Goal: Information Seeking & Learning: Learn about a topic

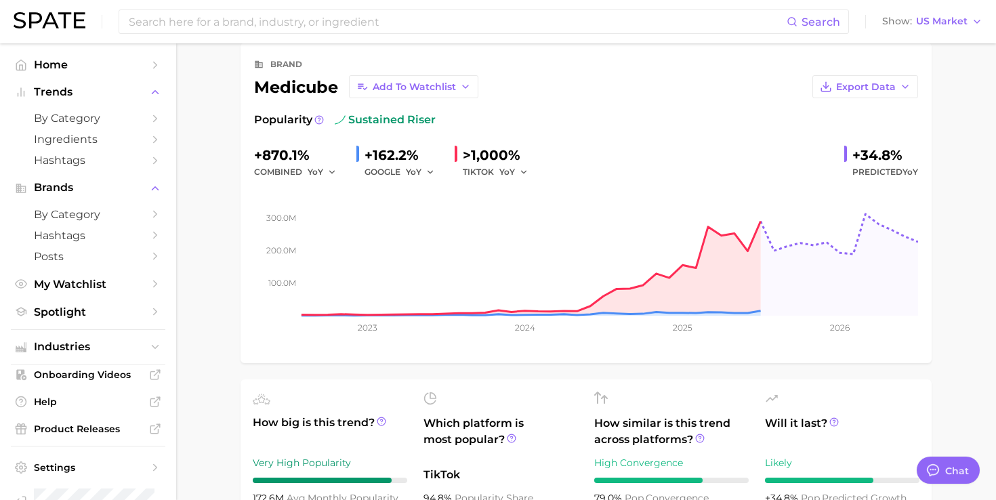
scroll to position [32, 0]
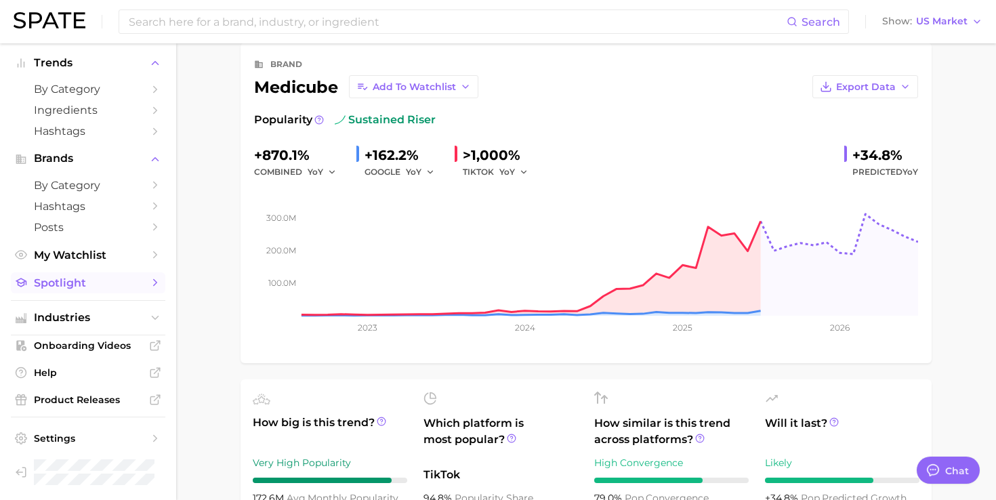
click at [72, 292] on link "Spotlight" at bounding box center [88, 282] width 154 height 21
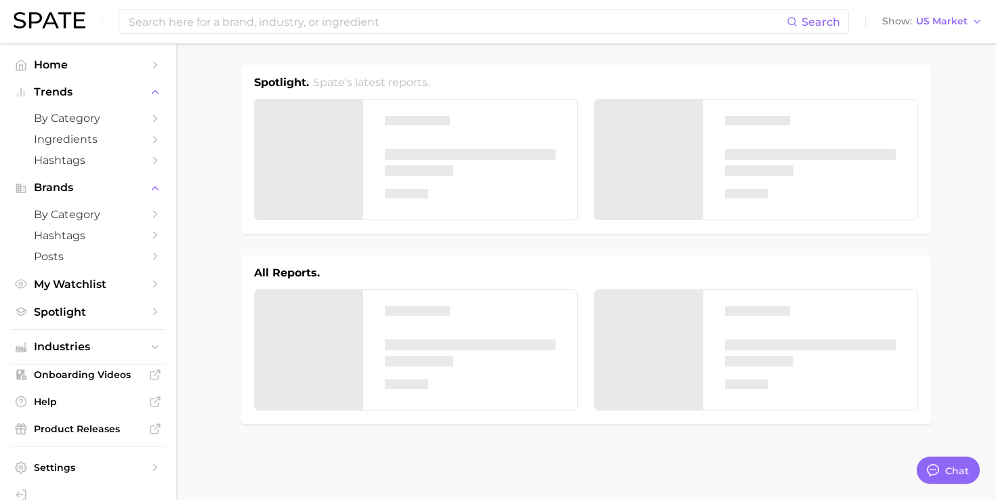
type textarea "x"
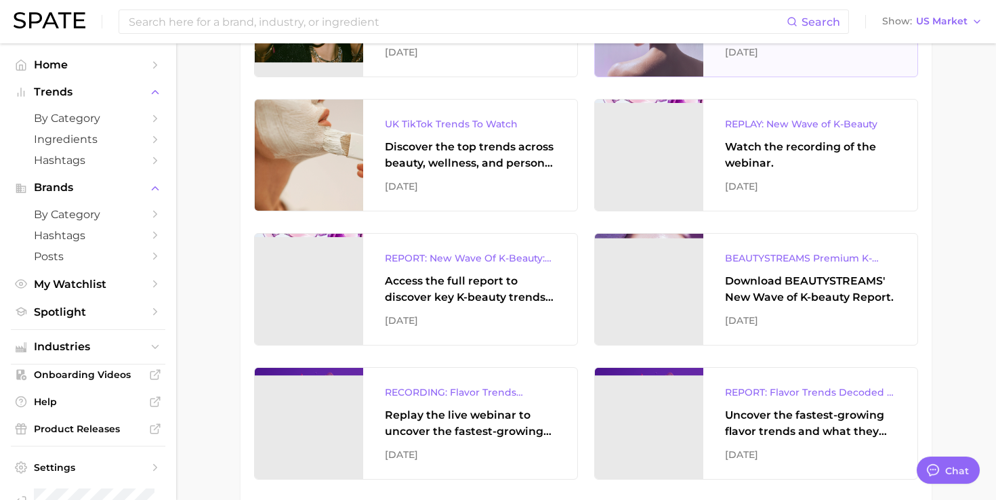
scroll to position [320, 0]
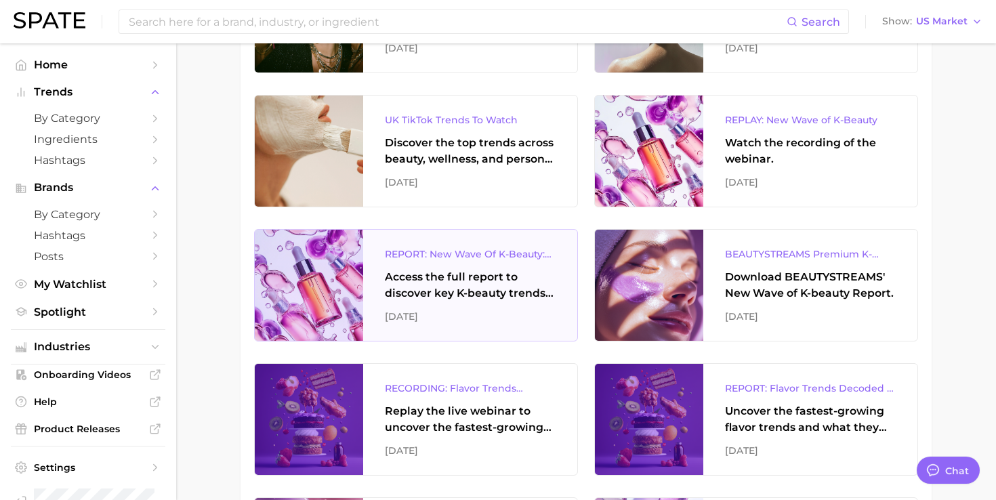
click at [492, 251] on div "REPORT: New Wave Of K-Beauty: South Korea’s Trending Innovations In Skincare & …" at bounding box center [470, 254] width 171 height 16
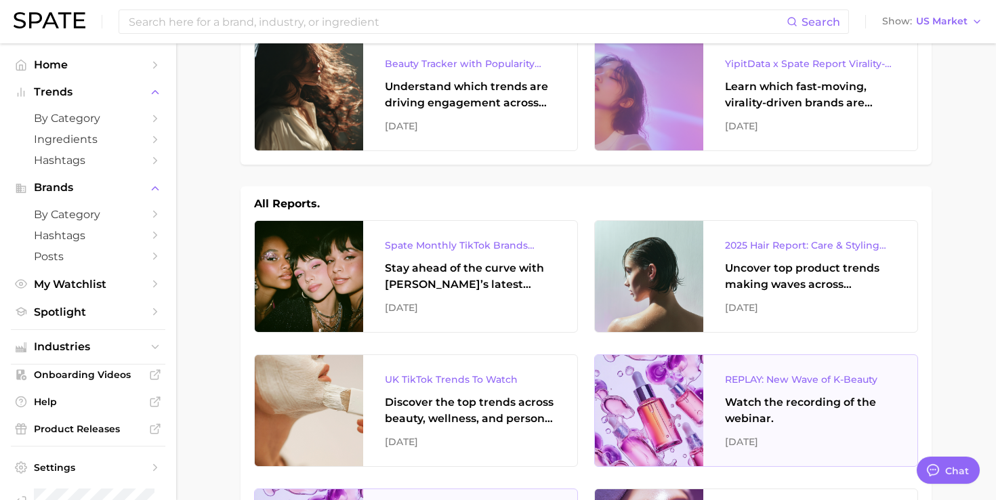
scroll to position [0, 0]
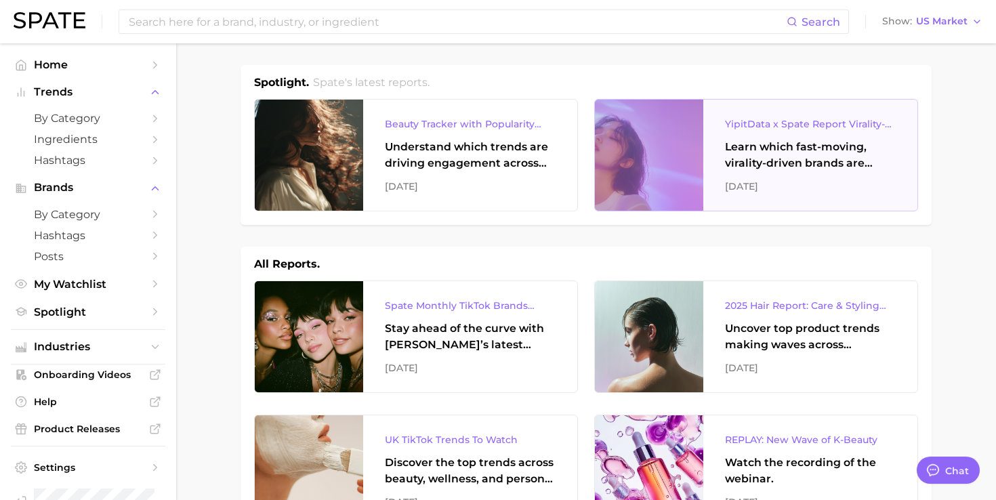
click at [746, 149] on div "Learn which fast-moving, virality-driven brands are leading the pack, the risks…" at bounding box center [810, 155] width 171 height 33
click at [444, 26] on input at bounding box center [456, 21] width 659 height 23
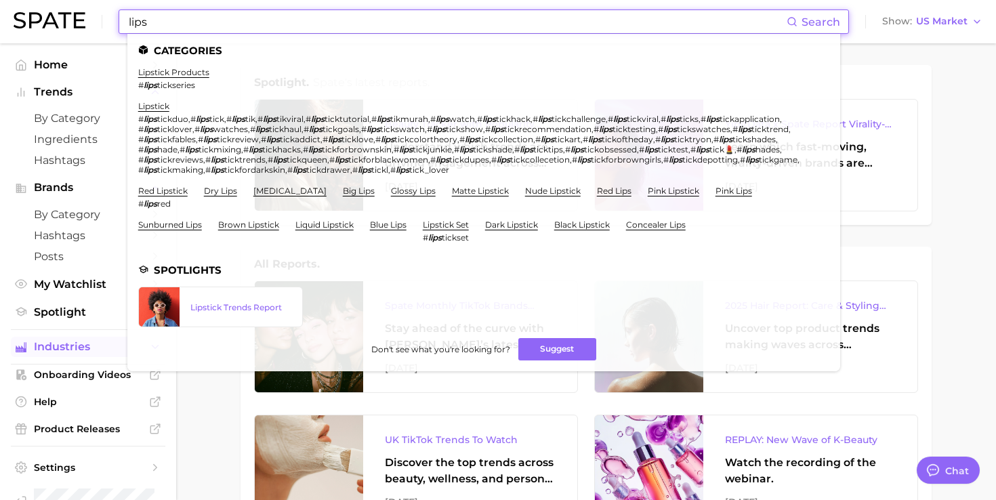
type input "lips"
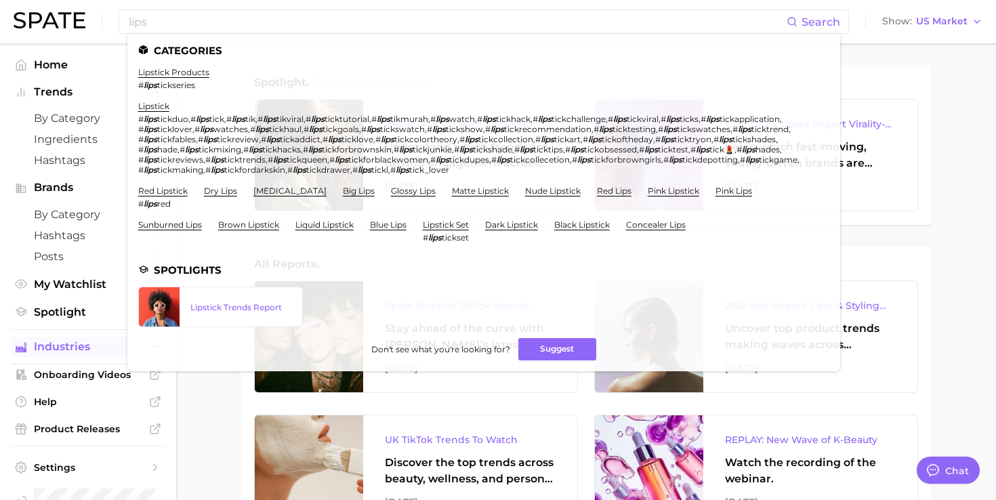
click at [62, 346] on span "Industries" at bounding box center [88, 347] width 108 height 12
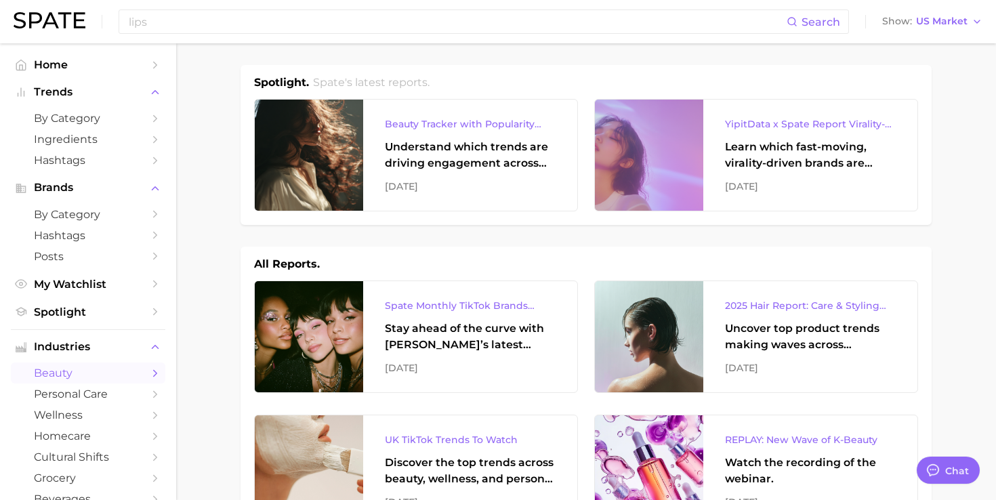
click at [85, 365] on link "beauty" at bounding box center [88, 372] width 154 height 21
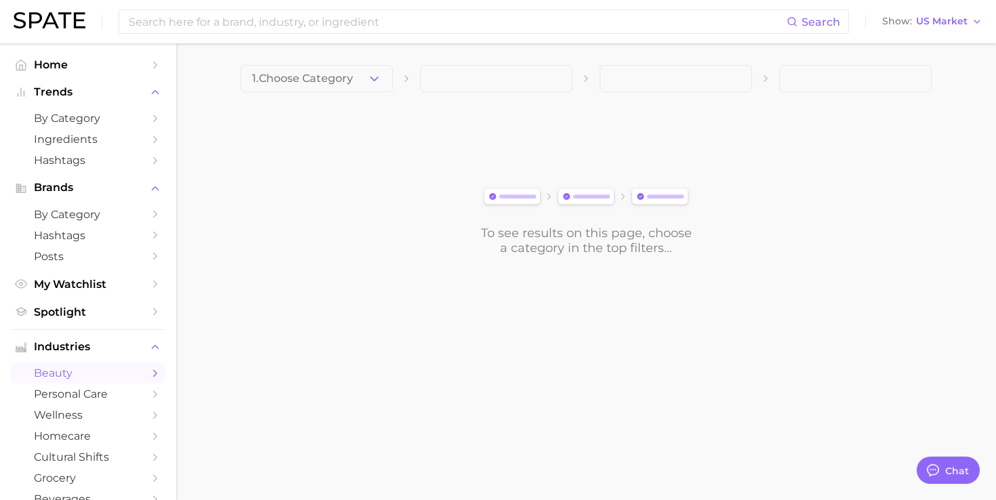
click at [307, 81] on span "1. Choose Category" at bounding box center [302, 78] width 101 height 12
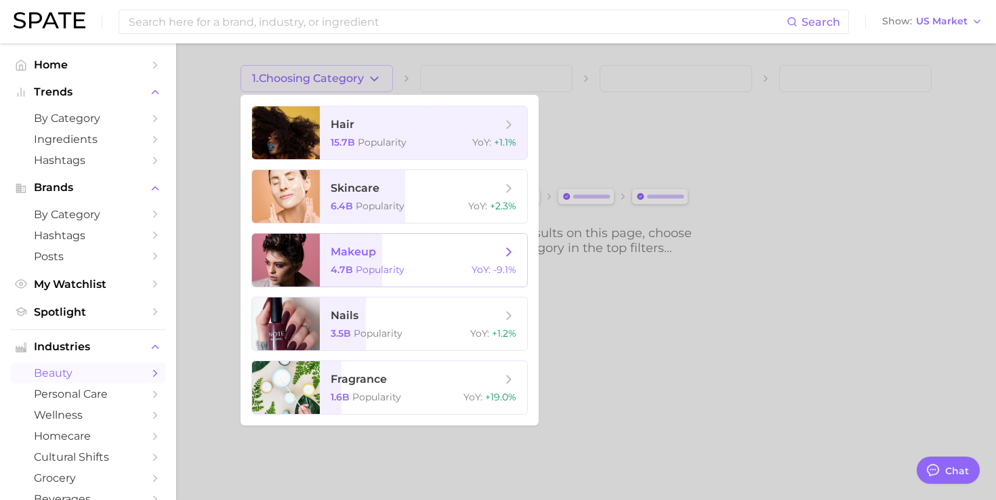
click at [362, 261] on span "makeup 4.7b Popularity YoY : -9.1%" at bounding box center [423, 260] width 207 height 53
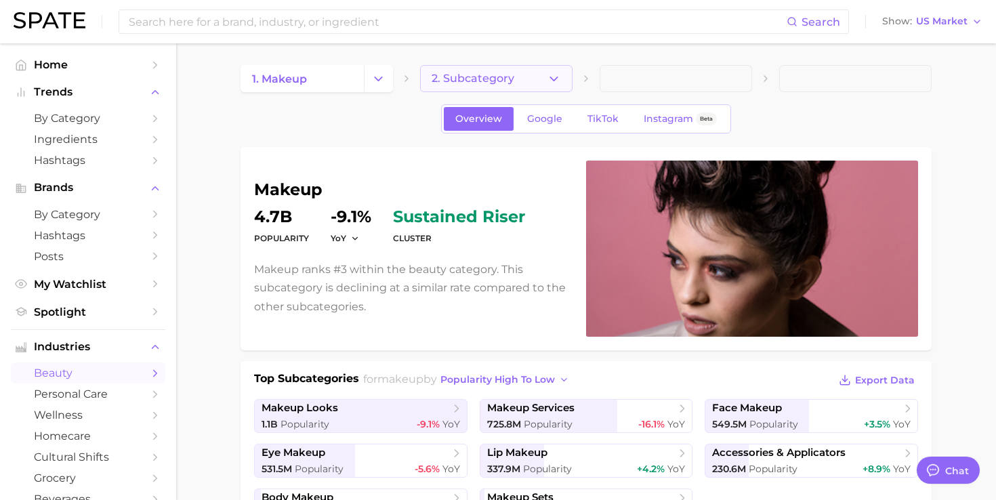
click at [551, 75] on icon "button" at bounding box center [554, 79] width 14 height 14
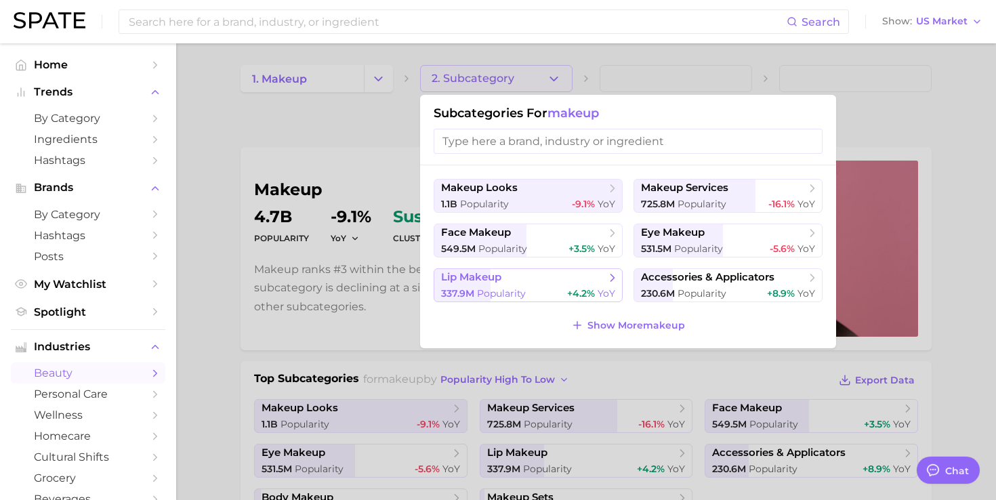
click at [524, 289] on span "Popularity" at bounding box center [501, 293] width 49 height 12
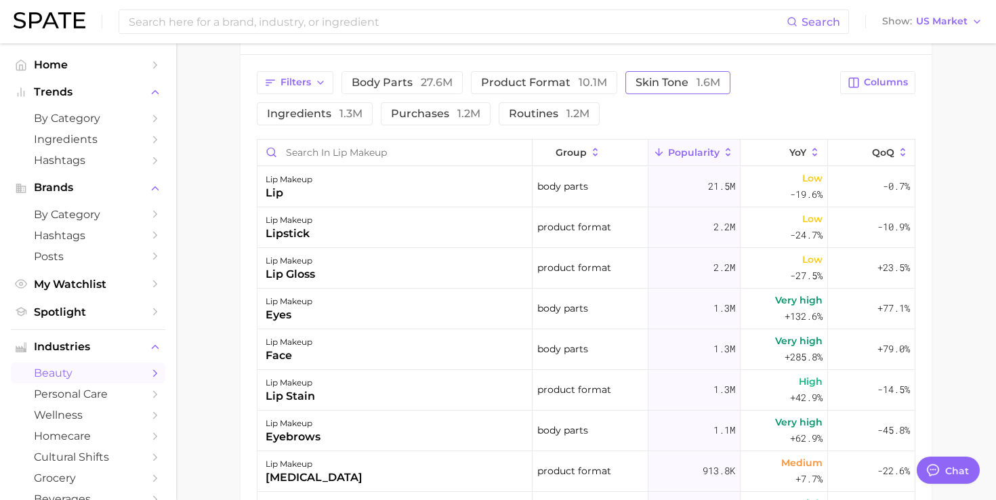
scroll to position [602, 0]
click at [781, 149] on icon at bounding box center [781, 152] width 12 height 12
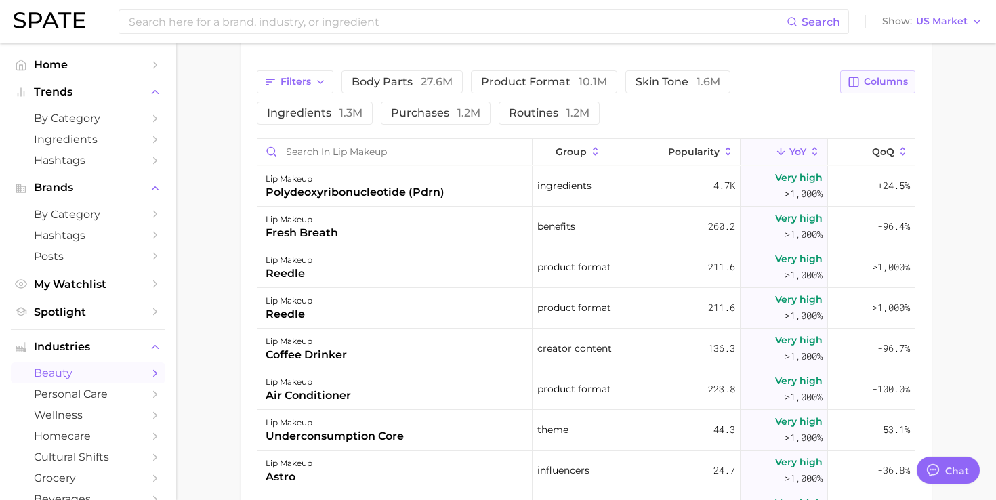
click at [862, 76] on button "Columns" at bounding box center [877, 81] width 75 height 23
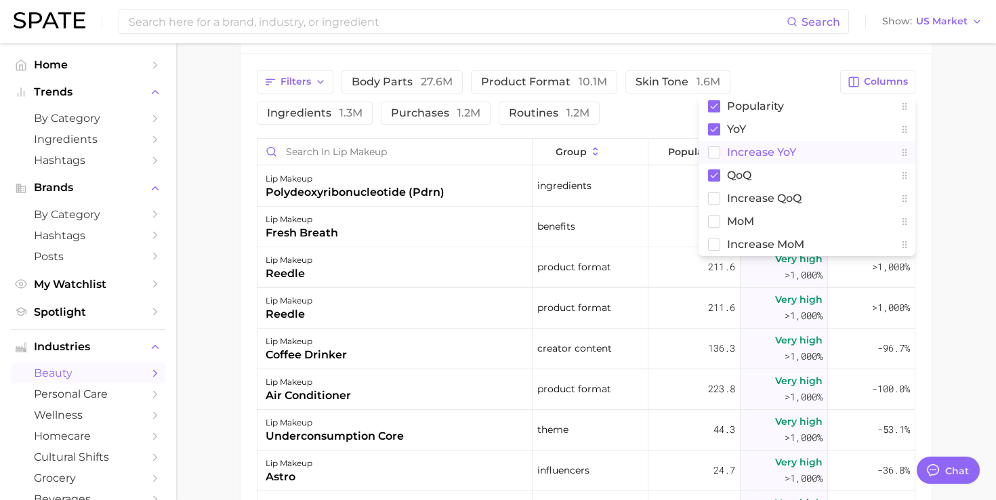
click at [757, 154] on span "Increase YoY" at bounding box center [761, 152] width 69 height 12
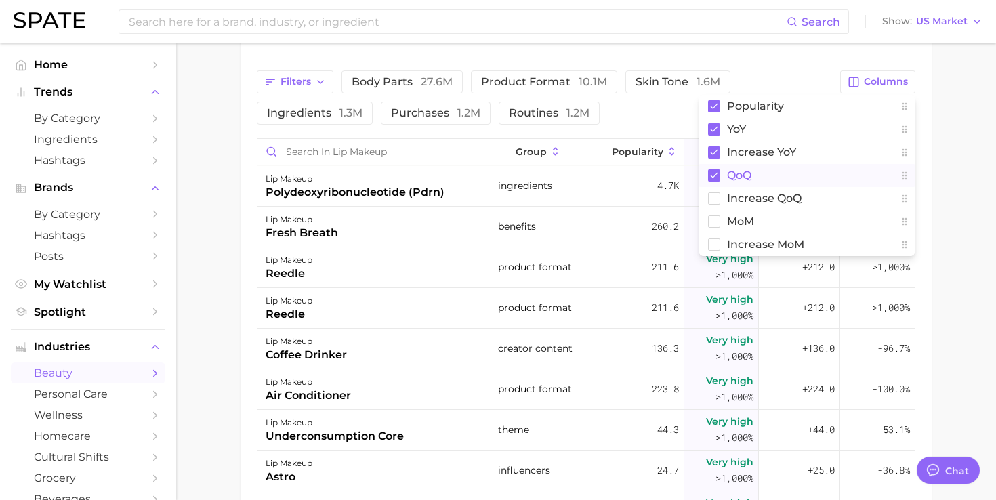
click at [742, 175] on span "QoQ" at bounding box center [739, 175] width 24 height 12
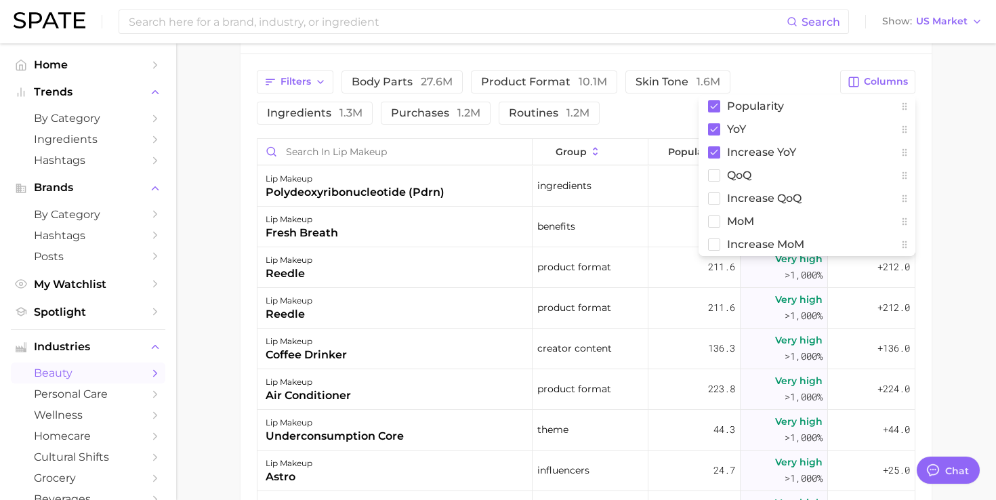
click at [753, 68] on div "Filters body parts 27.6m product format 10.1m skin tone 1.6m ingredients 1.3m p…" at bounding box center [585, 354] width 691 height 600
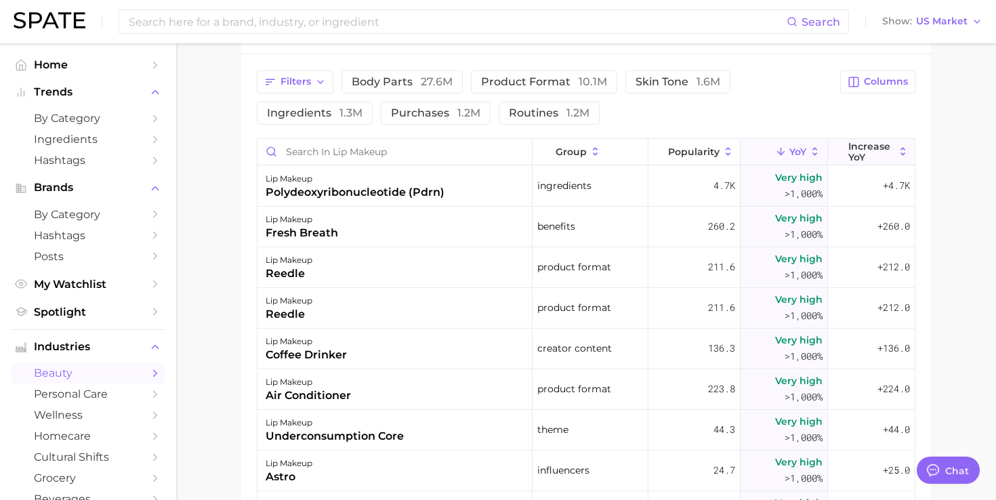
click at [847, 147] on button "Increase YoY" at bounding box center [871, 152] width 87 height 26
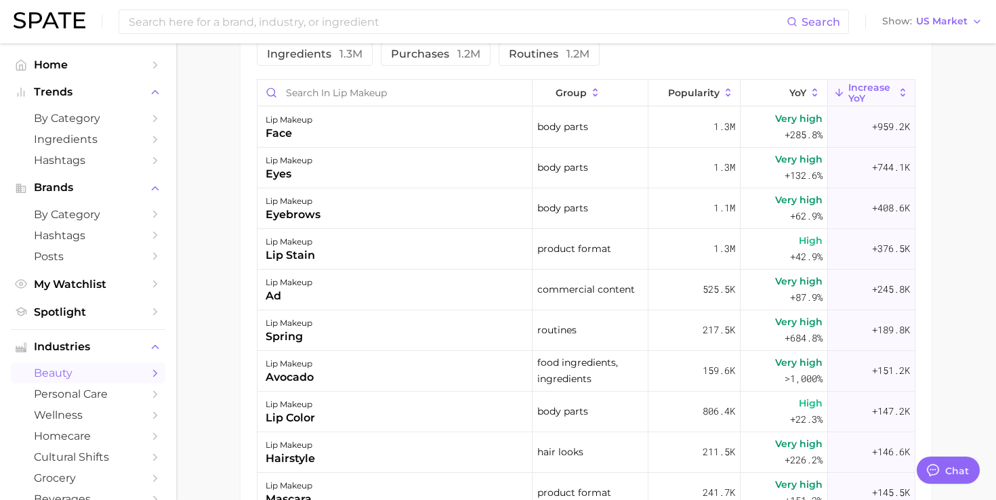
scroll to position [669, 0]
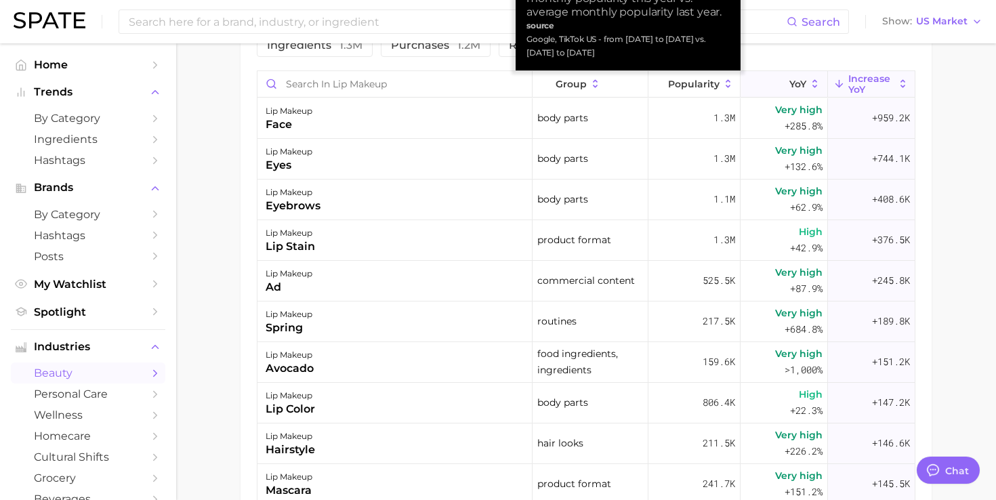
click at [784, 79] on icon at bounding box center [781, 84] width 12 height 12
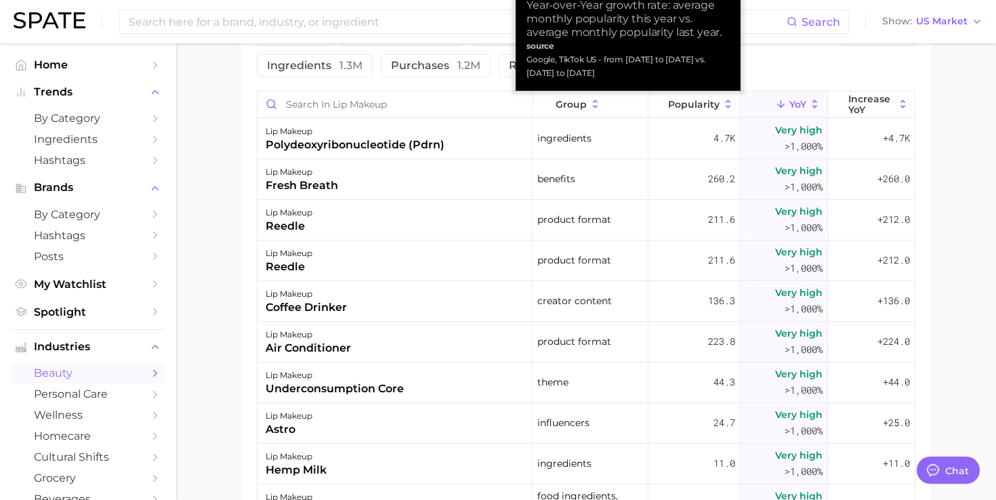
scroll to position [647, 0]
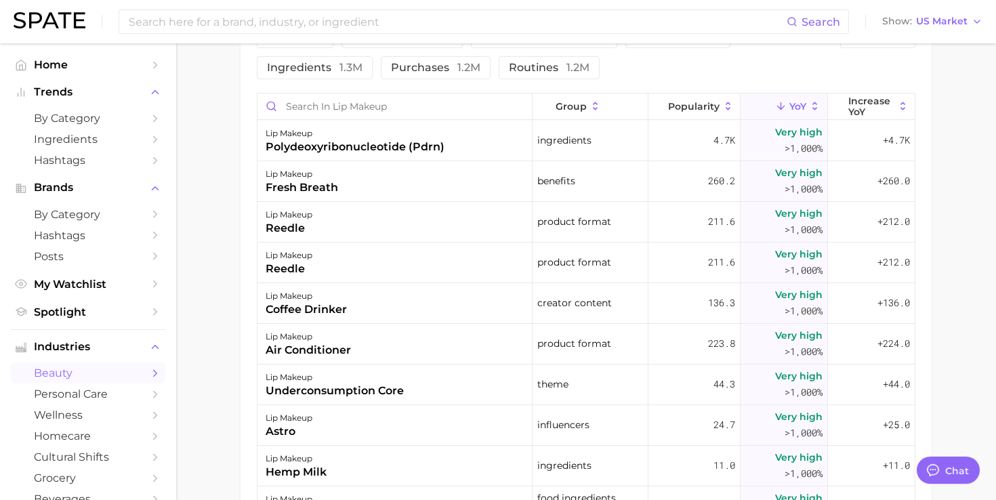
click at [797, 65] on div "Filters body parts 27.6m product format 10.1m skin tone 1.6m ingredients 1.3m p…" at bounding box center [544, 52] width 575 height 54
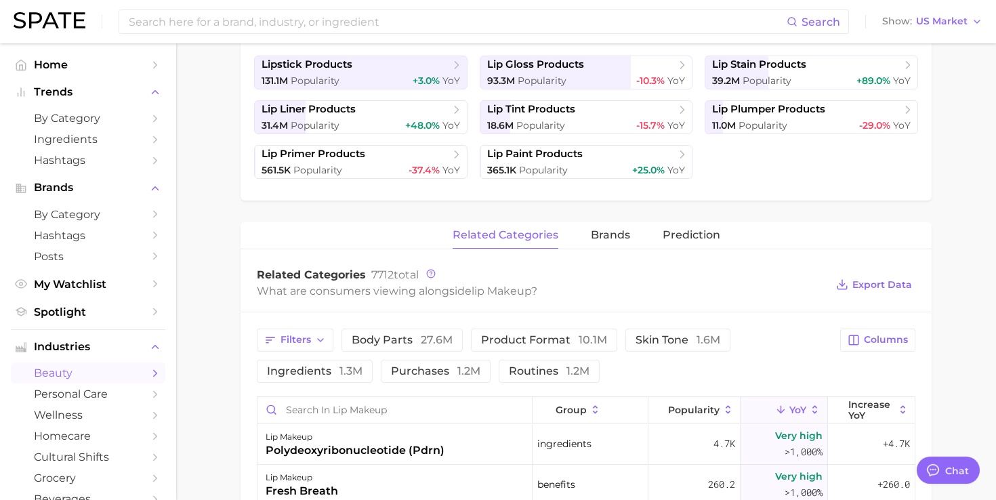
scroll to position [0, 0]
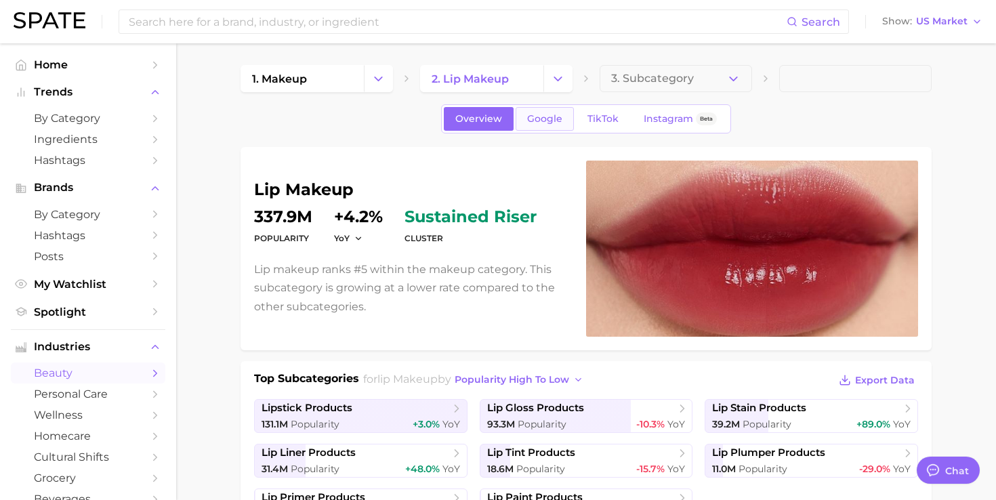
click at [549, 122] on span "Google" at bounding box center [544, 119] width 35 height 12
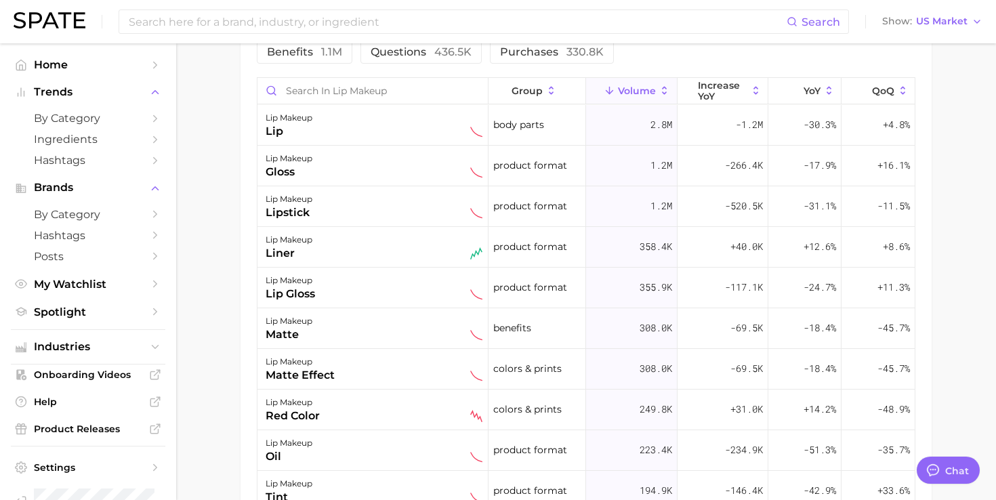
scroll to position [702, 0]
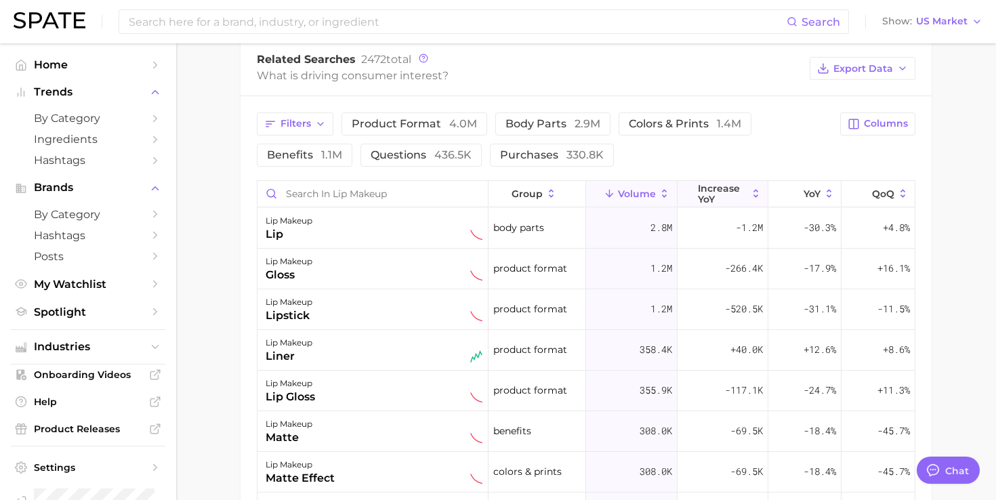
click at [705, 194] on span "increase YoY" at bounding box center [722, 194] width 49 height 22
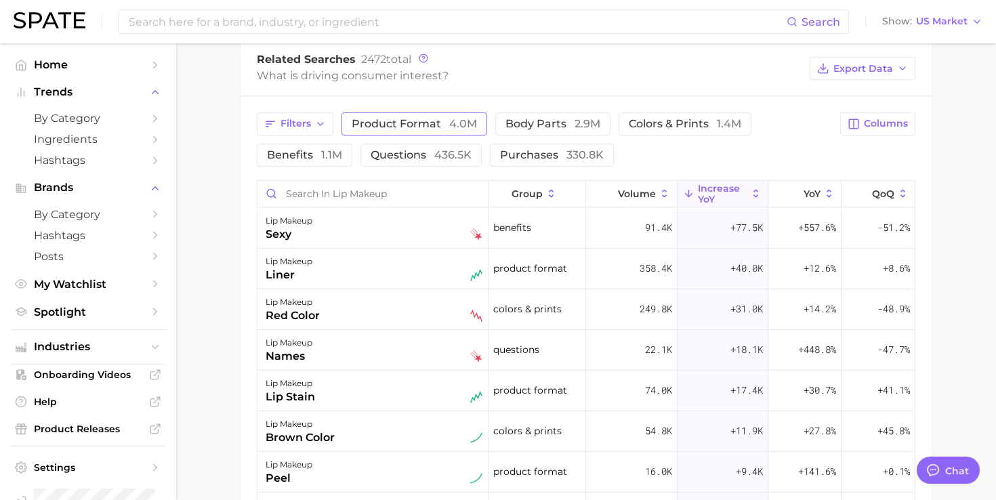
click at [393, 121] on span "product format 4.0m" at bounding box center [414, 123] width 125 height 13
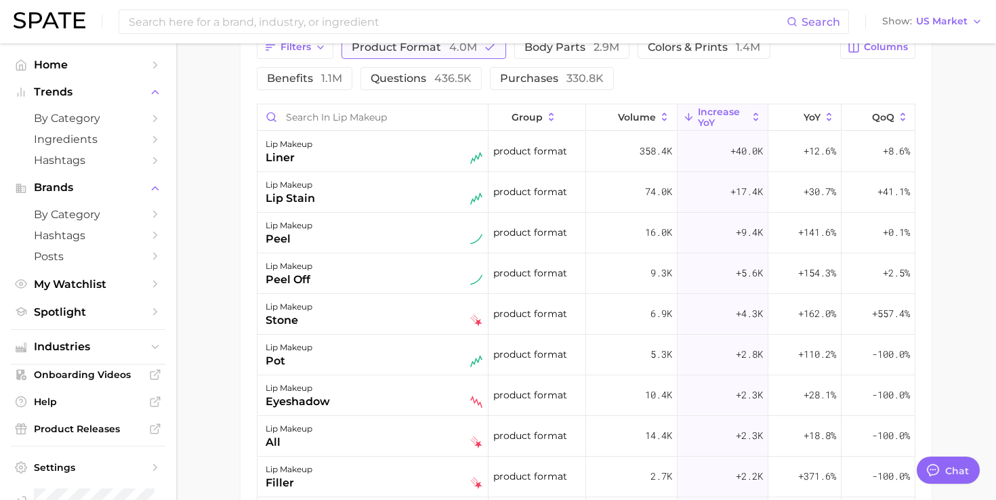
scroll to position [754, 0]
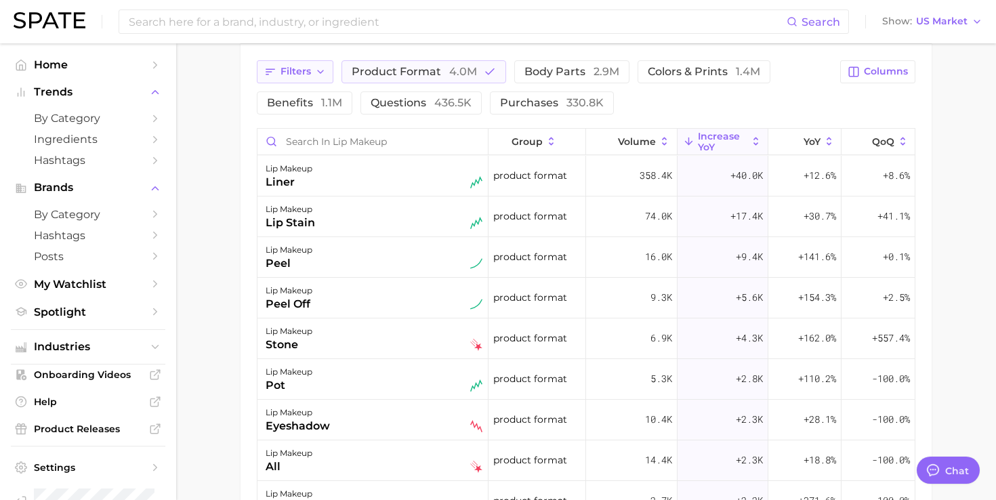
click at [318, 70] on polyline "button" at bounding box center [320, 71] width 5 height 3
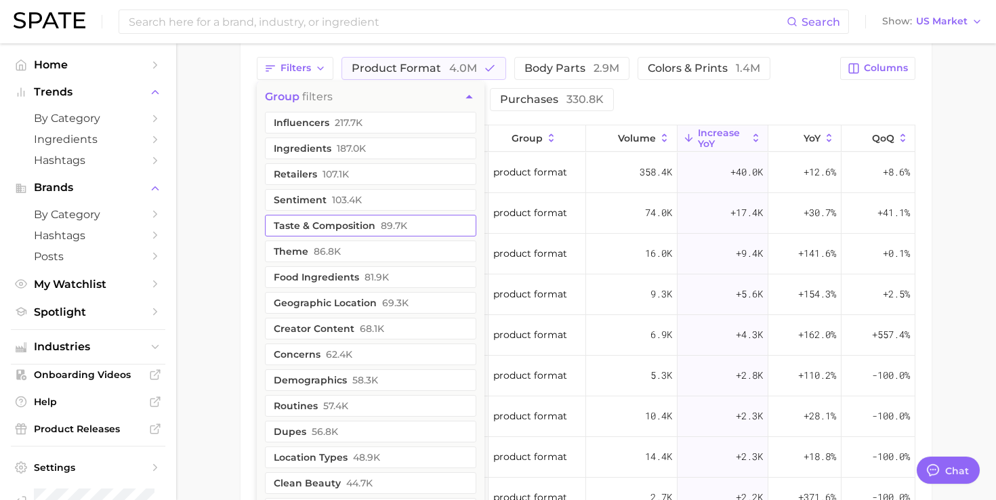
scroll to position [746, 0]
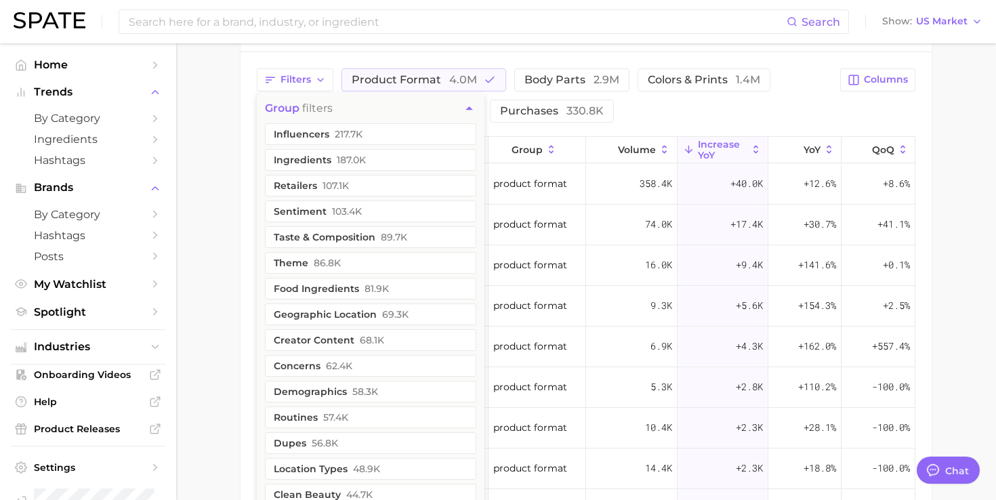
click at [467, 115] on button "group filters" at bounding box center [371, 108] width 228 height 30
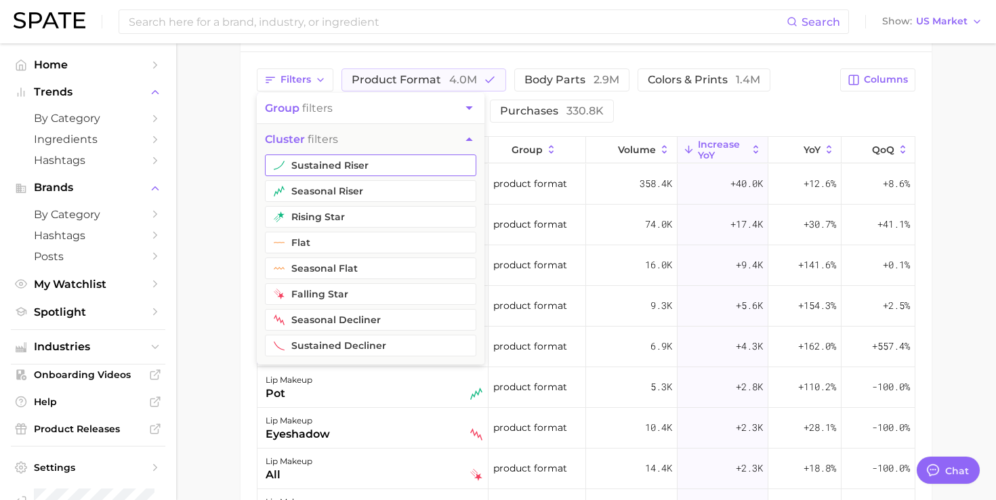
click at [415, 161] on button "sustained riser" at bounding box center [370, 165] width 211 height 22
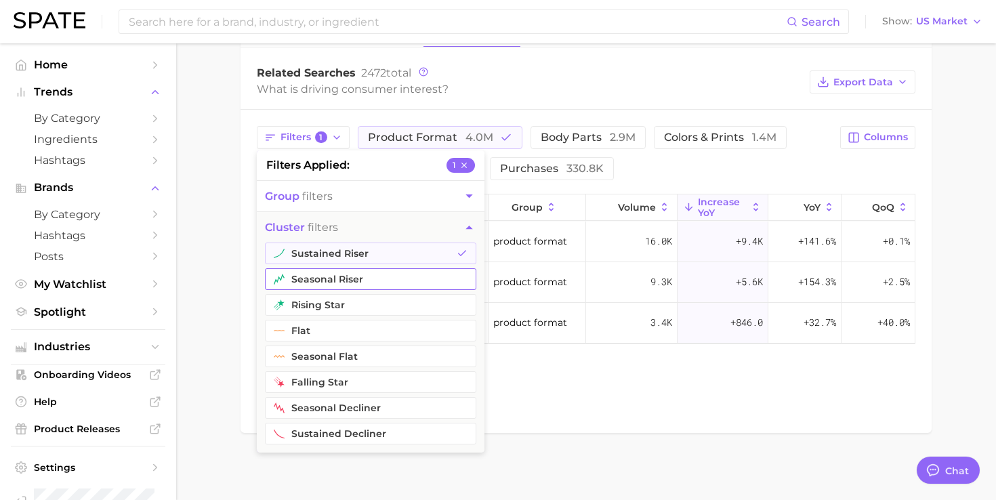
click at [372, 283] on button "seasonal riser" at bounding box center [370, 279] width 211 height 22
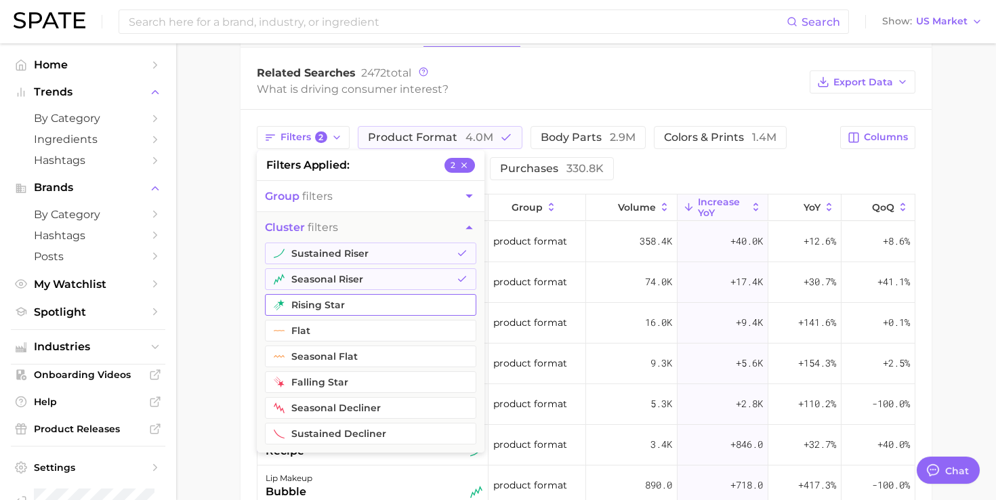
click at [372, 295] on button "rising star" at bounding box center [370, 305] width 211 height 22
click at [420, 222] on button "cluster filters" at bounding box center [371, 227] width 228 height 30
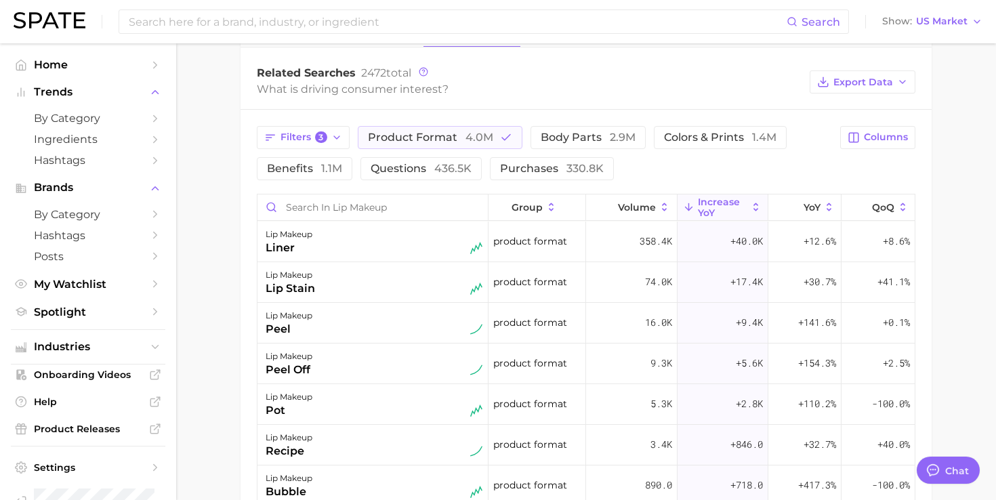
click at [422, 119] on div "Filters 3 product format 4.0m body parts 2.9m colors & prints 1.4m benefits 1.1…" at bounding box center [585, 410] width 691 height 600
click at [323, 168] on span "1.1m" at bounding box center [331, 168] width 21 height 13
click at [335, 138] on icon "button" at bounding box center [336, 137] width 11 height 11
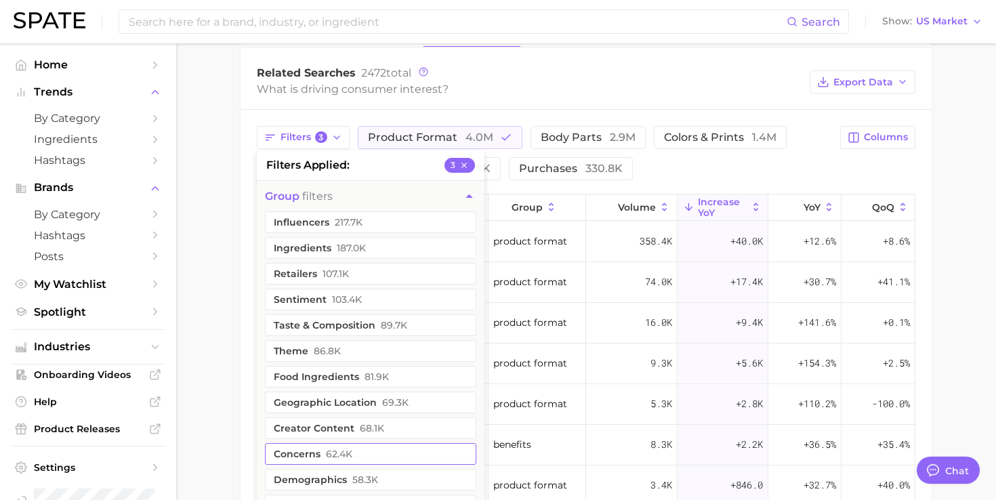
click at [320, 452] on button "concerns 62.4k" at bounding box center [370, 454] width 211 height 22
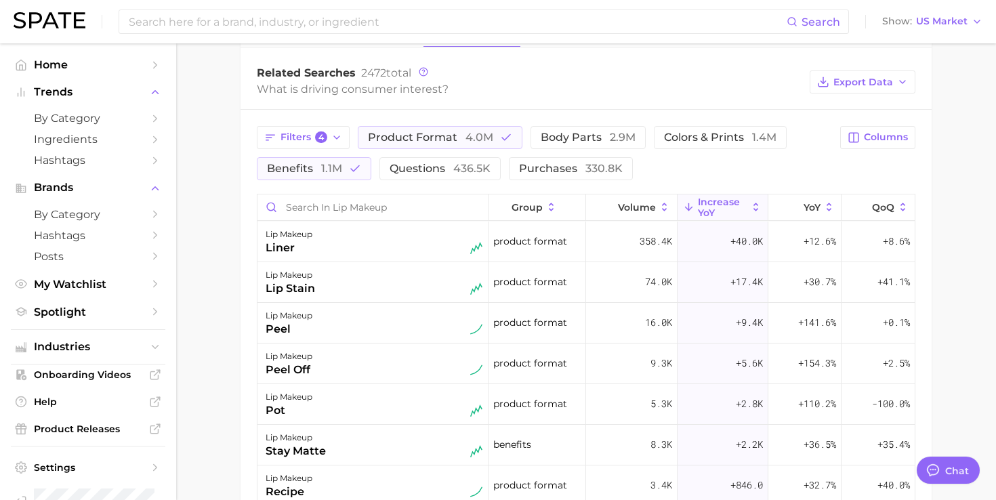
click at [732, 165] on div "Filters 4 product format 4.0m body parts 2.9m colors & prints 1.4m benefits 1.1…" at bounding box center [544, 153] width 575 height 54
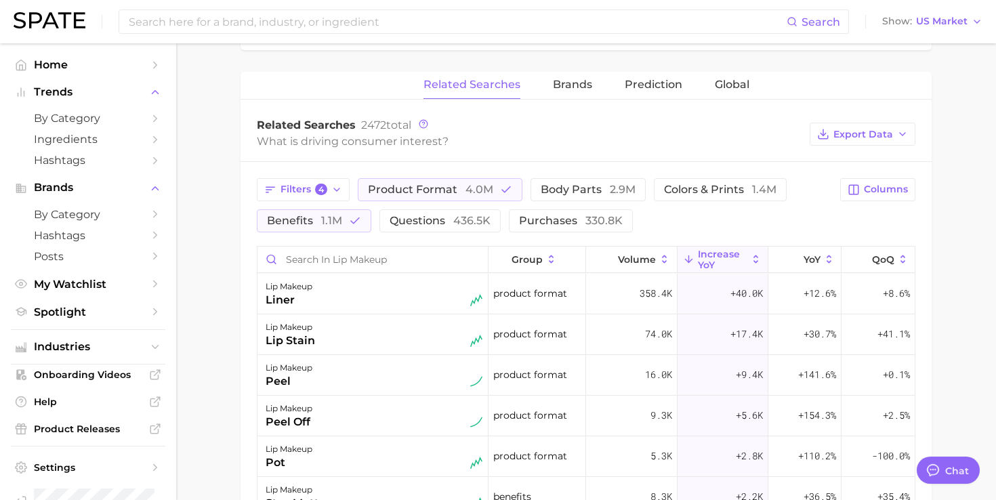
scroll to position [607, 0]
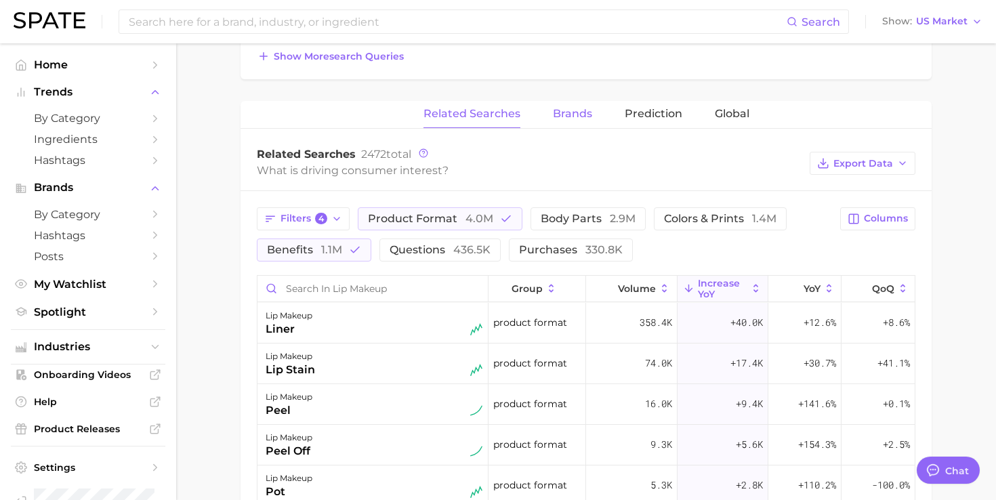
click at [580, 118] on span "Brands" at bounding box center [572, 114] width 39 height 12
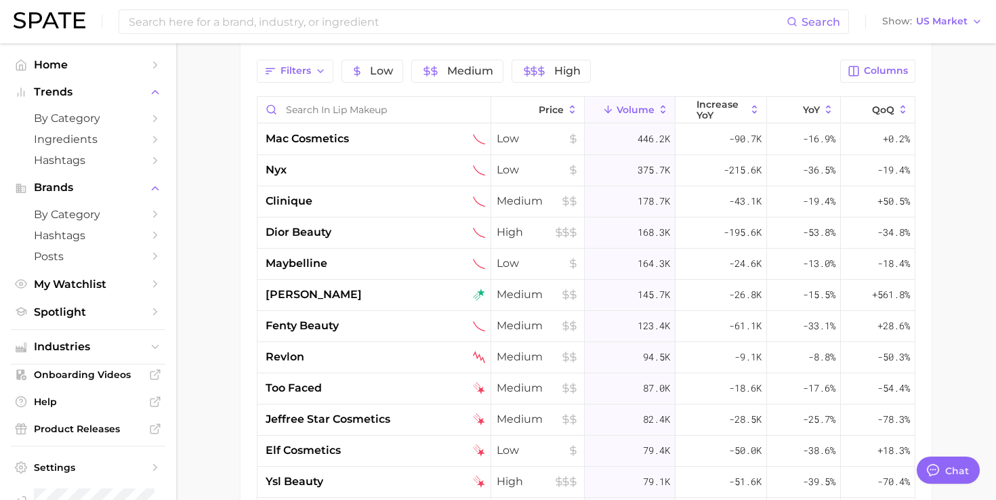
scroll to position [749, 0]
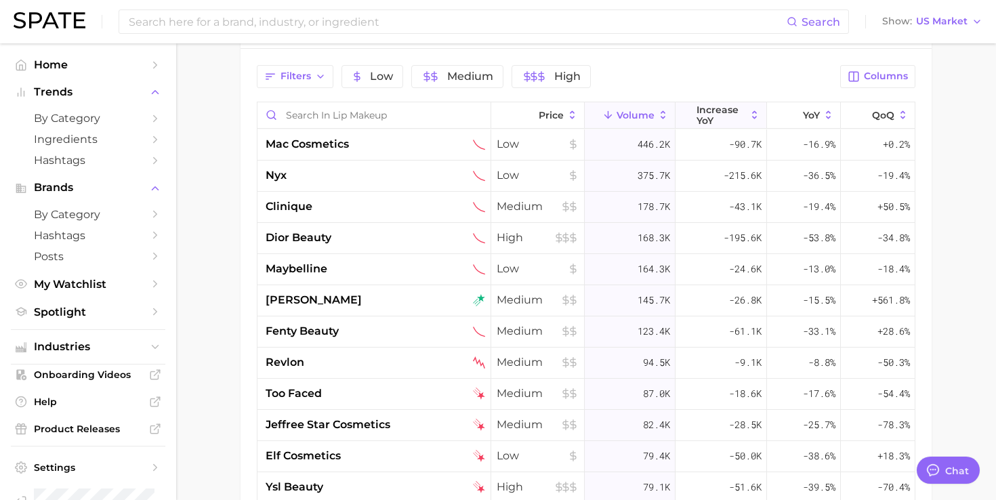
click at [705, 113] on span "increase YoY" at bounding box center [720, 115] width 49 height 22
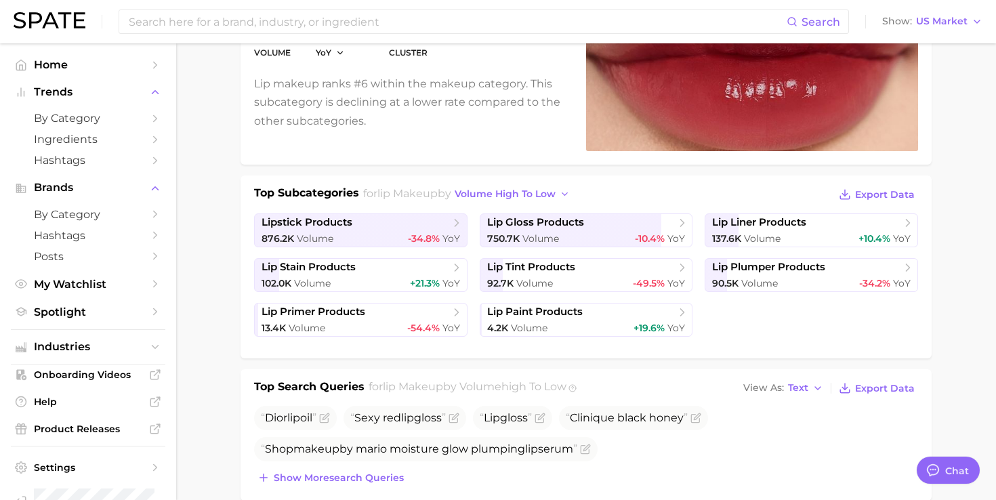
scroll to position [0, 0]
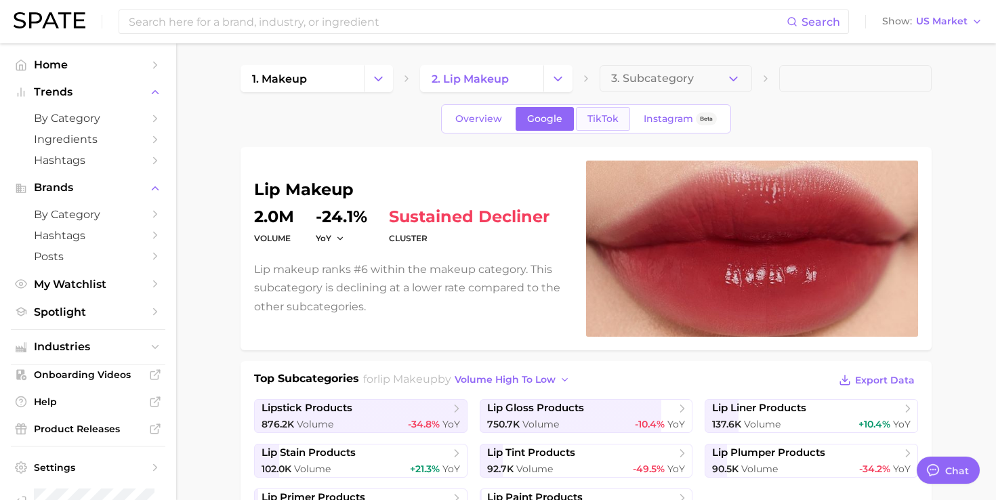
click at [599, 110] on link "TikTok" at bounding box center [603, 119] width 54 height 24
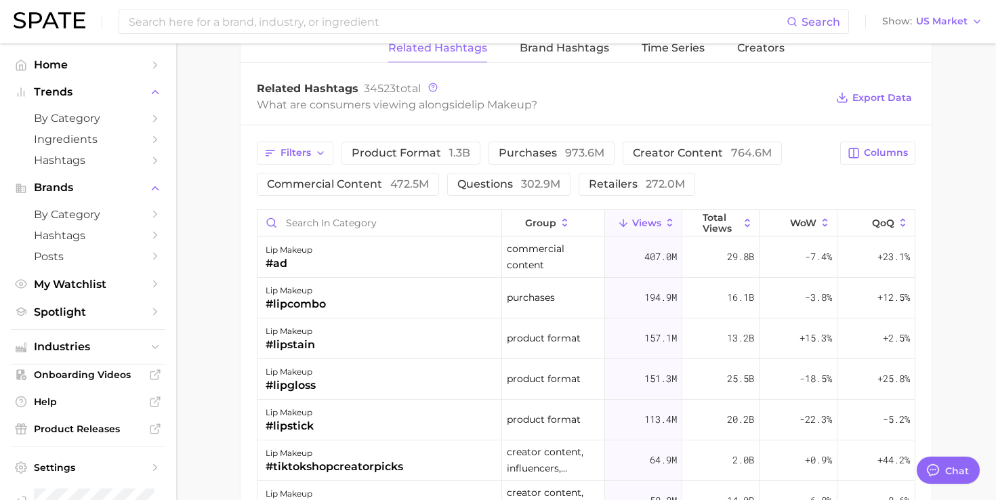
scroll to position [1011, 0]
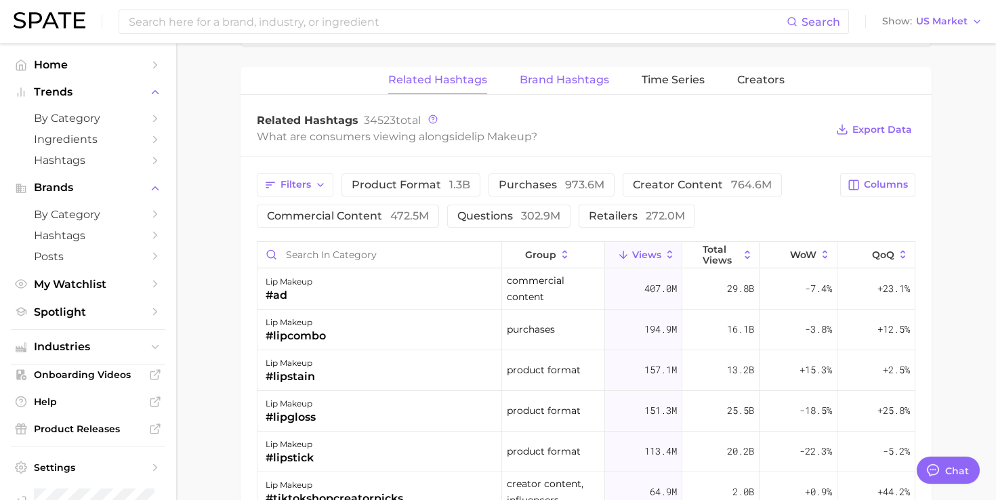
click at [578, 84] on span "Brand Hashtags" at bounding box center [564, 80] width 89 height 12
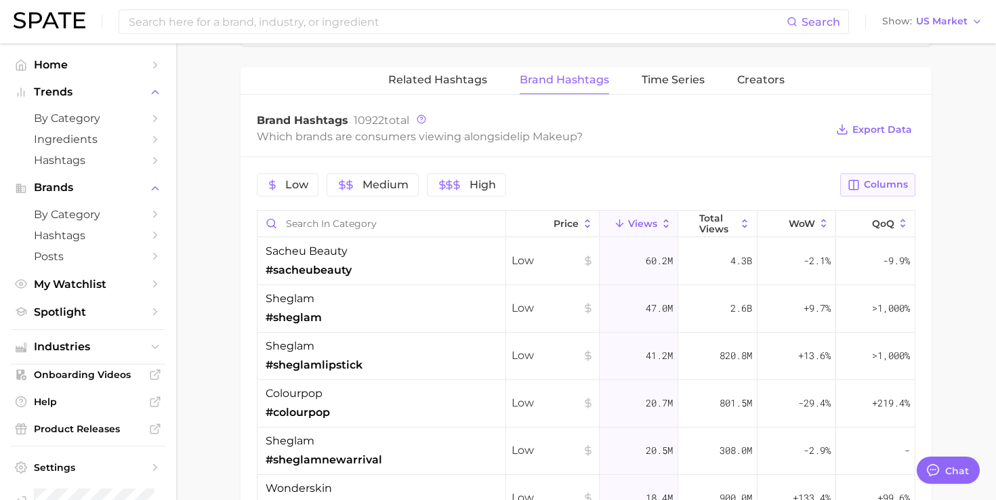
click at [867, 186] on span "Columns" at bounding box center [886, 185] width 44 height 12
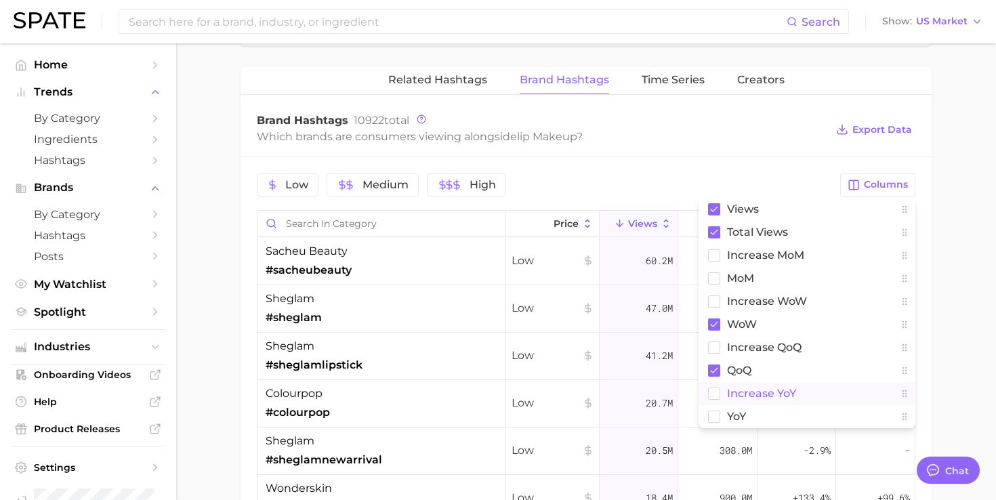
click at [744, 391] on span "increase YoY" at bounding box center [761, 393] width 69 height 12
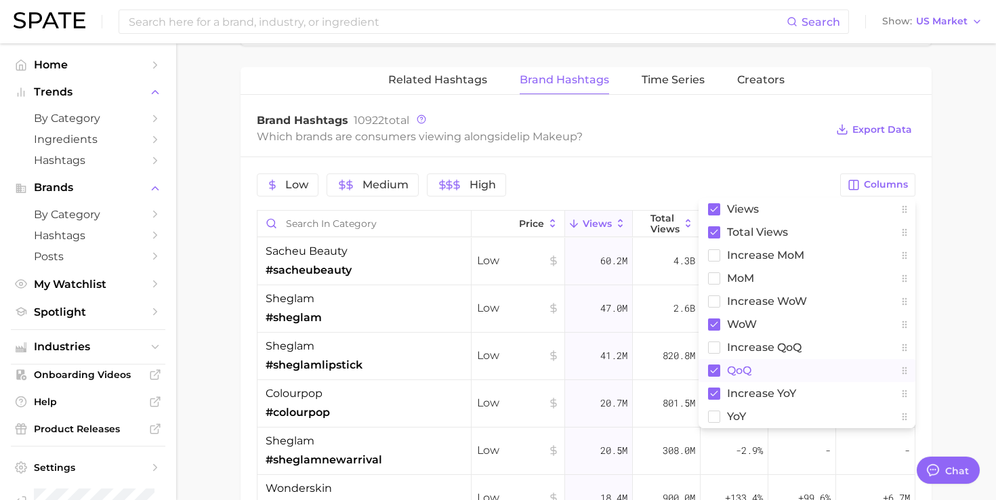
click at [742, 370] on span "QoQ" at bounding box center [739, 370] width 24 height 12
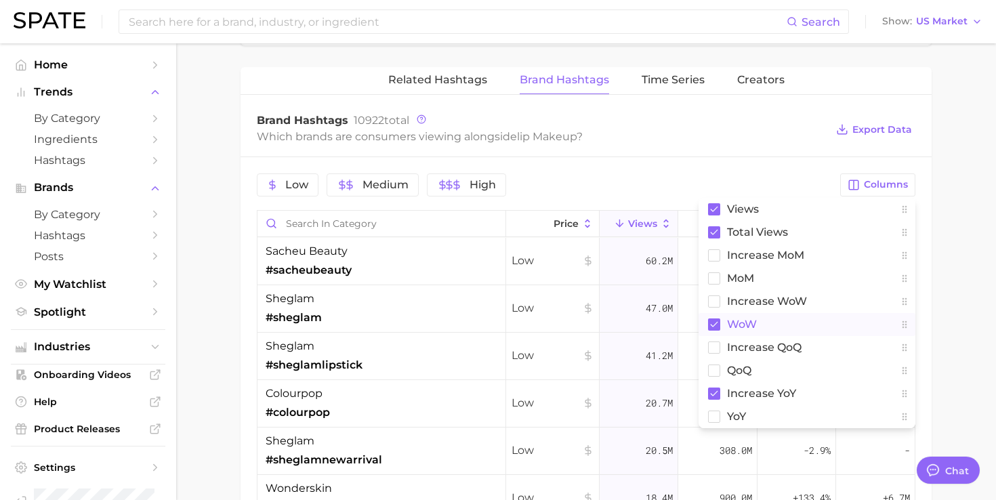
click at [737, 324] on span "WoW" at bounding box center [742, 324] width 30 height 12
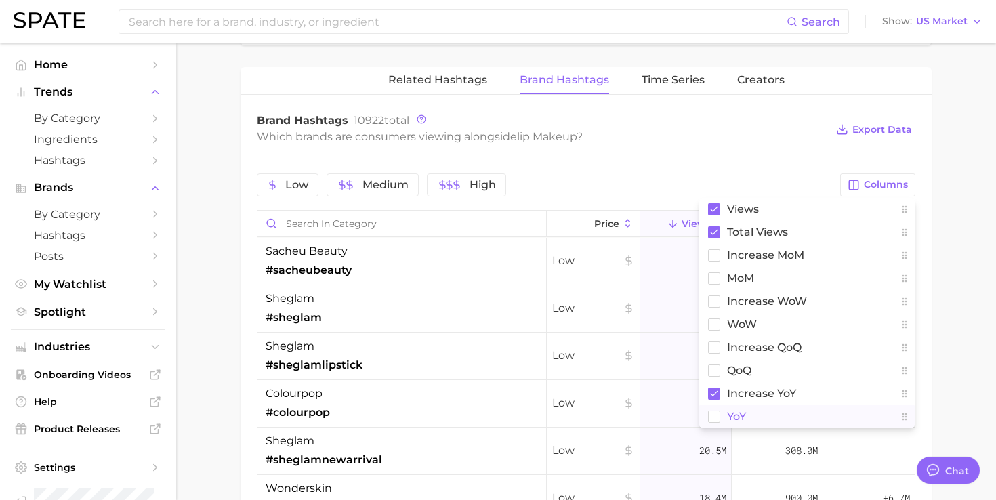
click at [732, 413] on span "YoY" at bounding box center [736, 416] width 19 height 12
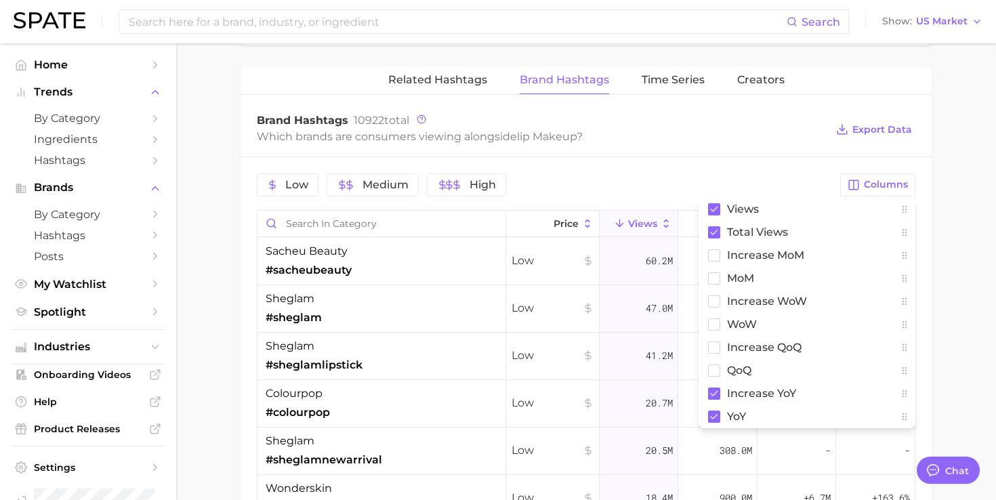
click at [708, 100] on div "Related Hashtags Brand Hashtags Time Series Creators Brand Hashtags 10922 total…" at bounding box center [585, 396] width 691 height 659
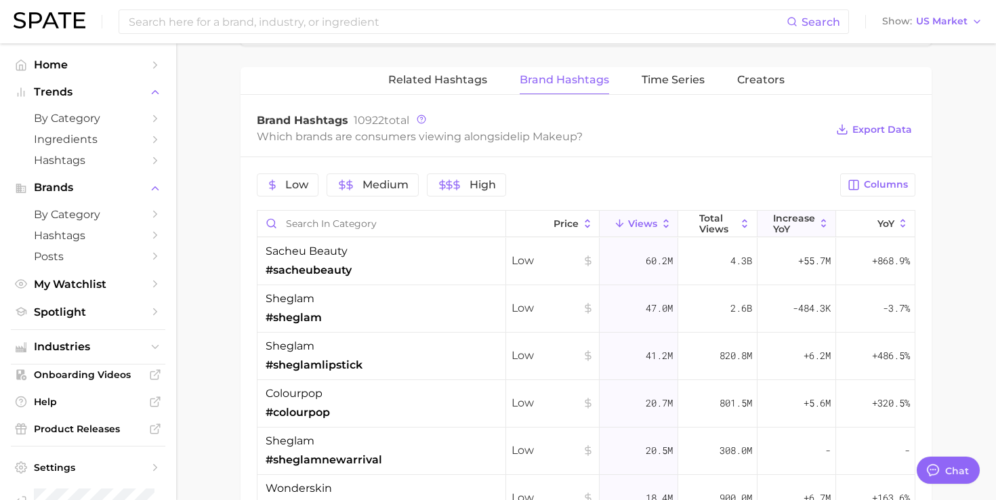
click at [808, 216] on span "increase YoY" at bounding box center [794, 224] width 42 height 22
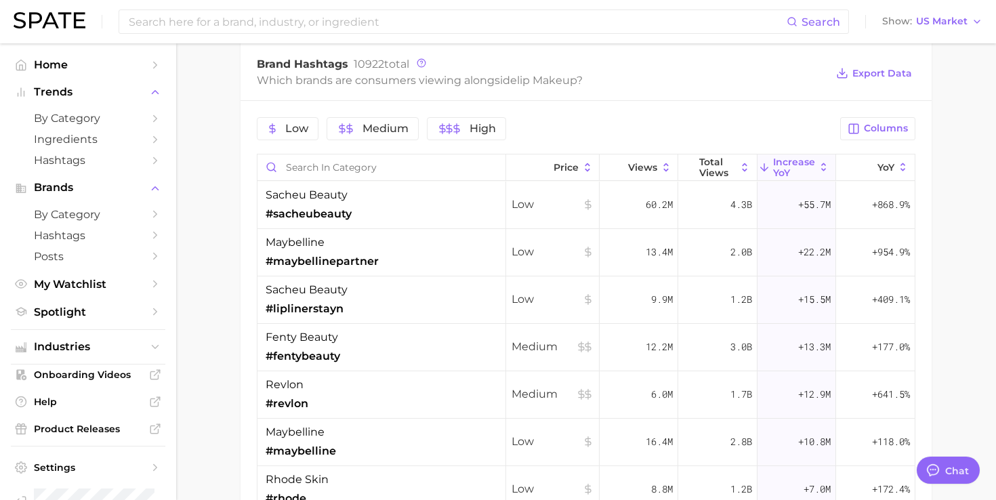
scroll to position [1069, 0]
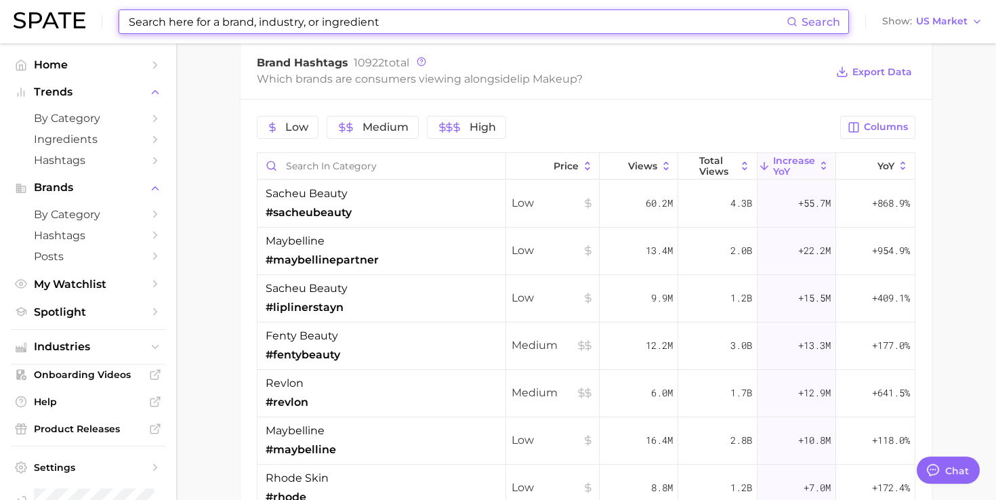
click at [582, 26] on input at bounding box center [456, 21] width 659 height 23
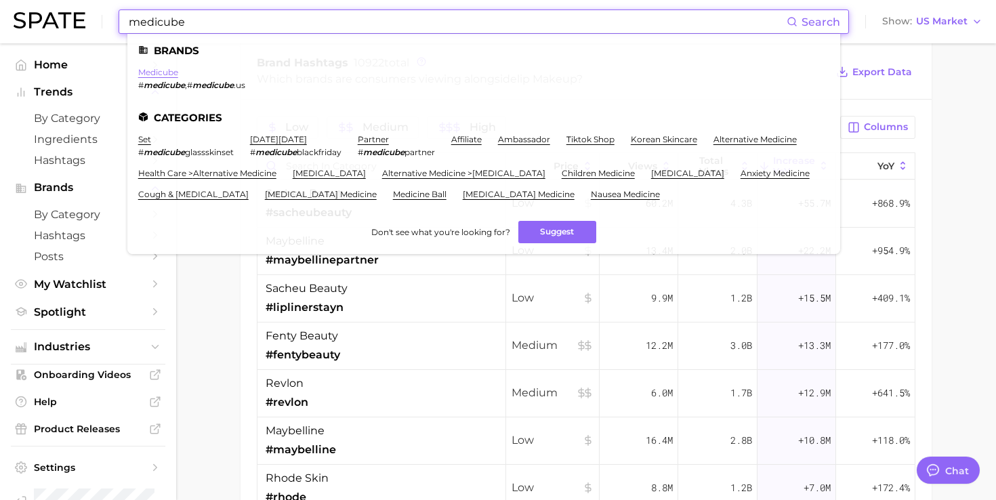
type input "medicube"
click at [161, 71] on link "medicube" at bounding box center [158, 72] width 40 height 10
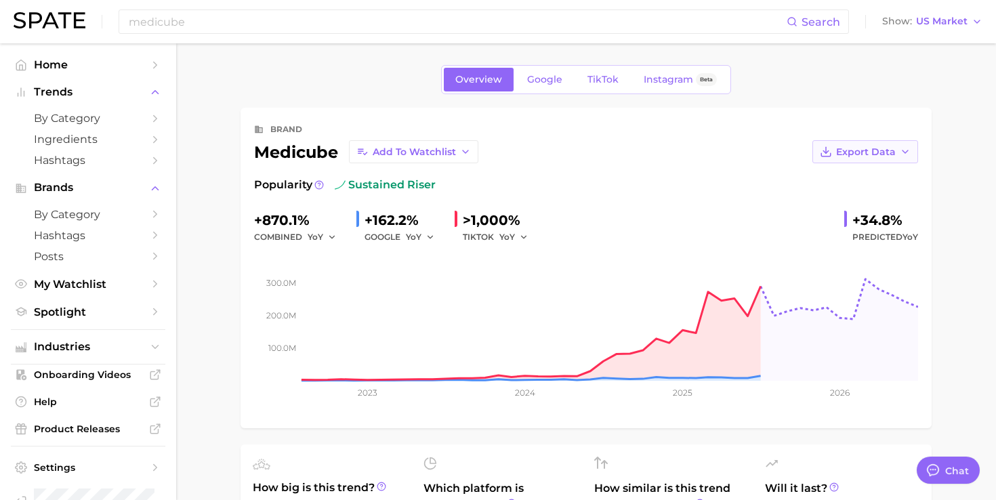
click at [816, 145] on button "Export Data" at bounding box center [865, 151] width 106 height 23
click at [809, 199] on span "Time Series Image" at bounding box center [837, 202] width 91 height 12
click at [52, 353] on span "Industries" at bounding box center [88, 347] width 108 height 12
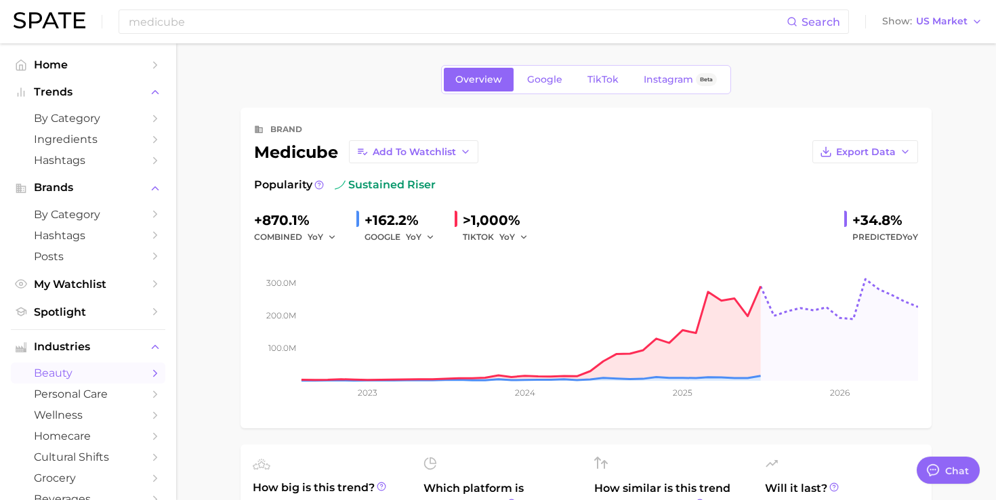
click at [57, 368] on link "beauty" at bounding box center [88, 372] width 154 height 21
click at [610, 76] on span "TikTok" at bounding box center [602, 80] width 31 height 12
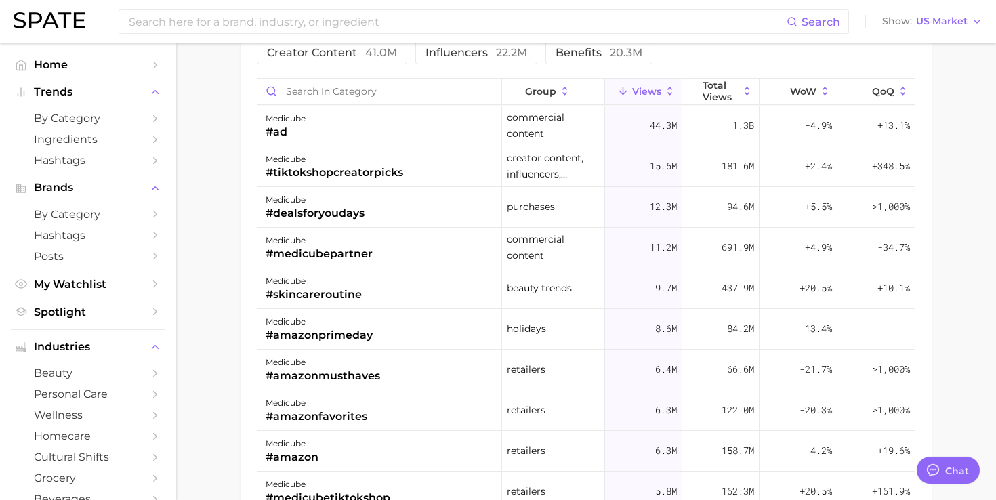
scroll to position [1112, 0]
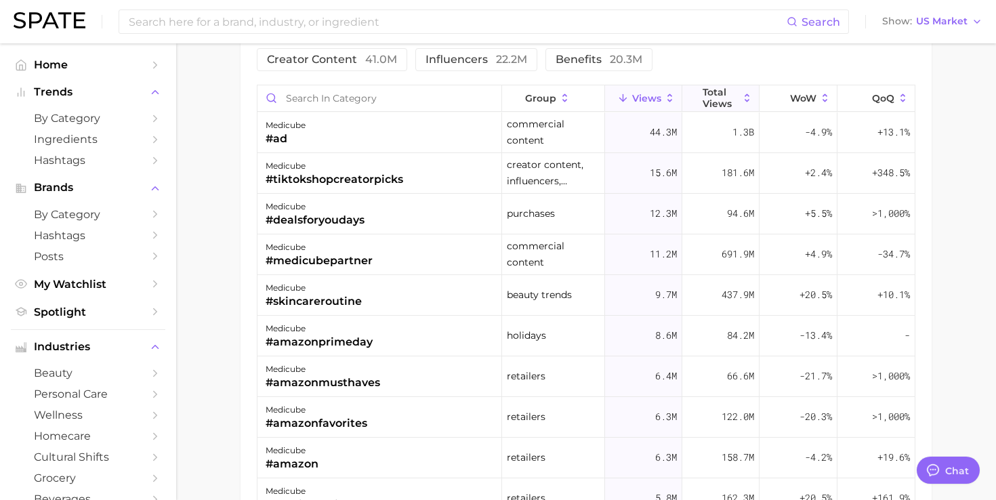
click at [728, 94] on span "Total Views" at bounding box center [720, 98] width 36 height 22
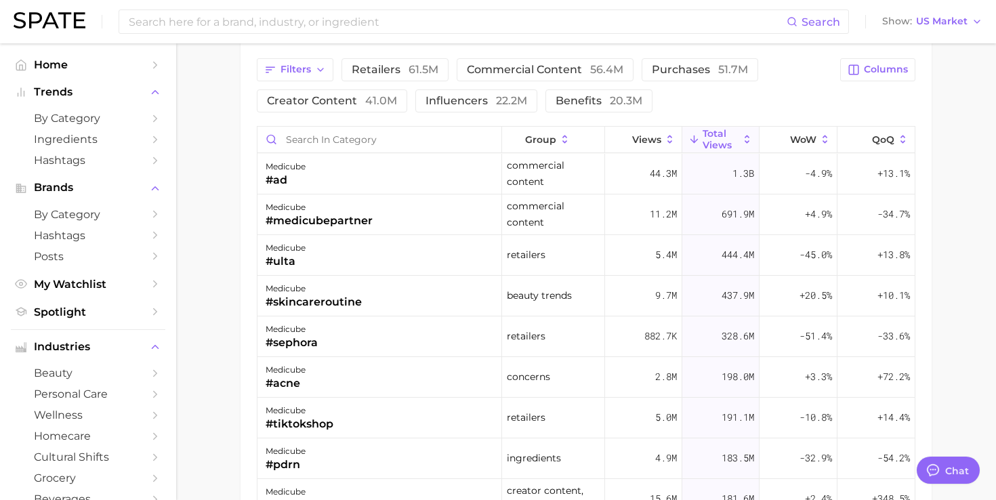
scroll to position [1037, 0]
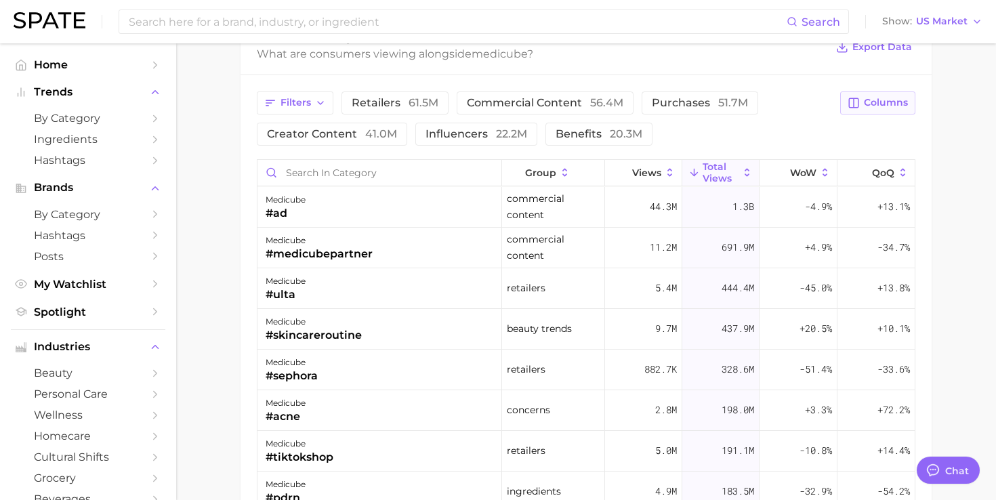
click at [871, 105] on span "Columns" at bounding box center [886, 103] width 44 height 12
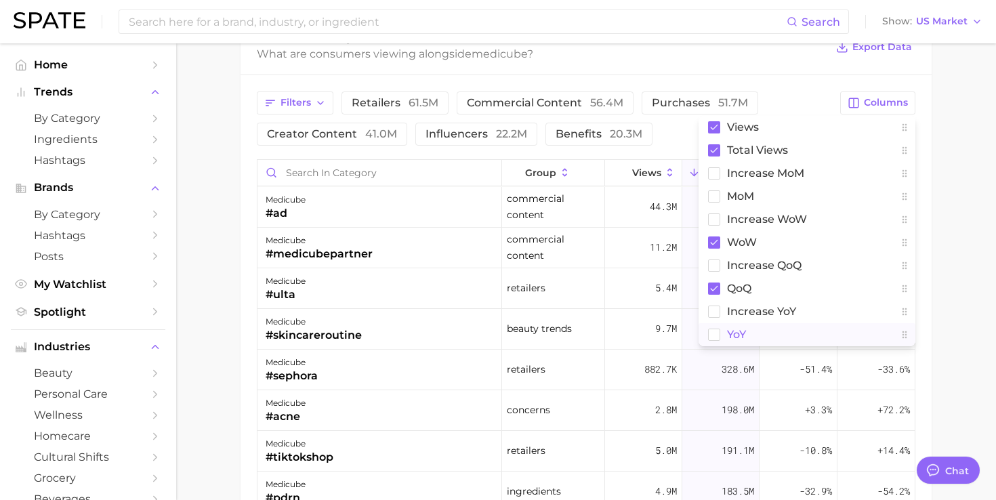
click at [743, 329] on span "YoY" at bounding box center [736, 335] width 19 height 12
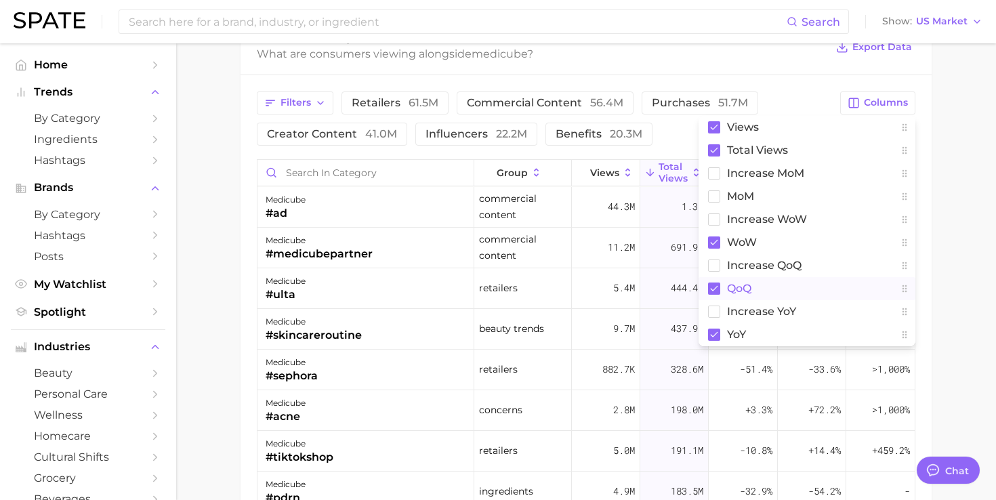
click at [733, 291] on span "QoQ" at bounding box center [739, 288] width 24 height 12
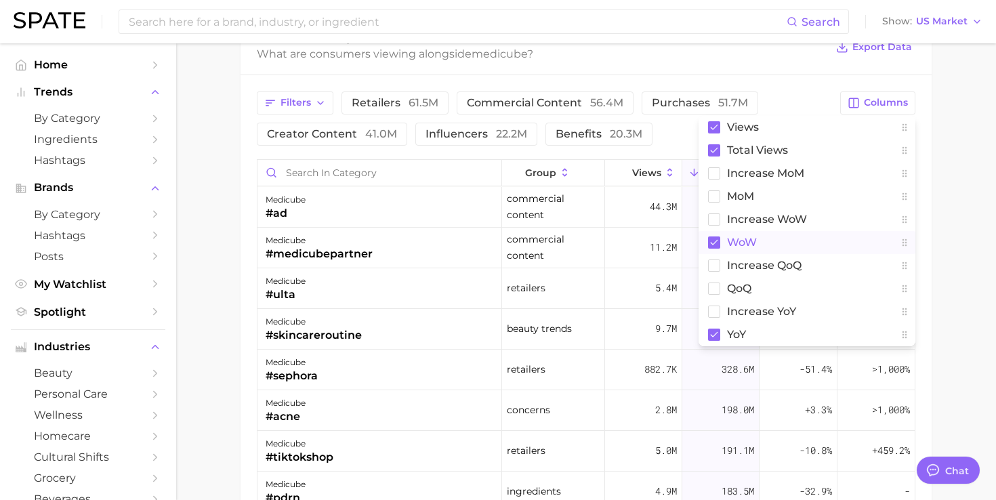
click at [736, 247] on span "WoW" at bounding box center [742, 242] width 30 height 12
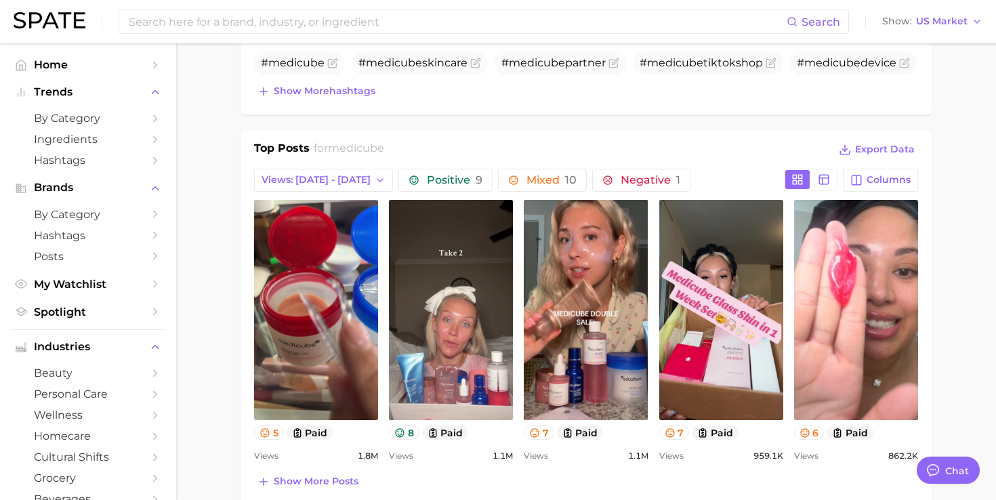
scroll to position [509, 0]
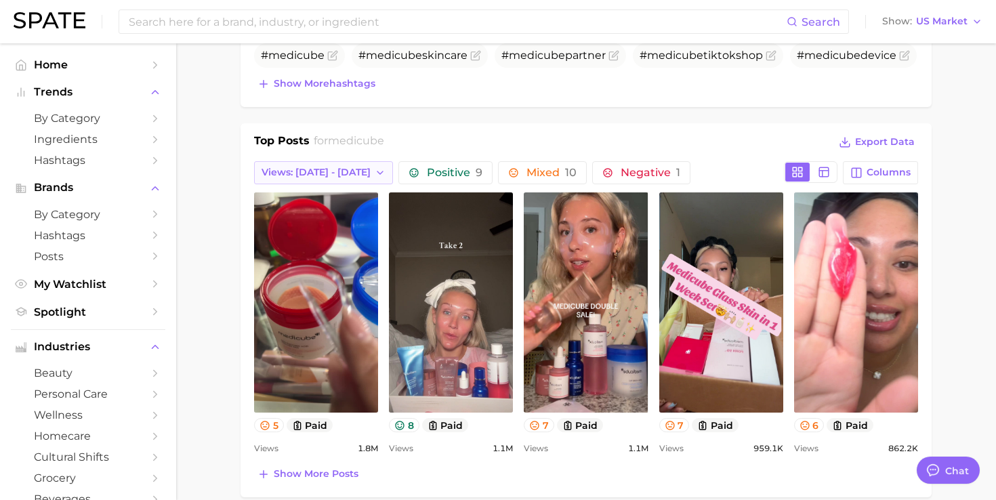
click at [356, 163] on button "Views: Aug 10 - 17" at bounding box center [323, 172] width 139 height 23
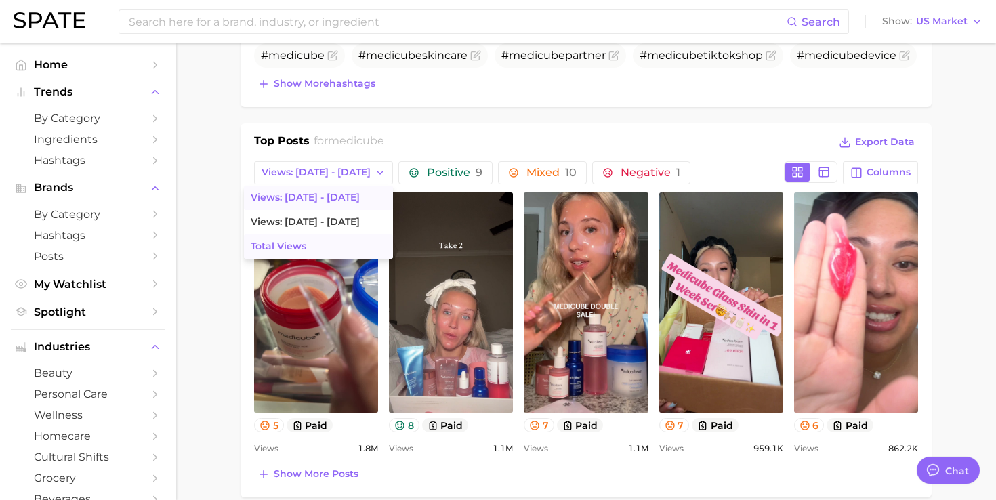
click at [324, 246] on button "Total Views" at bounding box center [318, 246] width 149 height 24
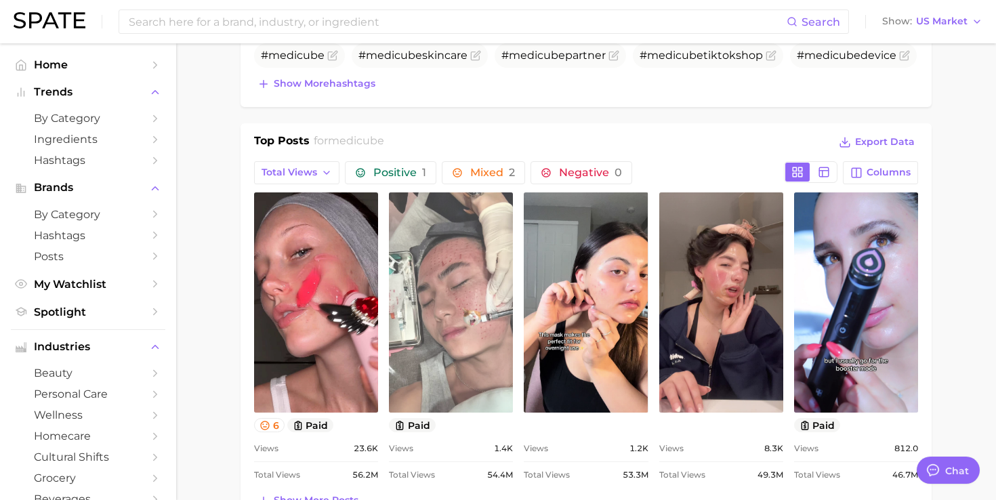
scroll to position [0, 0]
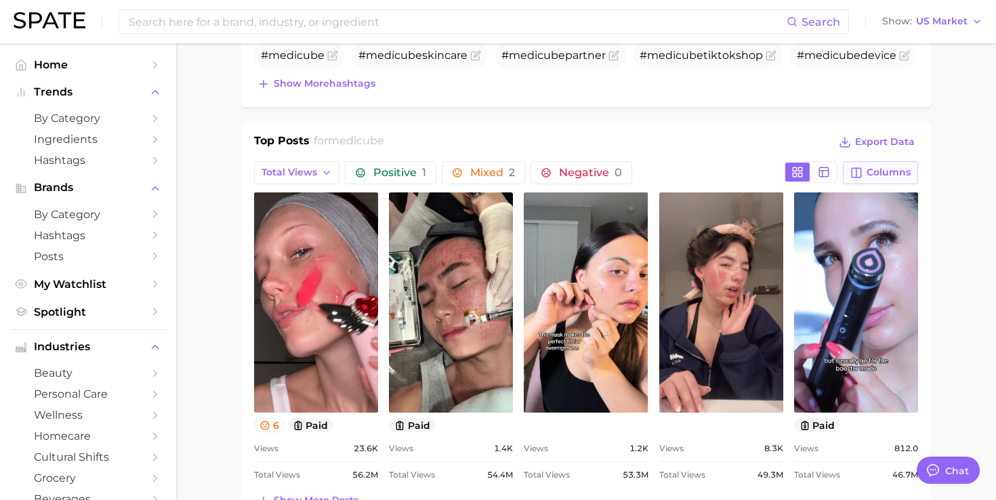
click at [854, 165] on button "Columns" at bounding box center [880, 172] width 75 height 23
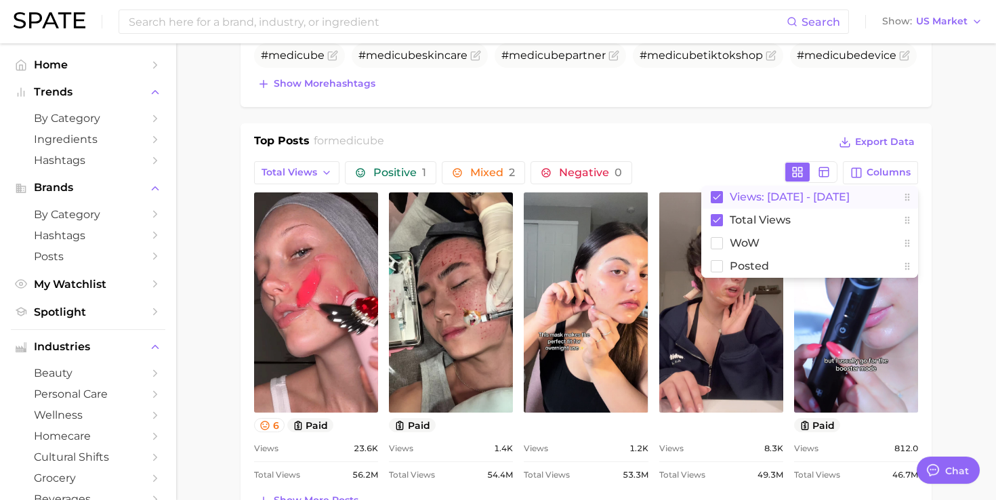
click at [752, 201] on span "Views: Aug 10 - 17" at bounding box center [790, 197] width 120 height 12
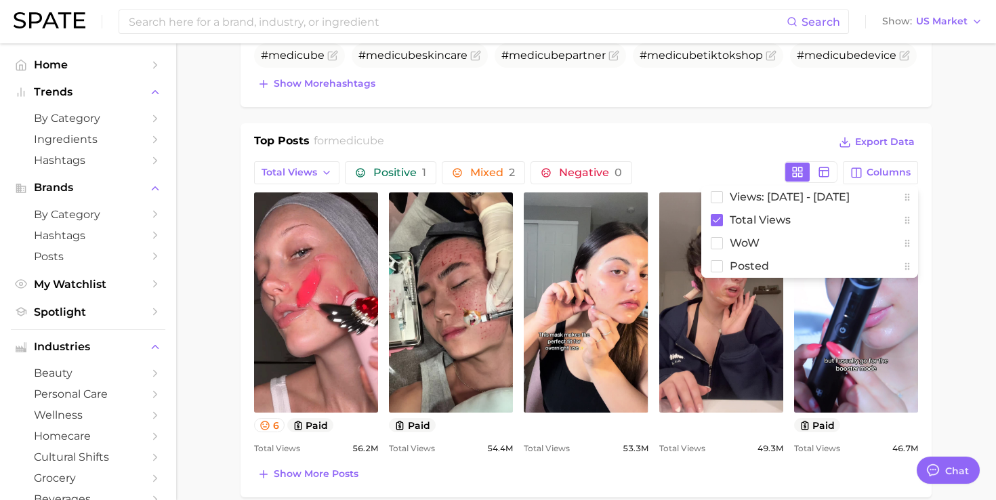
click at [739, 146] on div "Top Posts for medicube Export Data" at bounding box center [586, 143] width 664 height 20
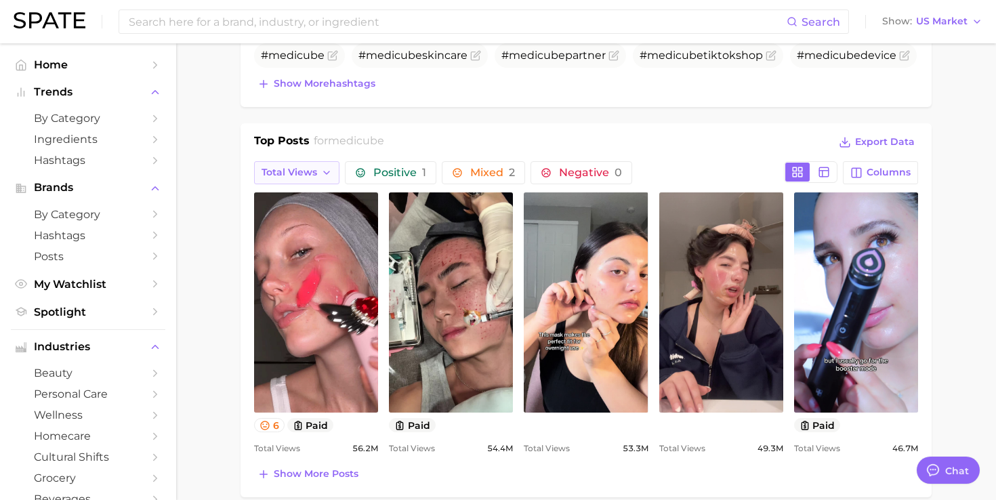
click at [307, 173] on span "Total Views" at bounding box center [289, 173] width 56 height 12
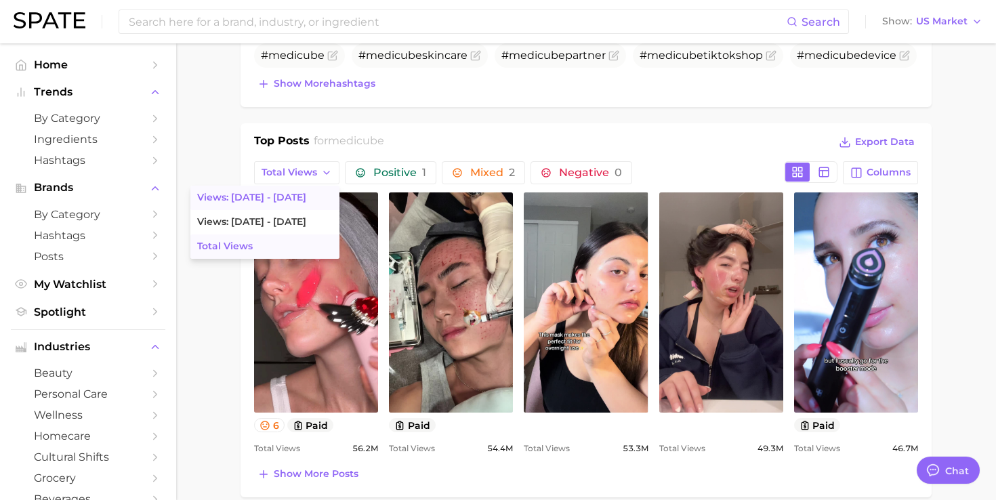
click at [298, 198] on button "Views: Aug 10 - 17" at bounding box center [264, 198] width 149 height 24
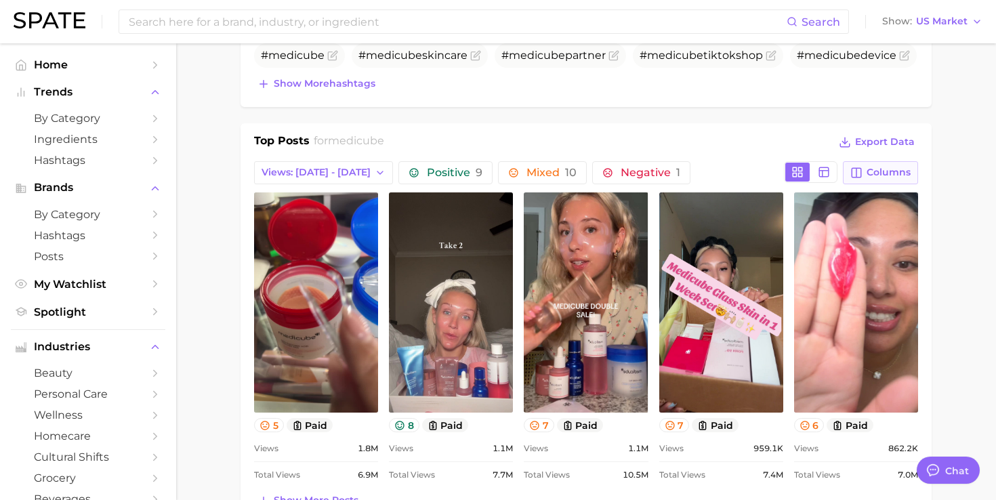
click at [888, 168] on span "Columns" at bounding box center [888, 173] width 44 height 12
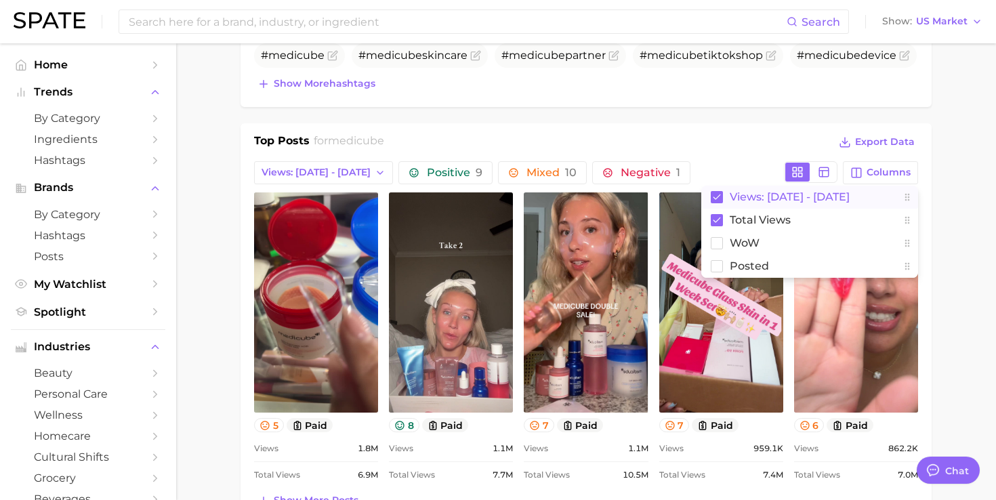
click at [769, 200] on span "Views: Aug 10 - 17" at bounding box center [790, 197] width 120 height 12
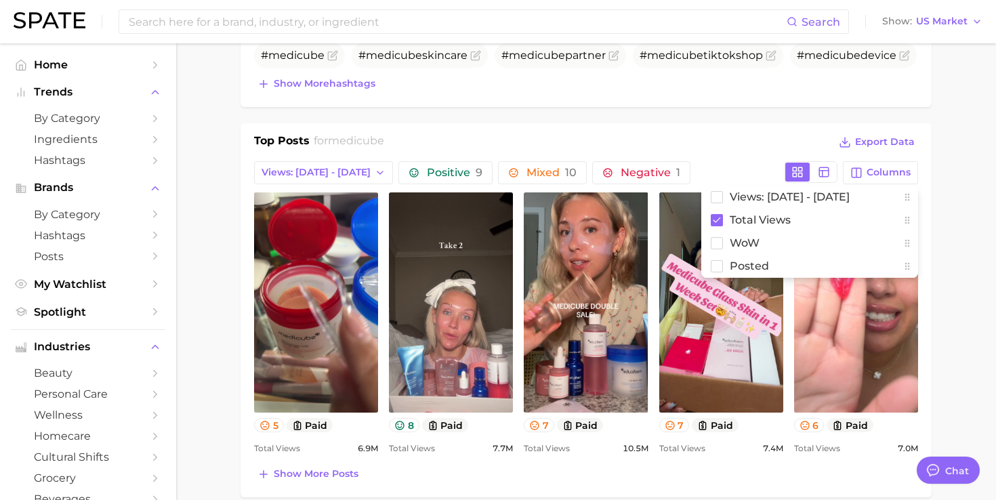
click at [723, 148] on div "Top Posts for medicube Export Data" at bounding box center [586, 143] width 664 height 20
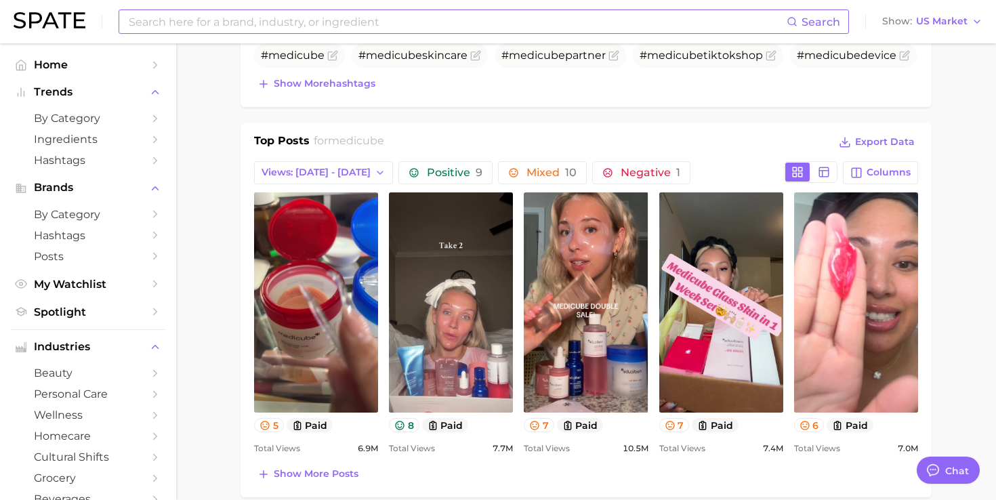
click at [553, 23] on input at bounding box center [456, 21] width 659 height 23
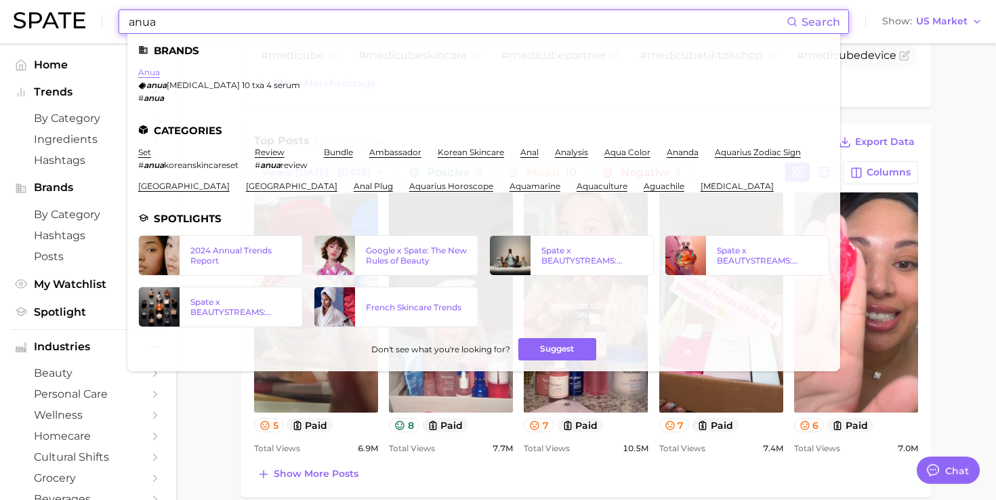
type input "anua"
click at [155, 71] on link "anua" at bounding box center [149, 72] width 22 height 10
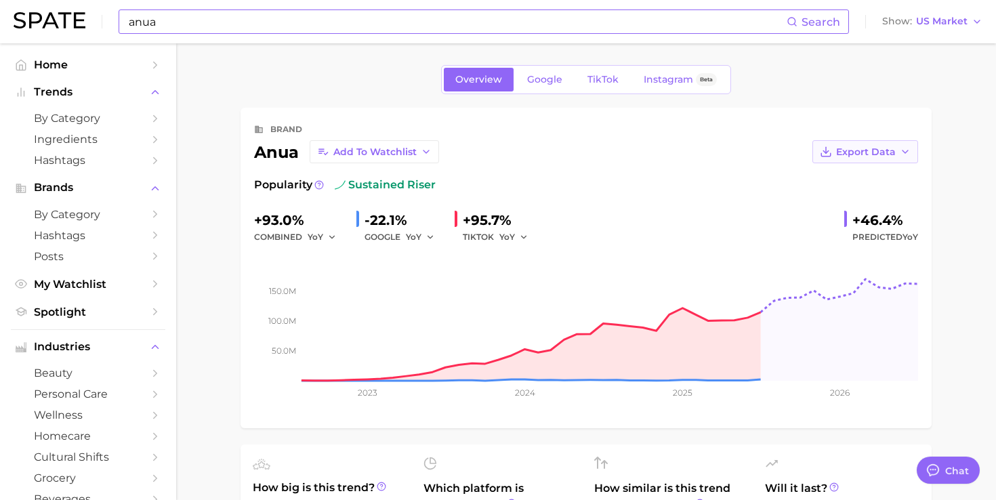
click at [830, 159] on button "Export Data" at bounding box center [865, 151] width 106 height 23
click at [818, 203] on span "Time Series Image" at bounding box center [837, 202] width 91 height 12
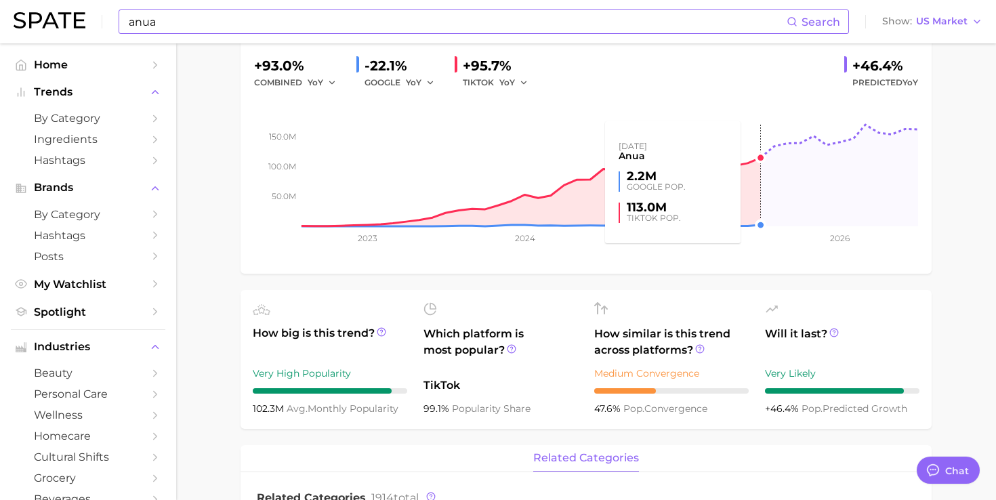
scroll to position [159, 0]
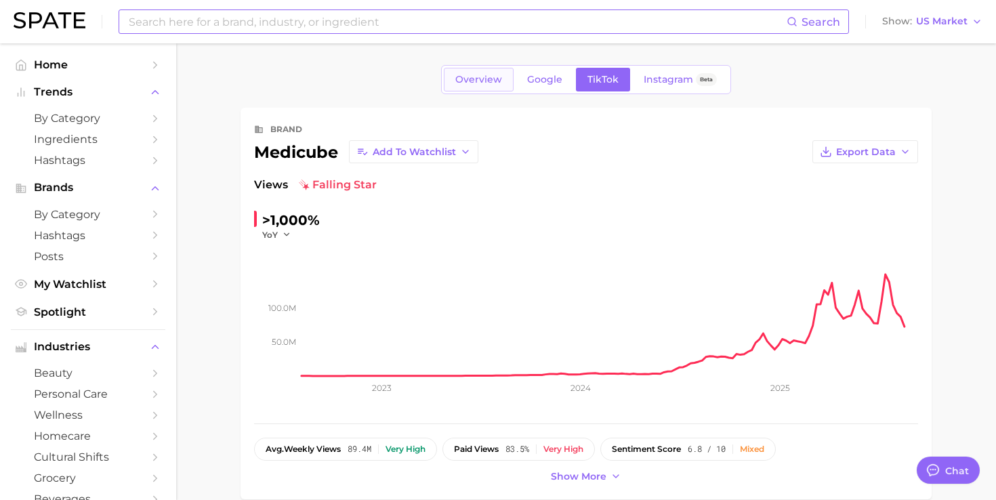
click at [473, 75] on span "Overview" at bounding box center [478, 80] width 47 height 12
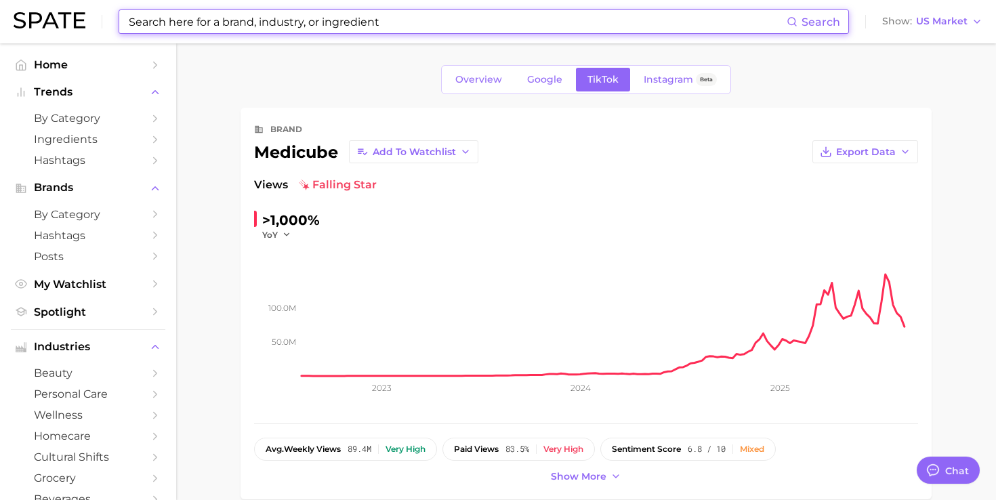
type input "medicube"
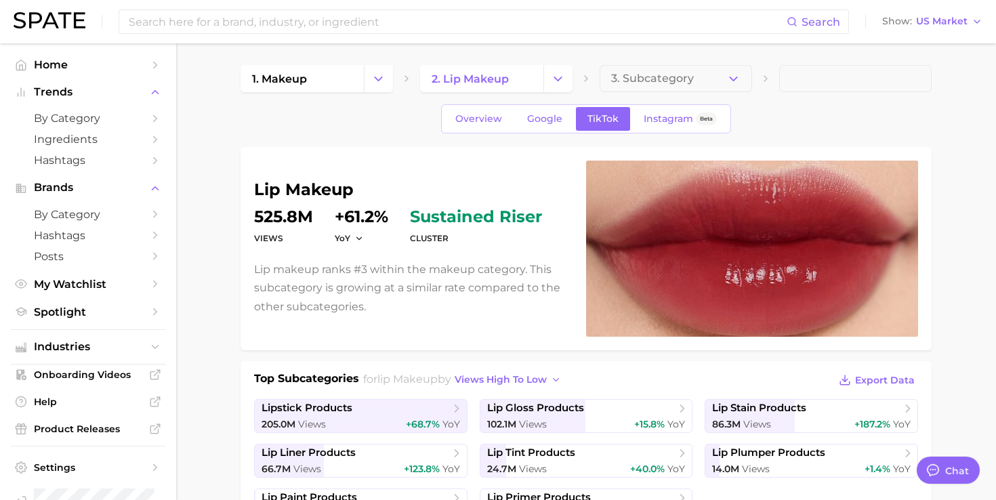
click at [199, 4] on div "Search Show US Market" at bounding box center [498, 21] width 969 height 43
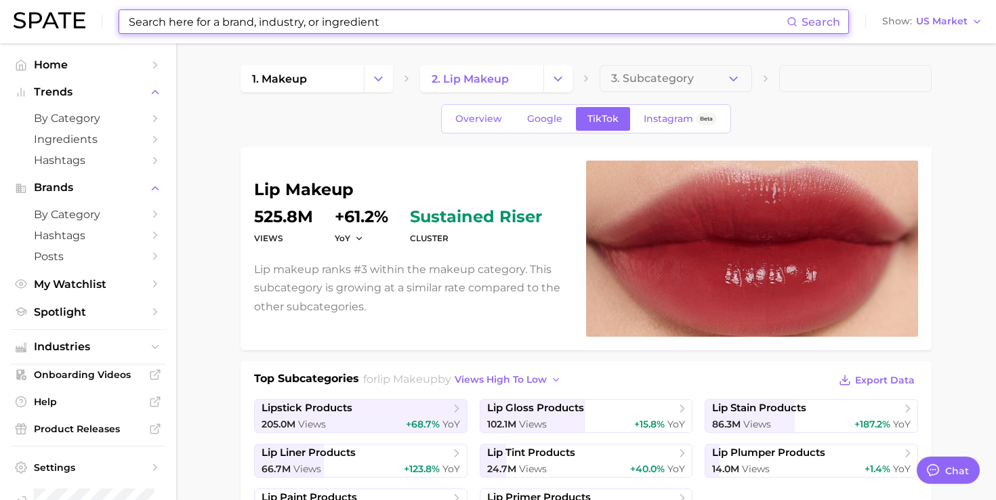
click at [197, 14] on input at bounding box center [456, 21] width 659 height 23
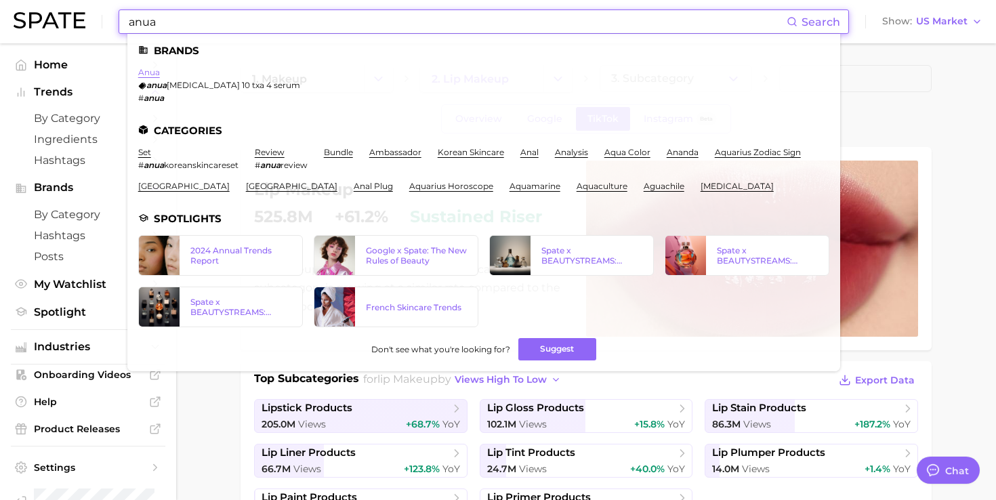
type input "anua"
click at [150, 72] on link "anua" at bounding box center [149, 72] width 22 height 10
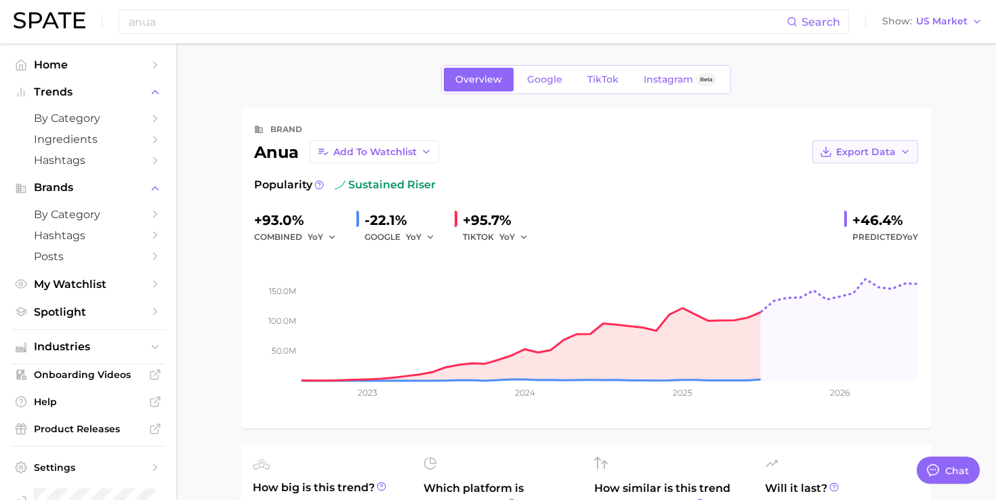
click at [879, 155] on span "Export Data" at bounding box center [866, 152] width 60 height 12
click at [838, 199] on span "Time Series Image" at bounding box center [837, 202] width 91 height 12
click at [599, 82] on span "TikTok" at bounding box center [602, 80] width 31 height 12
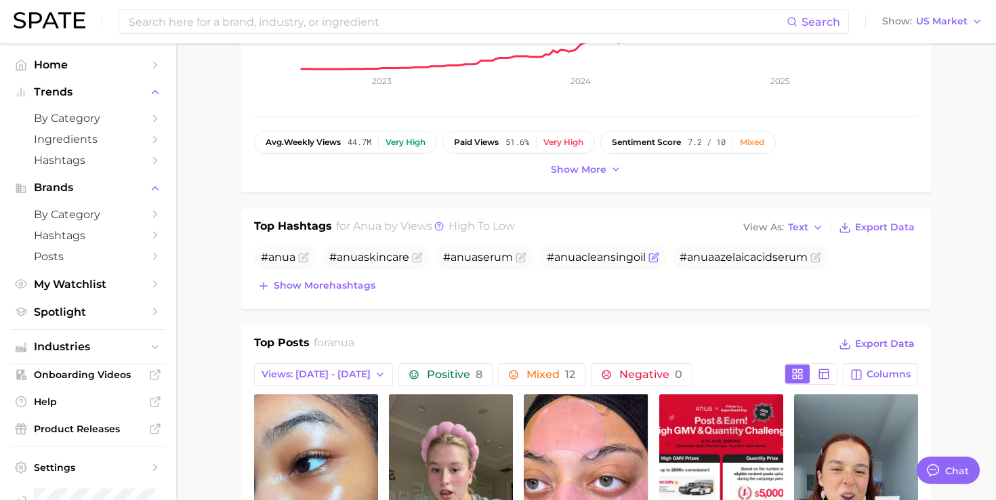
scroll to position [299, 0]
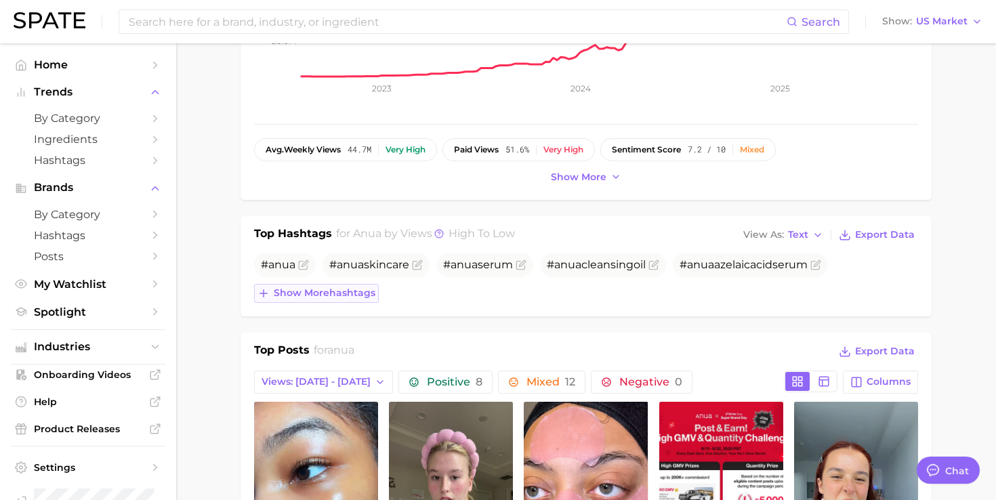
click at [364, 299] on button "Show more hashtags" at bounding box center [316, 293] width 125 height 19
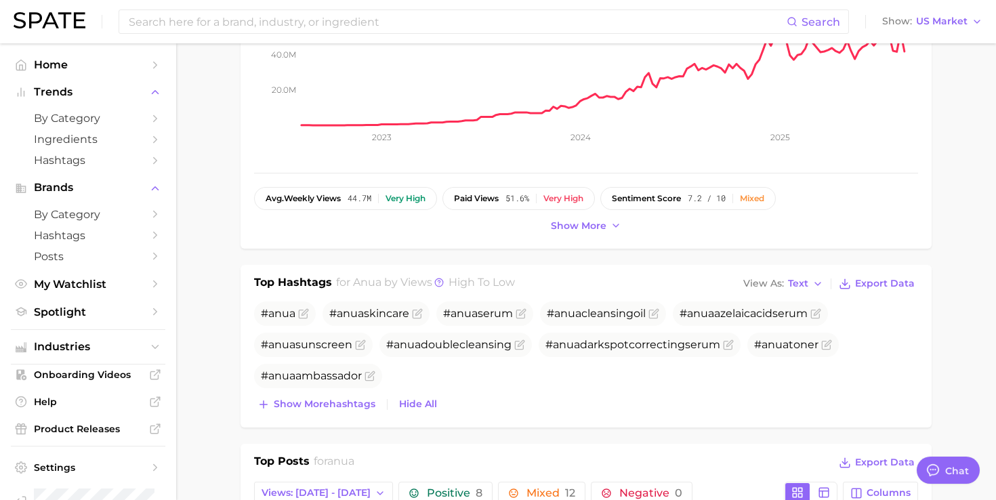
scroll to position [238, 0]
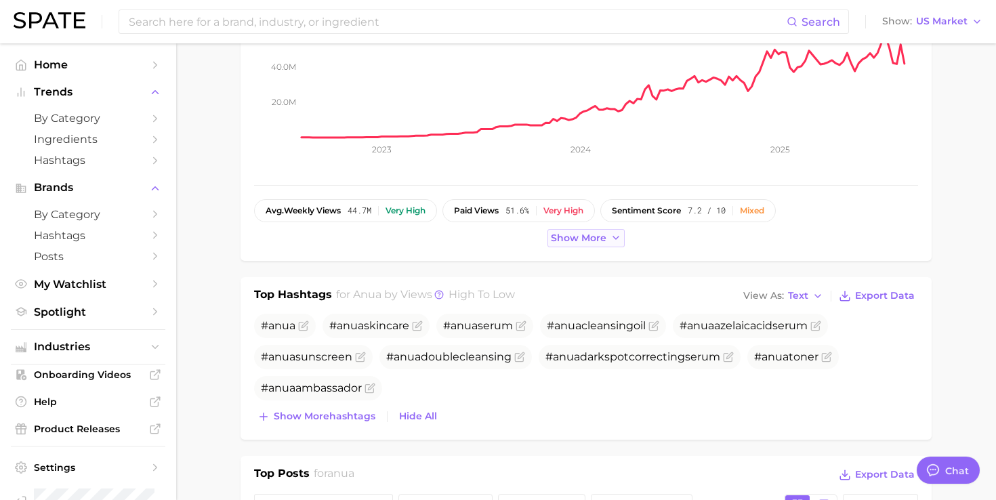
click at [590, 246] on button "Show more" at bounding box center [585, 238] width 77 height 18
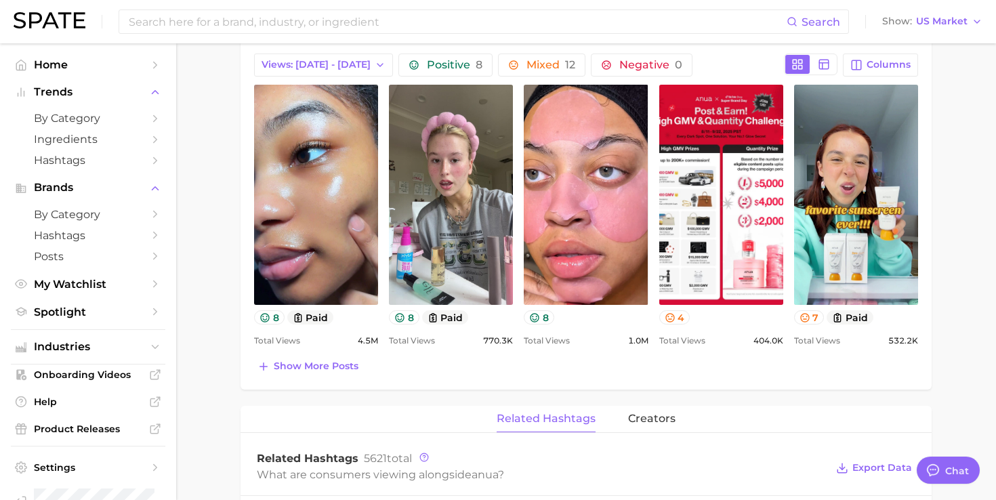
scroll to position [709, 0]
click at [320, 66] on span "Views: Aug 10 - 17" at bounding box center [315, 66] width 109 height 12
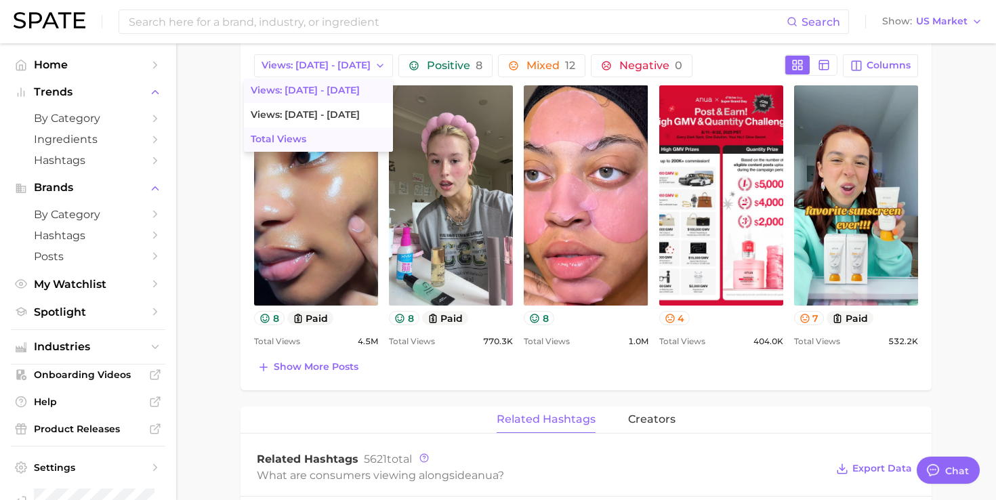
click at [308, 140] on button "Total Views" at bounding box center [318, 139] width 149 height 24
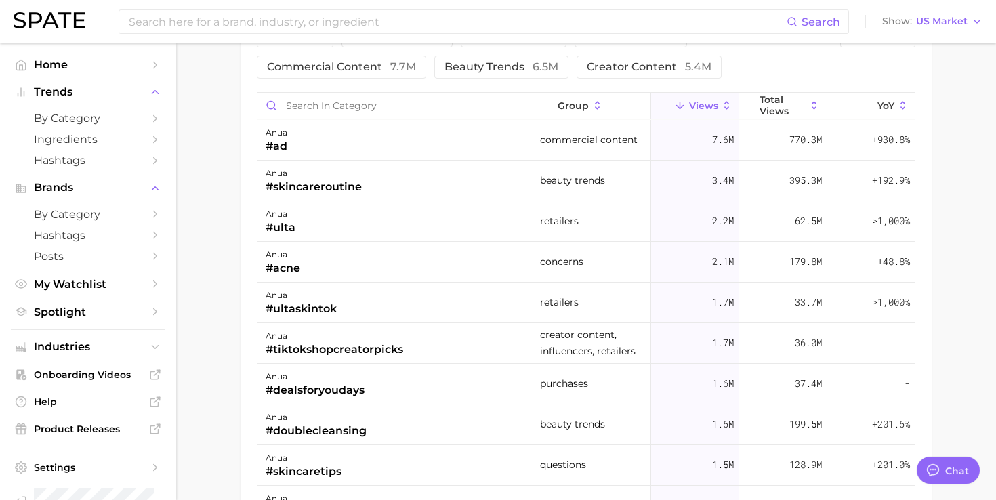
scroll to position [1213, 0]
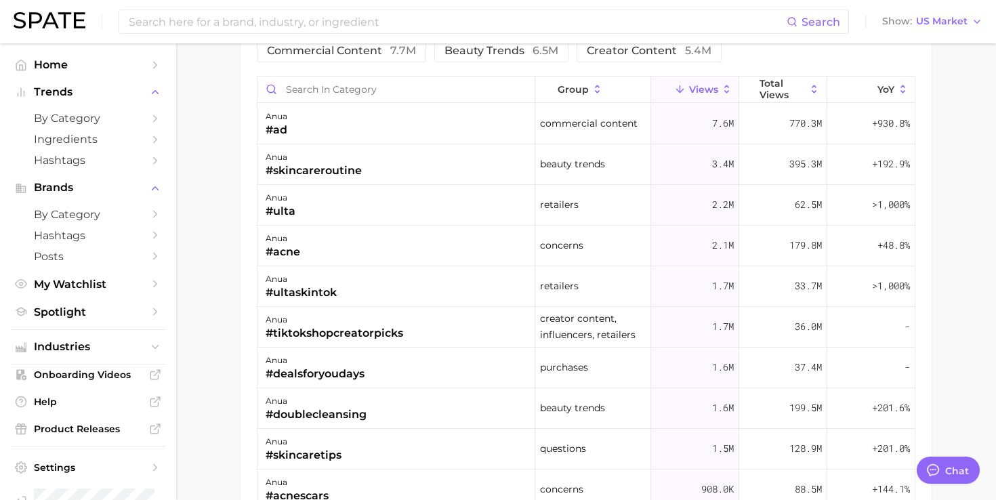
click at [766, 102] on div "group Views Total Views YoY" at bounding box center [585, 90] width 657 height 27
click at [767, 85] on span "Total Views" at bounding box center [782, 89] width 46 height 22
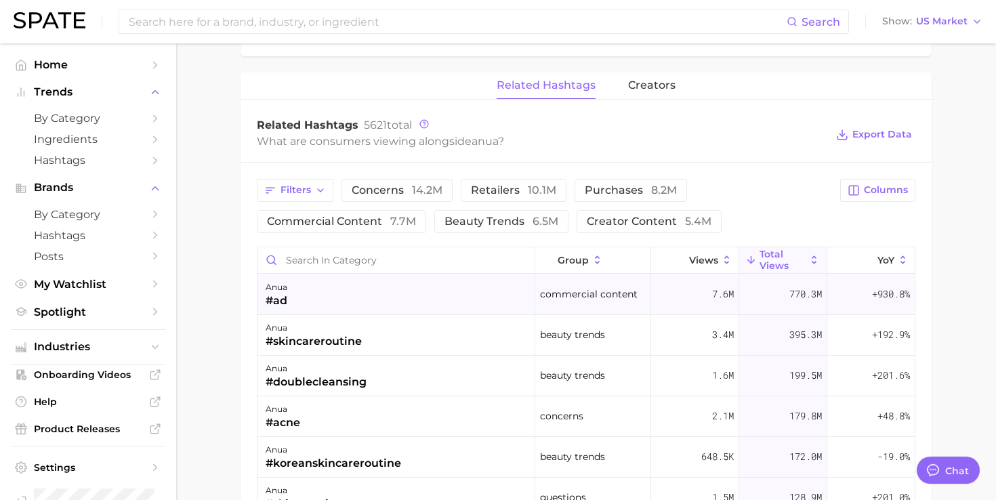
scroll to position [1037, 0]
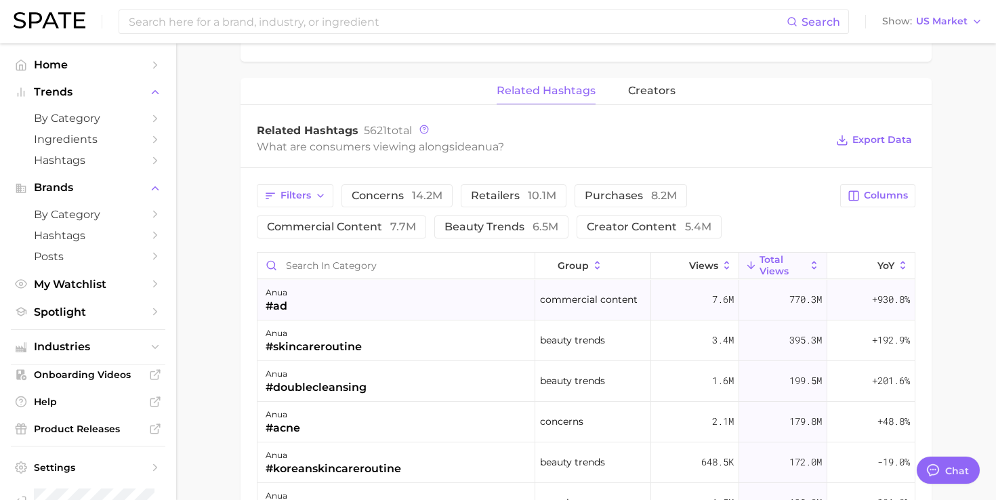
click at [650, 85] on span "creators" at bounding box center [651, 91] width 47 height 12
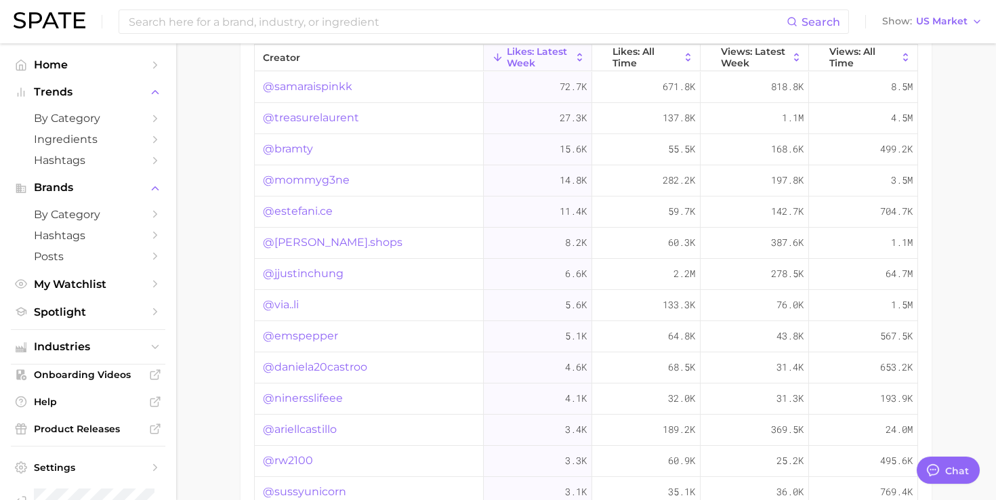
scroll to position [1159, 0]
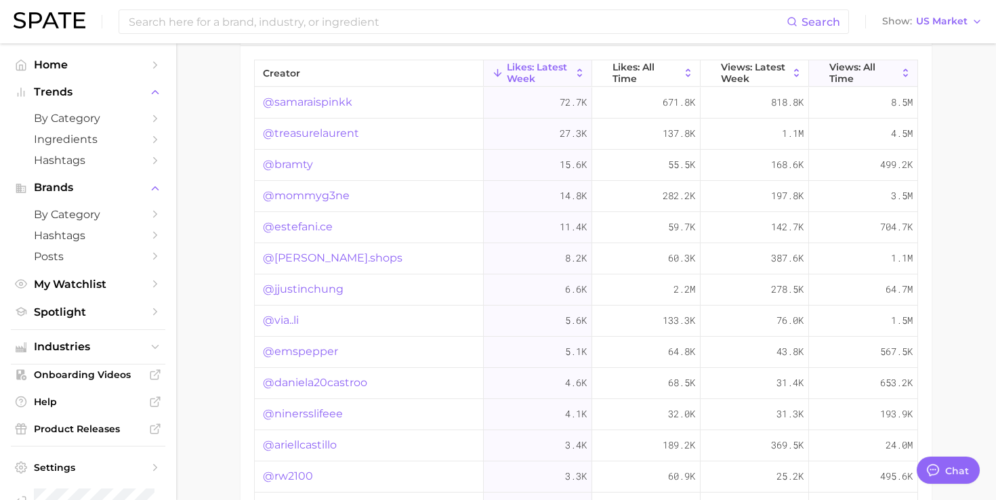
click at [820, 62] on button "Views: All Time" at bounding box center [863, 73] width 108 height 26
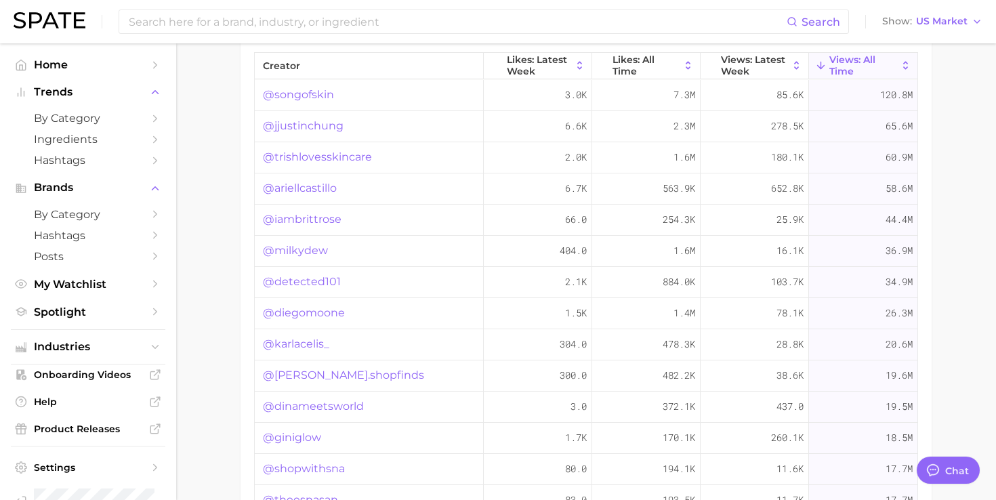
scroll to position [1170, 0]
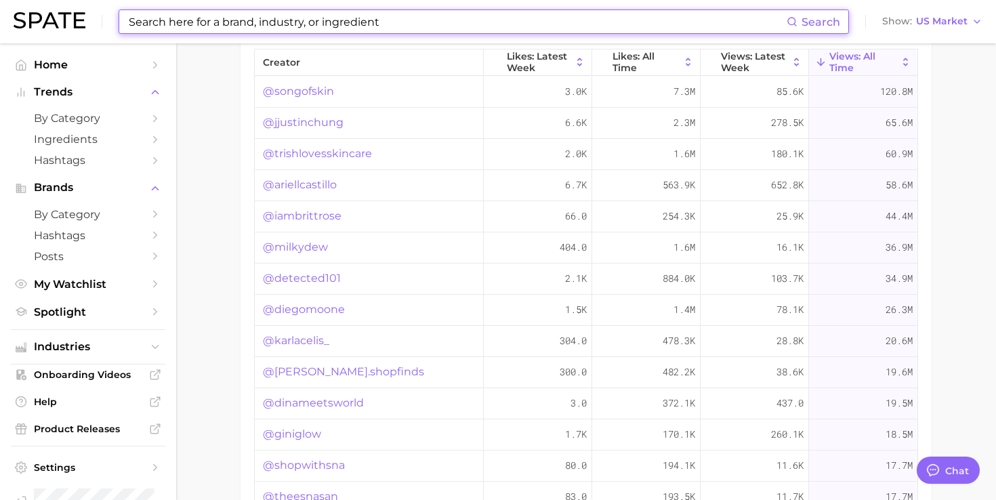
click at [349, 19] on input at bounding box center [456, 21] width 659 height 23
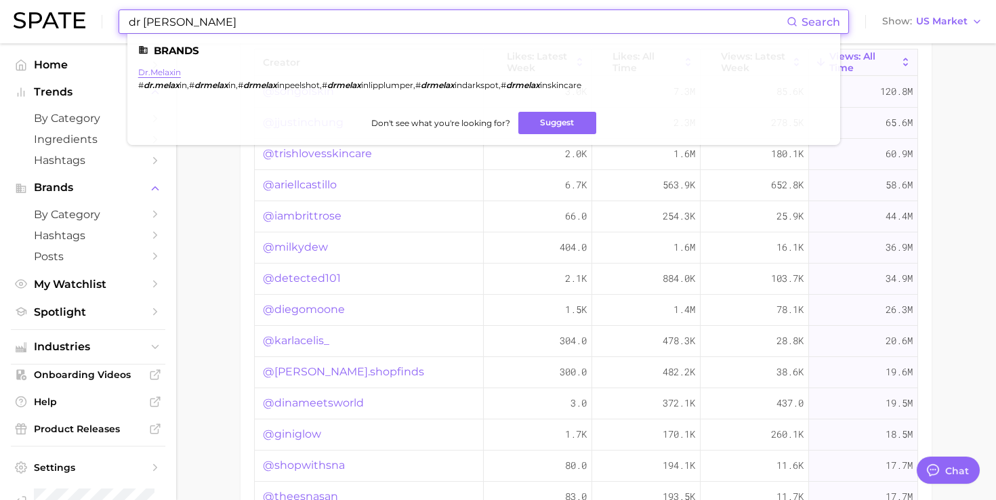
type input "dr melax"
click at [165, 74] on link "dr.melaxin" at bounding box center [159, 72] width 43 height 10
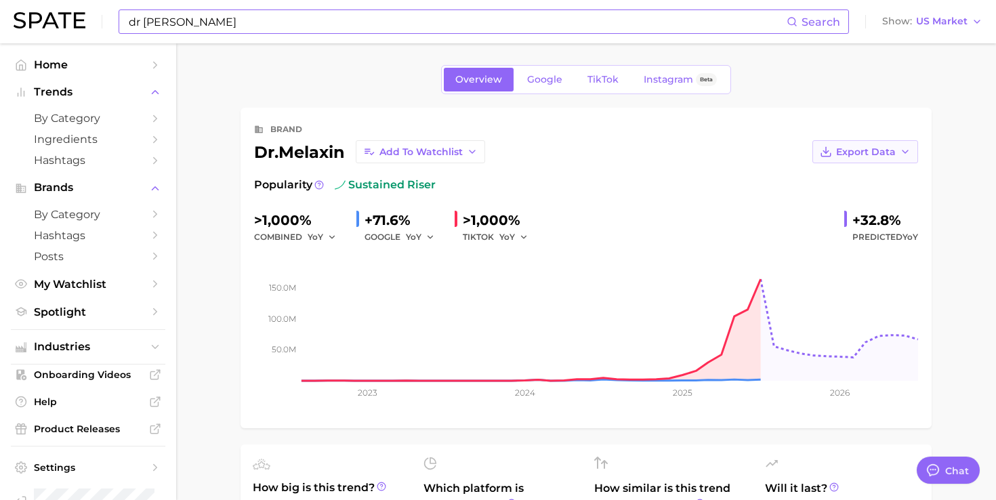
click at [868, 150] on span "Export Data" at bounding box center [866, 152] width 60 height 12
click at [828, 198] on span "Time Series Image" at bounding box center [837, 202] width 91 height 12
click at [588, 84] on span "TikTok" at bounding box center [602, 80] width 31 height 12
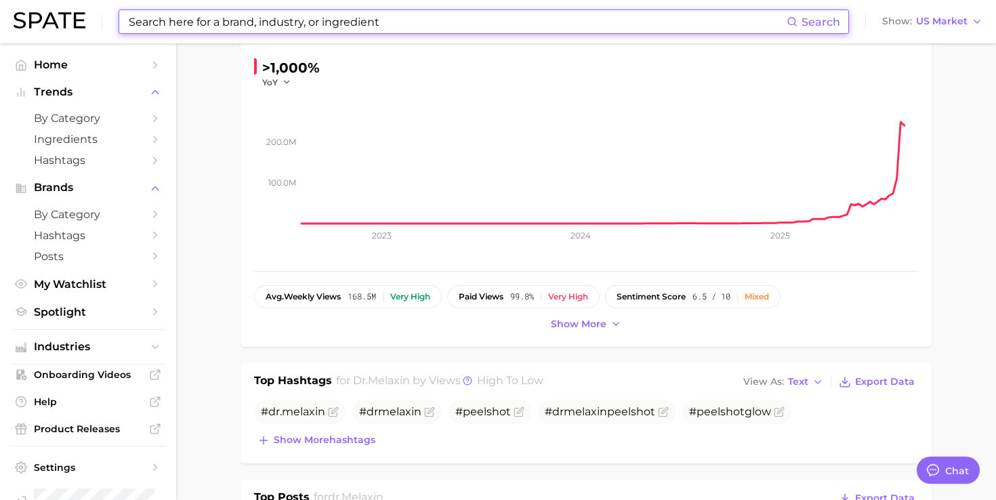
scroll to position [162, 0]
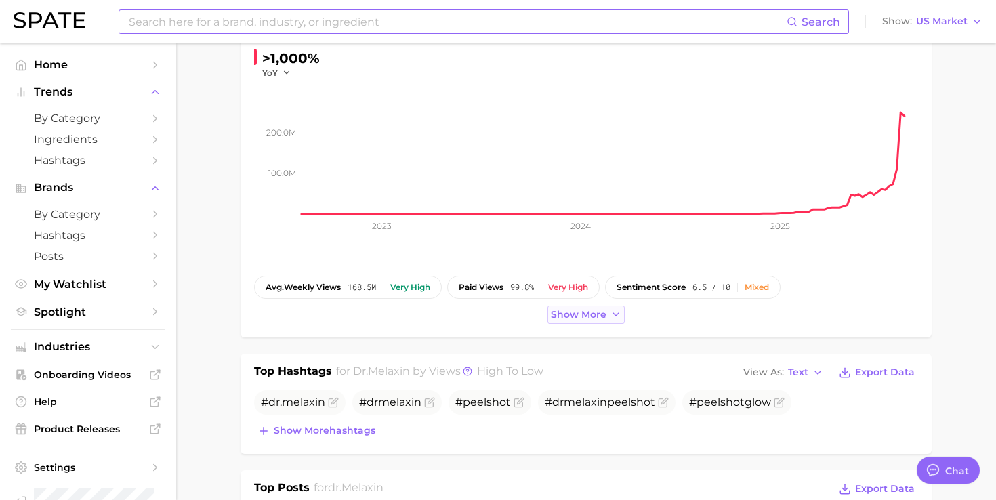
click at [593, 319] on span "Show more" at bounding box center [579, 315] width 56 height 12
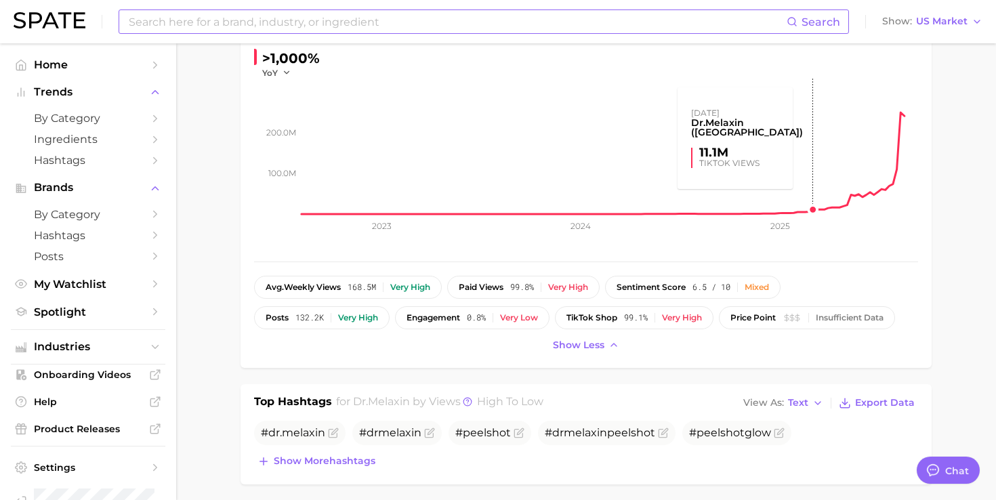
scroll to position [0, 0]
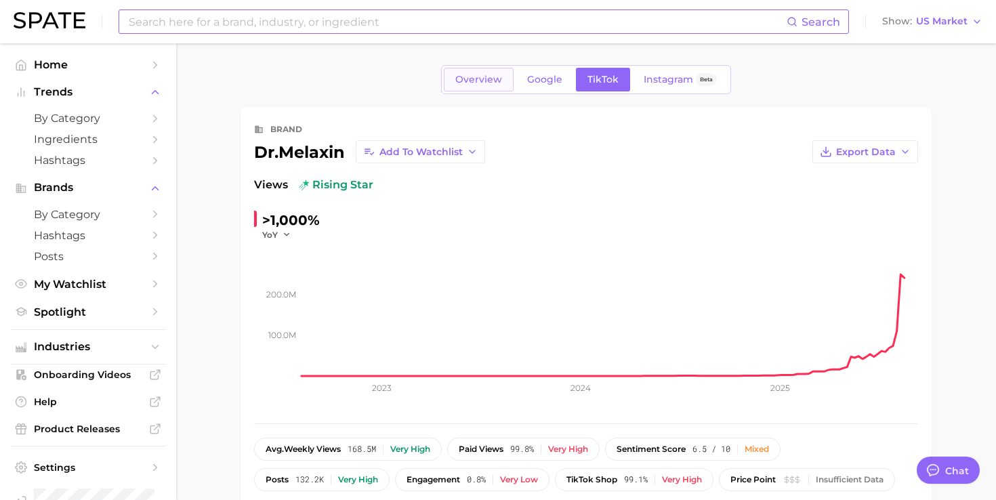
click at [494, 77] on span "Overview" at bounding box center [478, 80] width 47 height 12
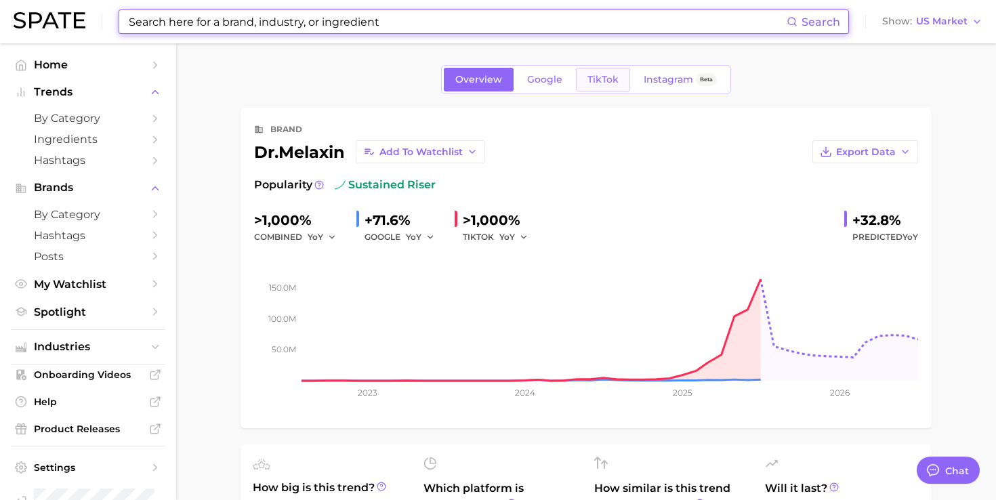
click at [592, 83] on span "TikTok" at bounding box center [602, 80] width 31 height 12
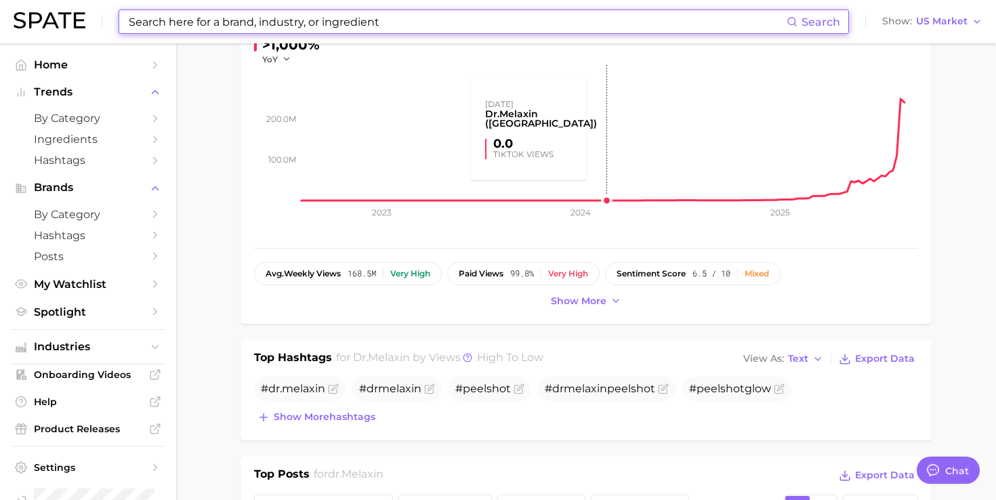
scroll to position [314, 0]
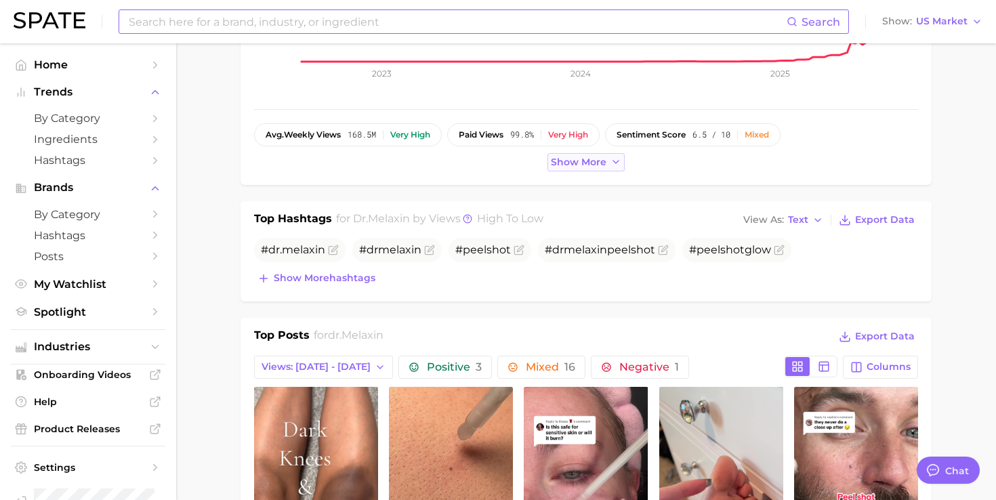
click at [586, 164] on span "Show more" at bounding box center [579, 162] width 56 height 12
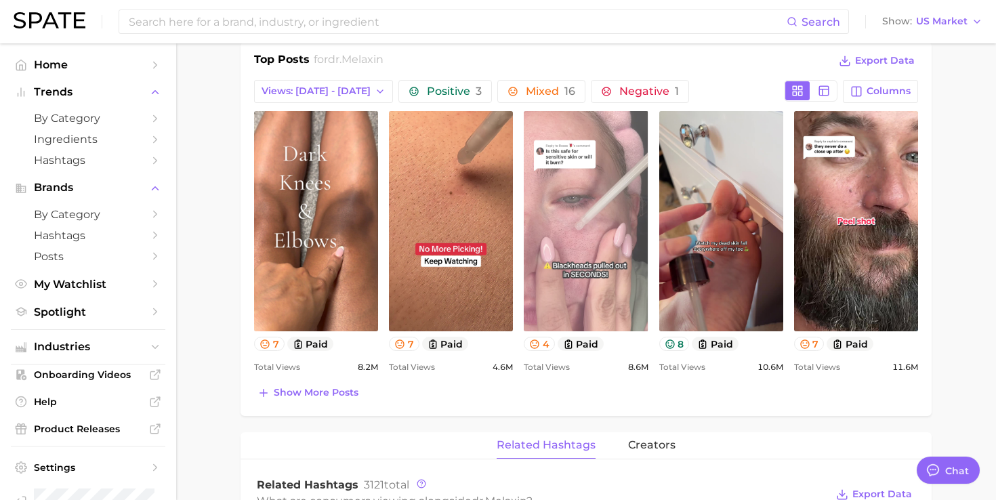
scroll to position [602, 0]
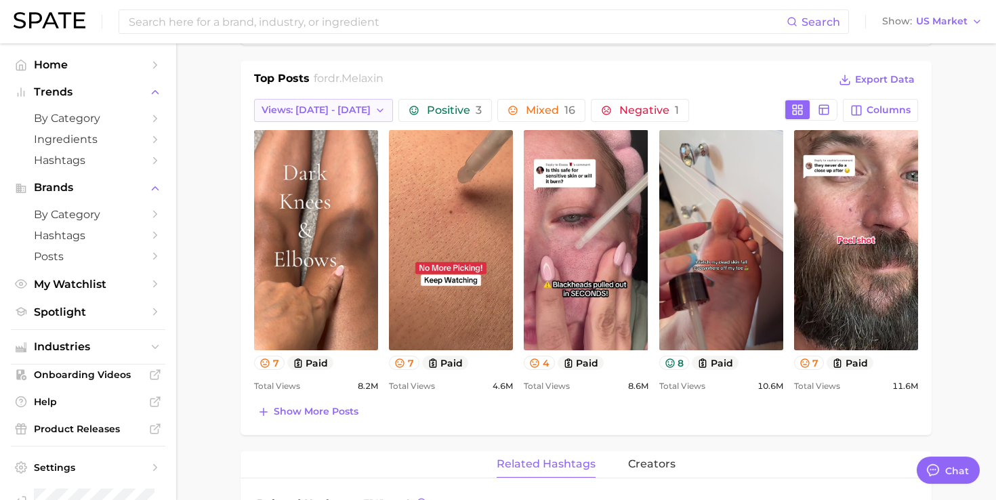
click at [344, 110] on span "Views: Aug 10 - 17" at bounding box center [315, 110] width 109 height 12
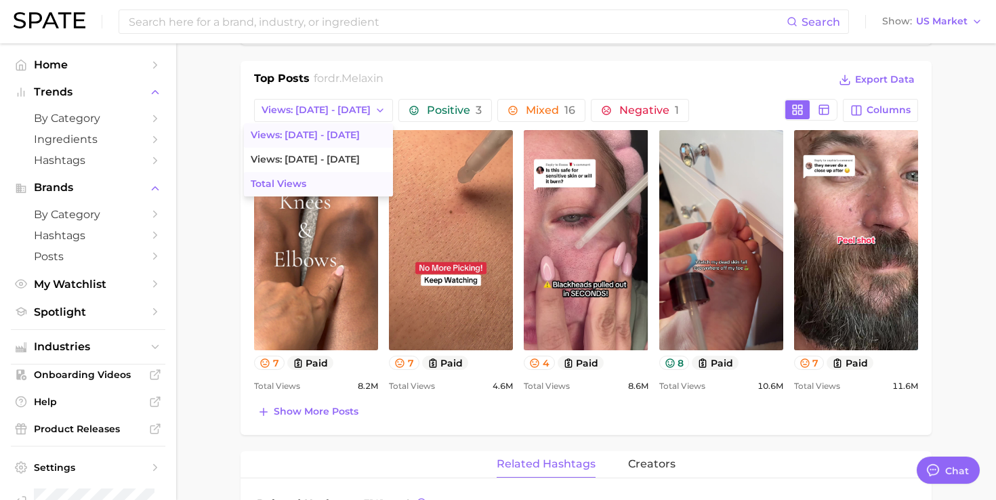
click at [318, 185] on button "Total Views" at bounding box center [318, 184] width 149 height 24
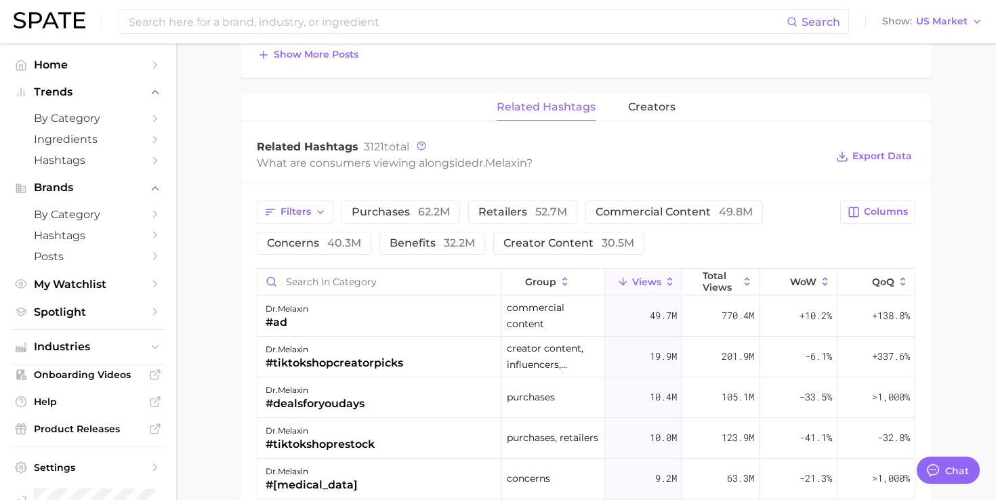
scroll to position [956, 0]
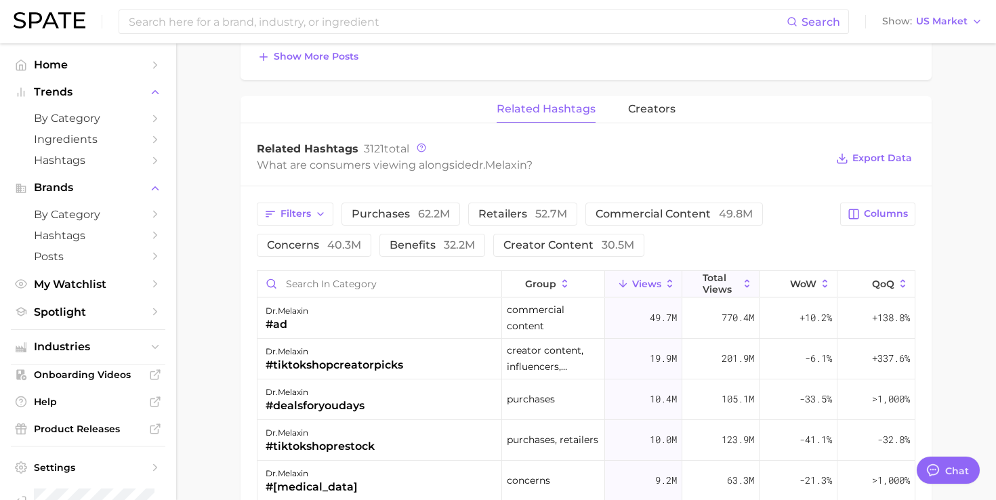
click at [724, 276] on span "Total Views" at bounding box center [720, 283] width 36 height 22
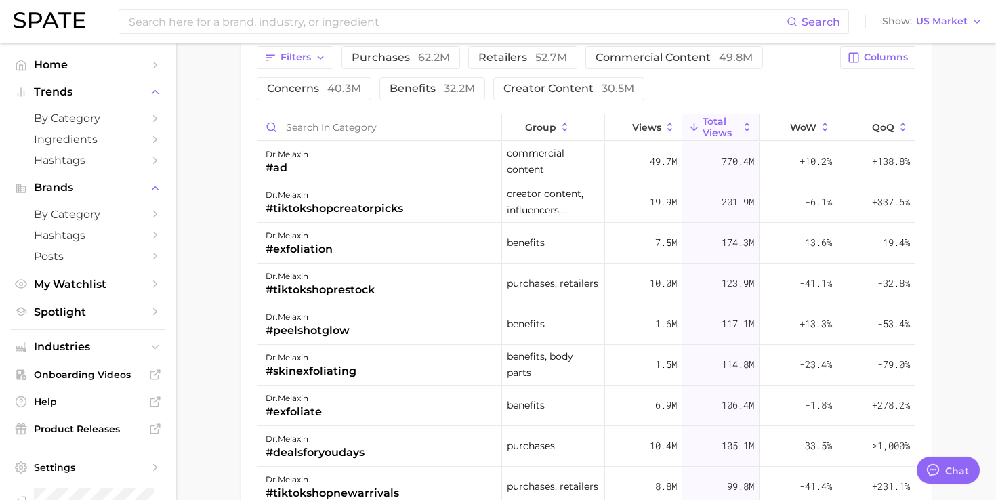
scroll to position [1101, 0]
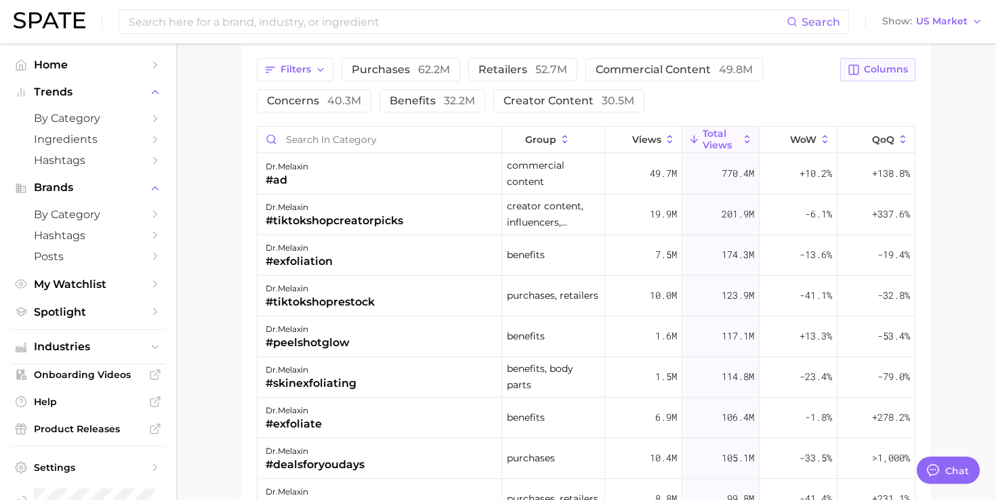
click at [895, 69] on span "Columns" at bounding box center [886, 70] width 44 height 12
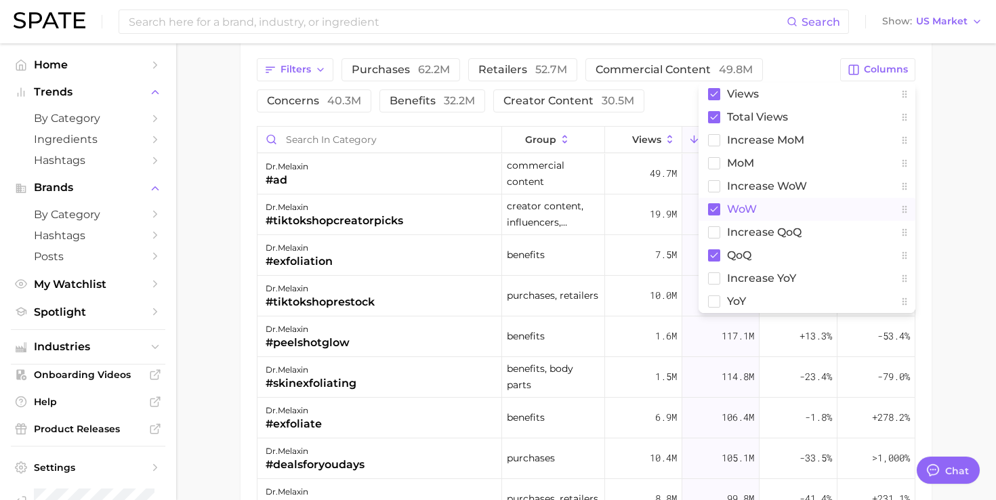
click at [766, 215] on button "WoW" at bounding box center [806, 209] width 217 height 23
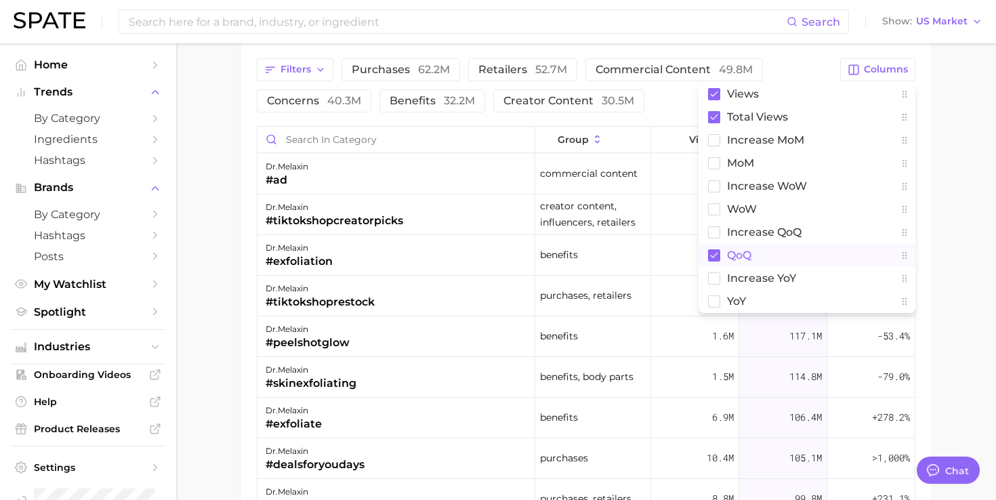
click at [736, 250] on span "QoQ" at bounding box center [739, 255] width 24 height 12
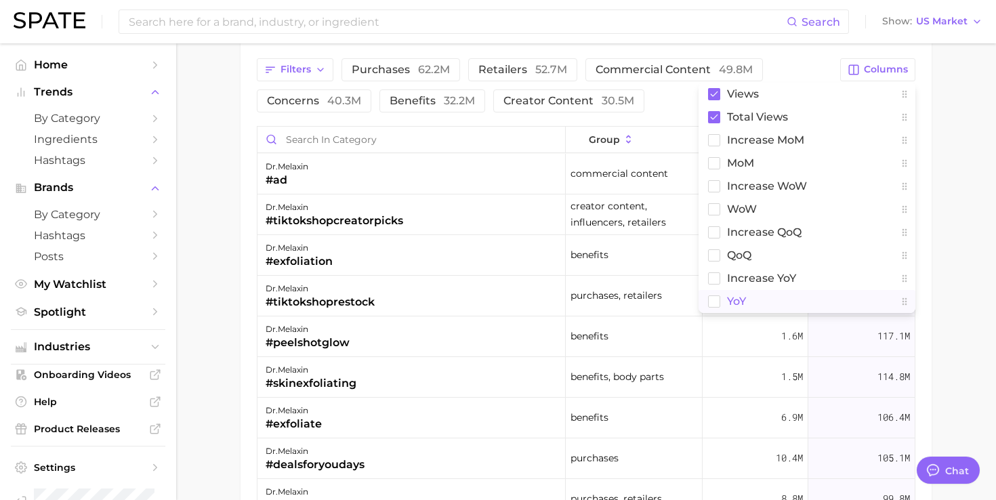
click at [735, 299] on span "YoY" at bounding box center [736, 301] width 19 height 12
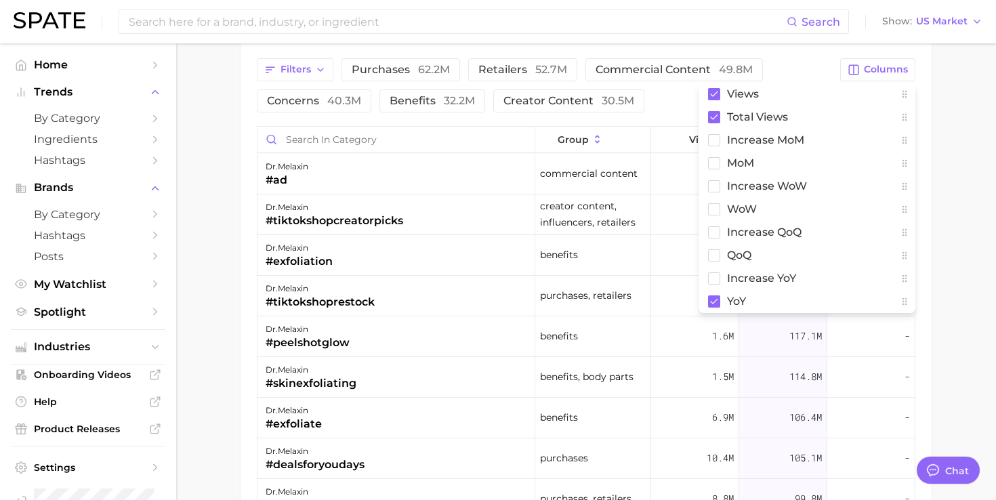
click at [684, 103] on div "Filters purchases 62.2m retailers 52.7m commercial content 49.8m concerns 40.3m…" at bounding box center [544, 85] width 575 height 54
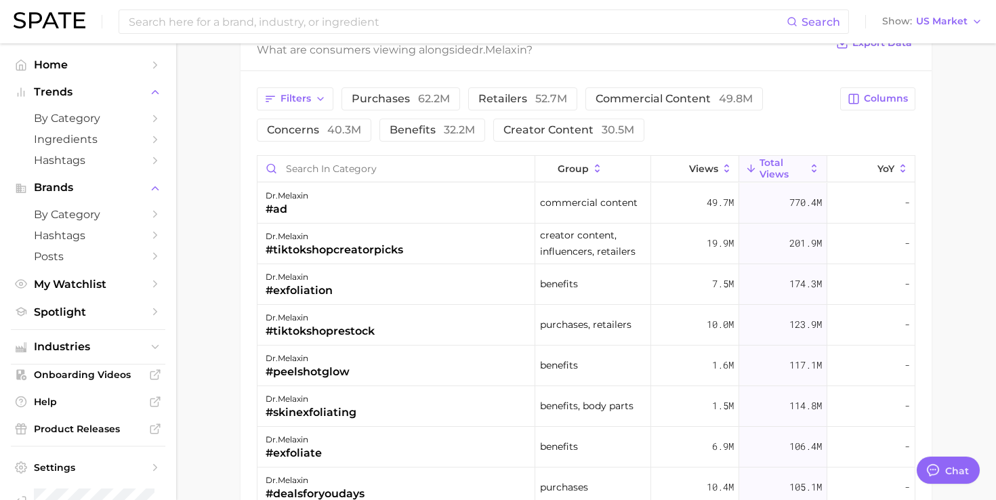
scroll to position [1068, 0]
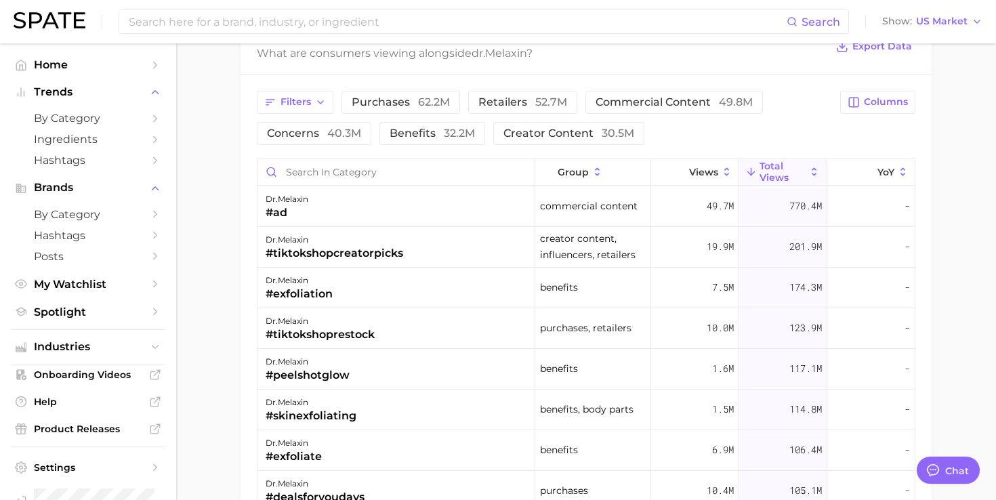
click at [694, 109] on button "commercial content 49.8m" at bounding box center [673, 102] width 177 height 23
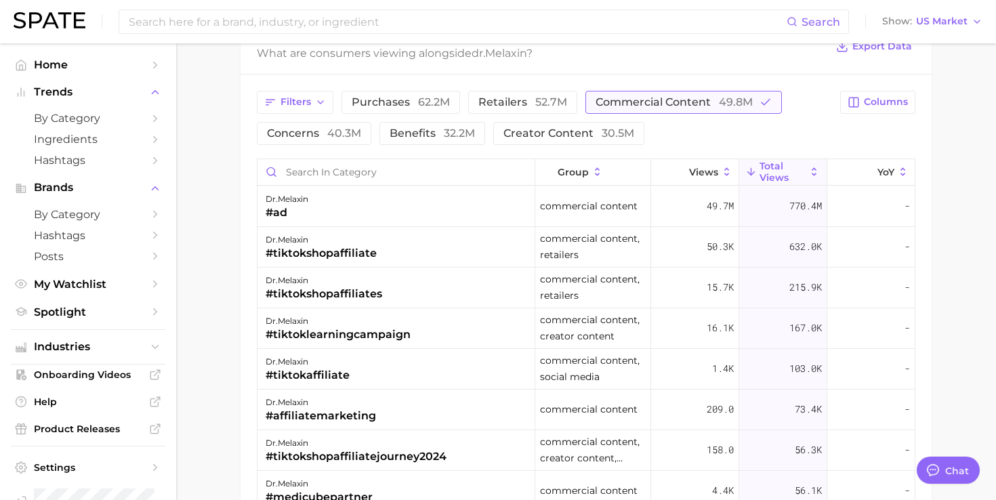
click at [734, 109] on button "commercial content 49.8m" at bounding box center [683, 102] width 196 height 23
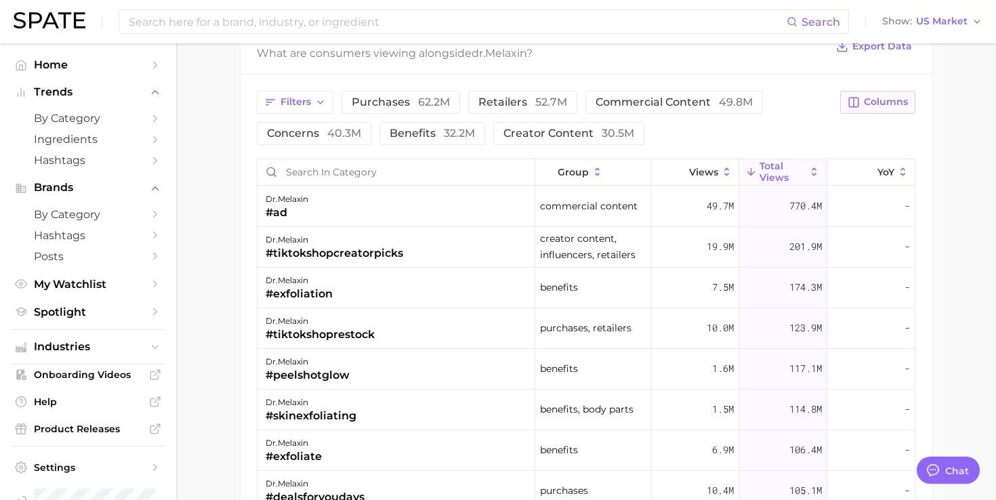
click at [845, 104] on button "Columns" at bounding box center [877, 102] width 75 height 23
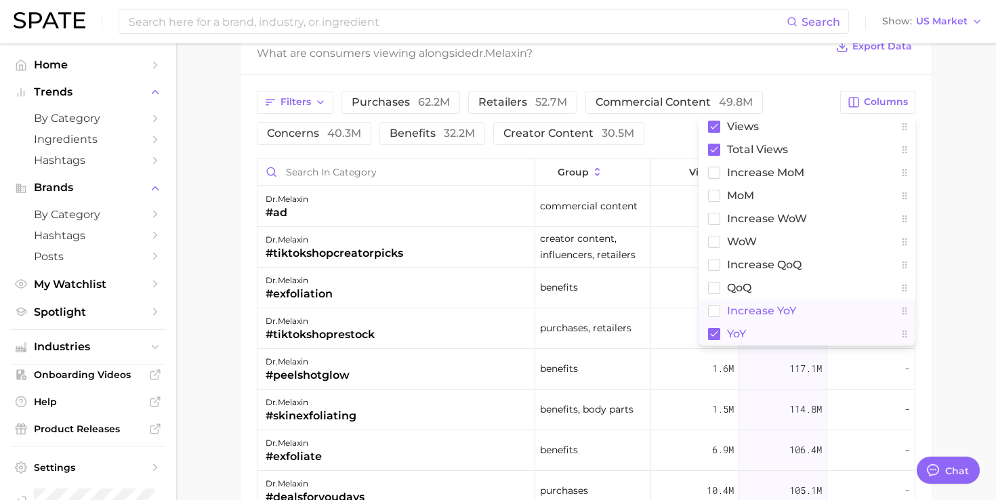
click at [724, 324] on button "YoY" at bounding box center [806, 333] width 217 height 23
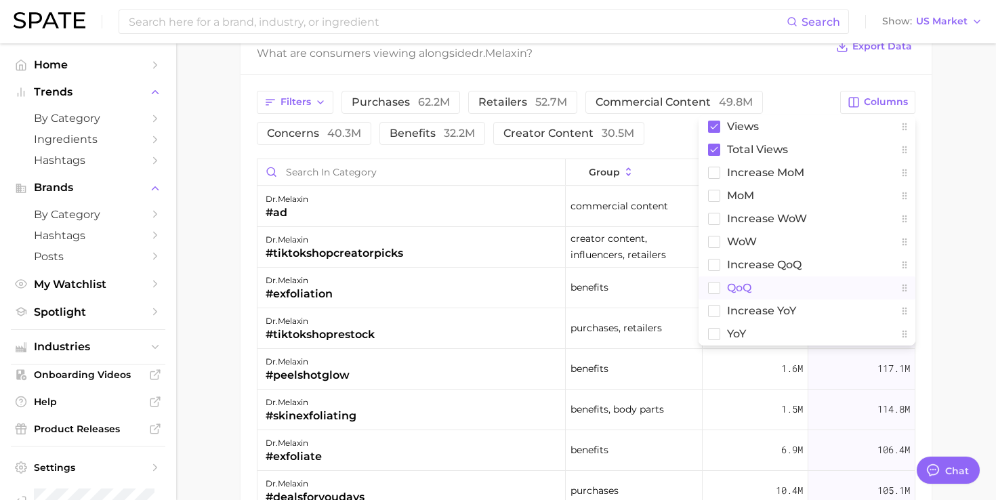
click at [735, 282] on span "QoQ" at bounding box center [739, 288] width 24 height 12
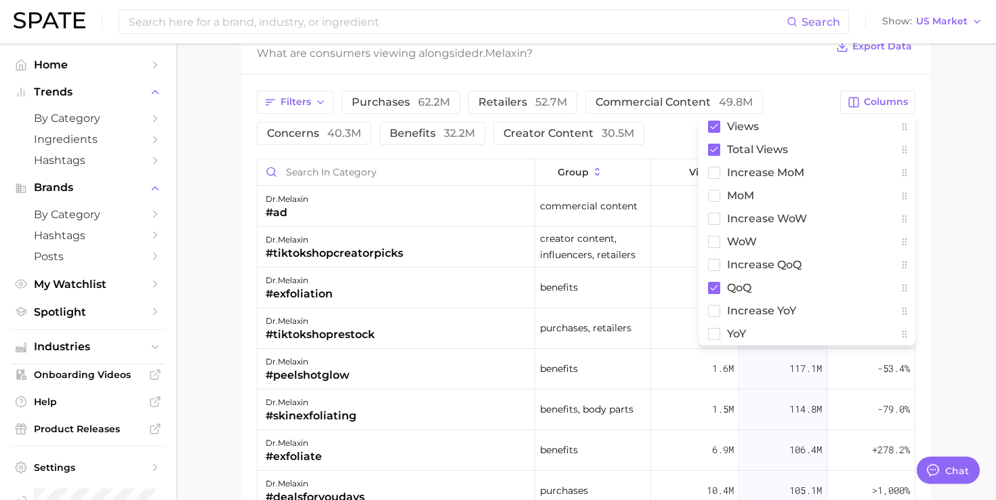
click at [759, 85] on div "Filters purchases 62.2m retailers 52.7m commercial content 49.8m concerns 40.3m…" at bounding box center [585, 375] width 691 height 600
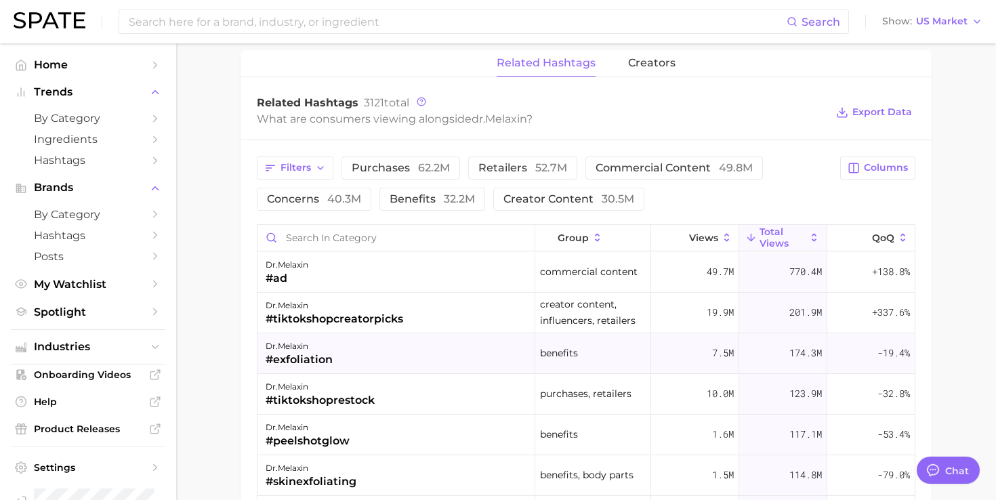
scroll to position [913, 0]
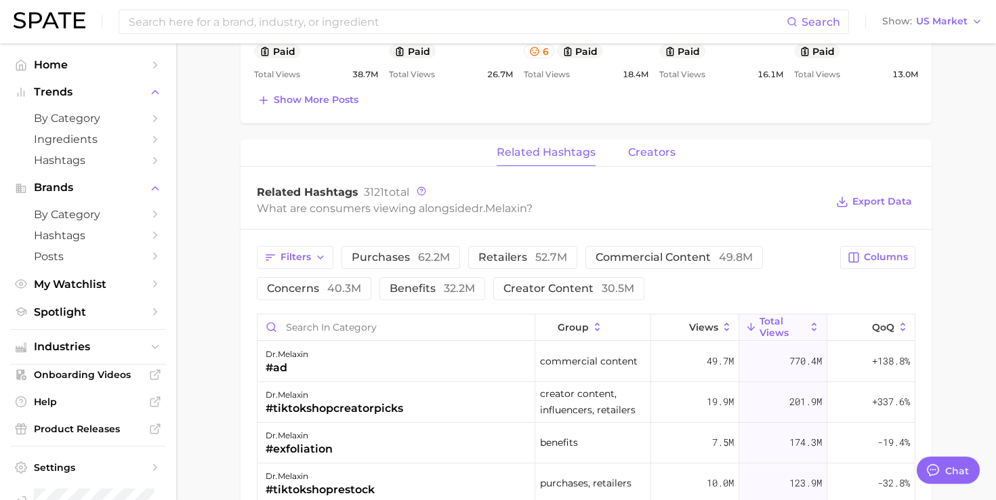
click at [660, 157] on span "creators" at bounding box center [651, 152] width 47 height 12
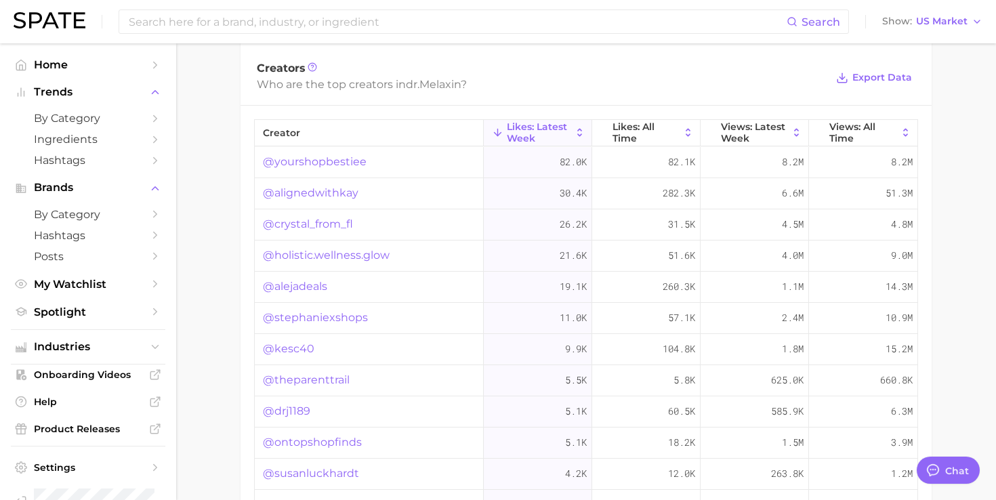
scroll to position [1047, 0]
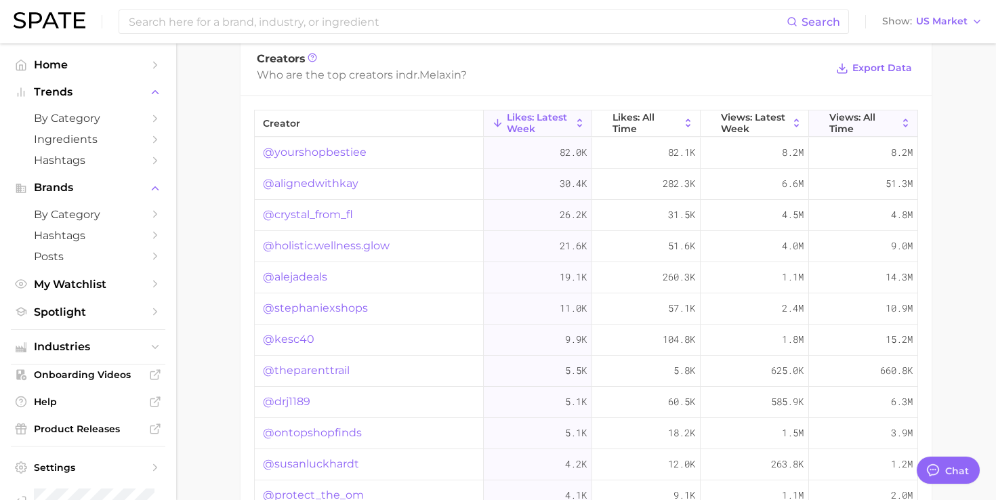
click at [830, 123] on span "Views: All Time" at bounding box center [863, 123] width 68 height 22
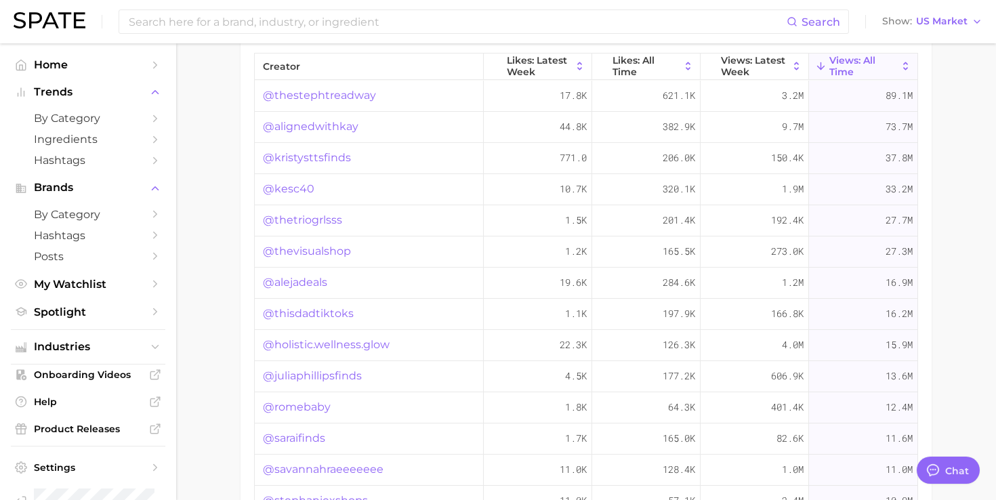
scroll to position [1109, 0]
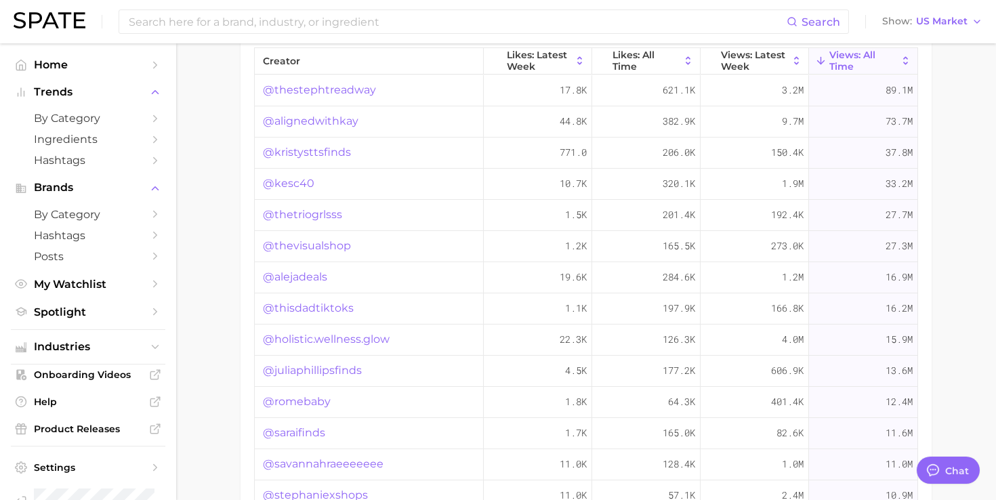
click at [345, 94] on link "@thestephtreadway" at bounding box center [319, 90] width 113 height 16
click at [329, 118] on link "@alignedwithkay" at bounding box center [311, 121] width 96 height 16
click at [319, 150] on link "@kristysttsfinds" at bounding box center [307, 152] width 88 height 16
click at [298, 186] on link "@kesc40" at bounding box center [288, 183] width 51 height 16
click at [295, 210] on link "@thetriogrlsss" at bounding box center [302, 215] width 79 height 16
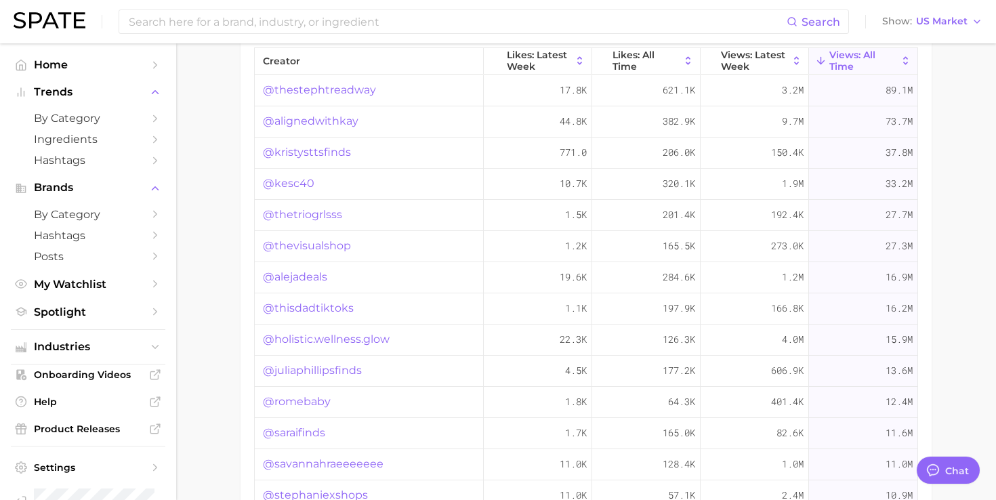
click at [294, 240] on link "@thevisualshop" at bounding box center [307, 246] width 88 height 16
click at [294, 279] on link "@alejadeals" at bounding box center [295, 277] width 64 height 16
click at [296, 313] on link "@thisdadtiktoks" at bounding box center [308, 308] width 91 height 16
click at [297, 335] on link "@holistic.wellness.glow" at bounding box center [326, 339] width 127 height 16
click at [300, 369] on link "@juliaphillipsfinds" at bounding box center [312, 370] width 99 height 16
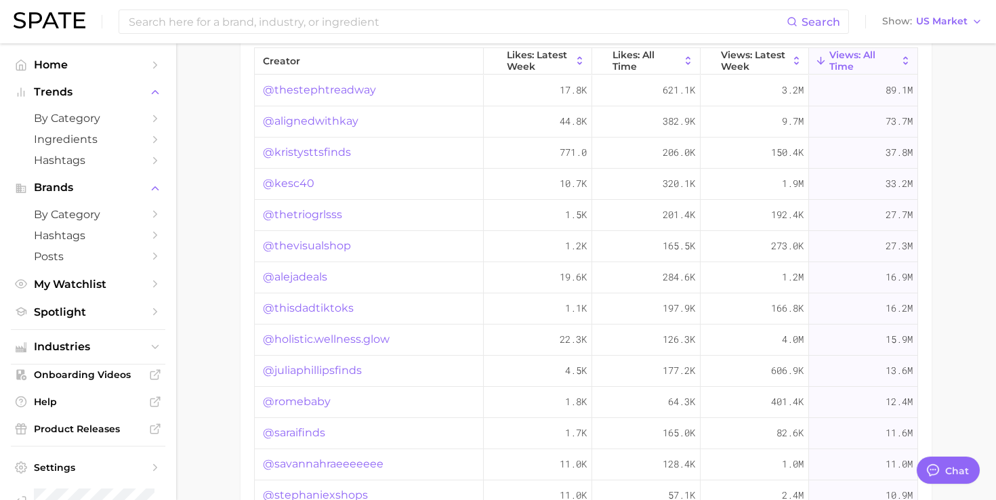
click at [336, 308] on link "@thisdadtiktoks" at bounding box center [308, 308] width 91 height 16
click at [330, 154] on link "@kristysttsfinds" at bounding box center [307, 152] width 88 height 16
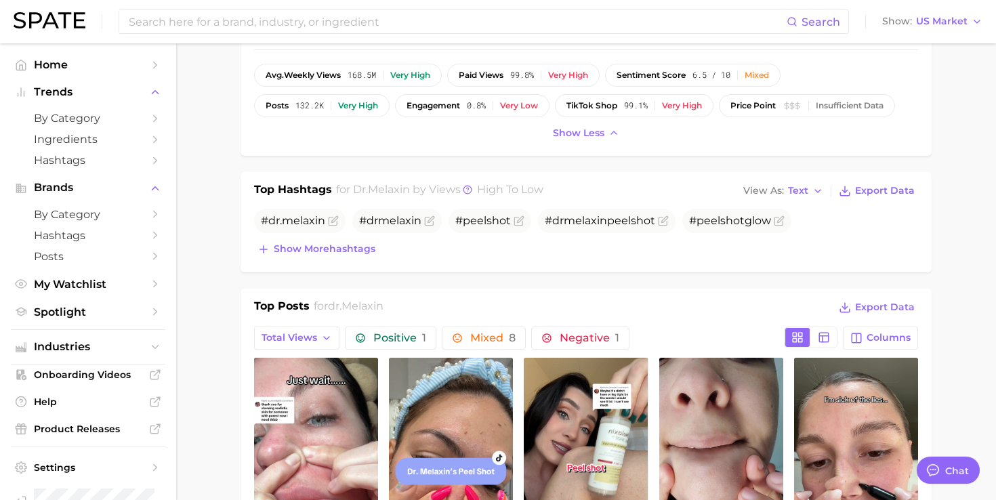
scroll to position [0, 0]
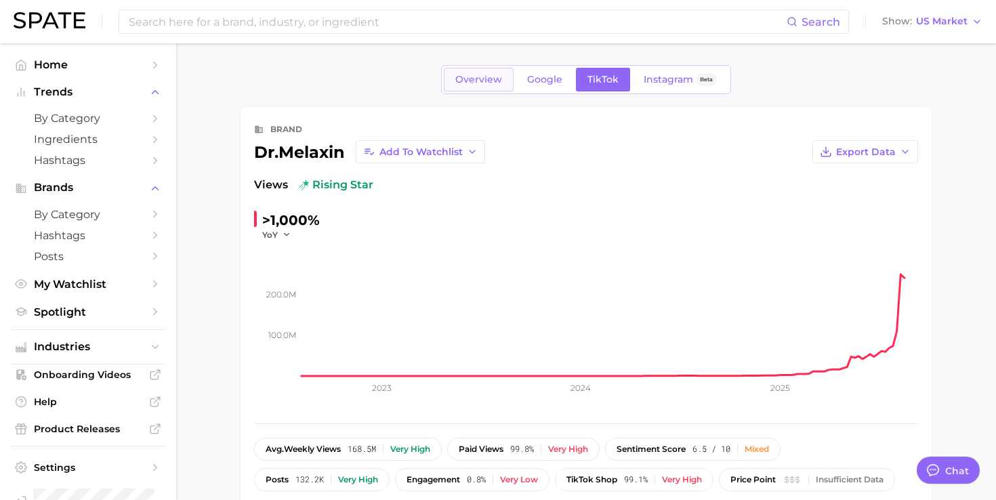
click at [492, 79] on span "Overview" at bounding box center [478, 80] width 47 height 12
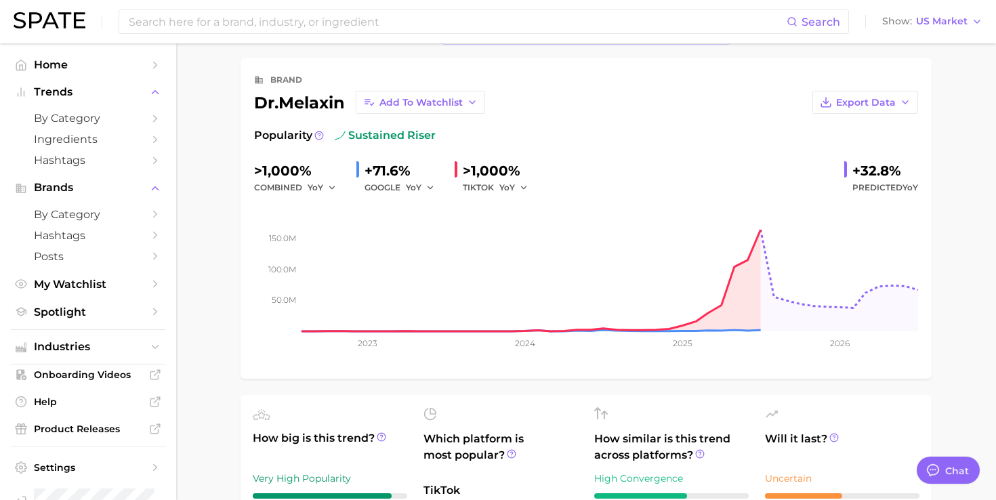
scroll to position [47, 0]
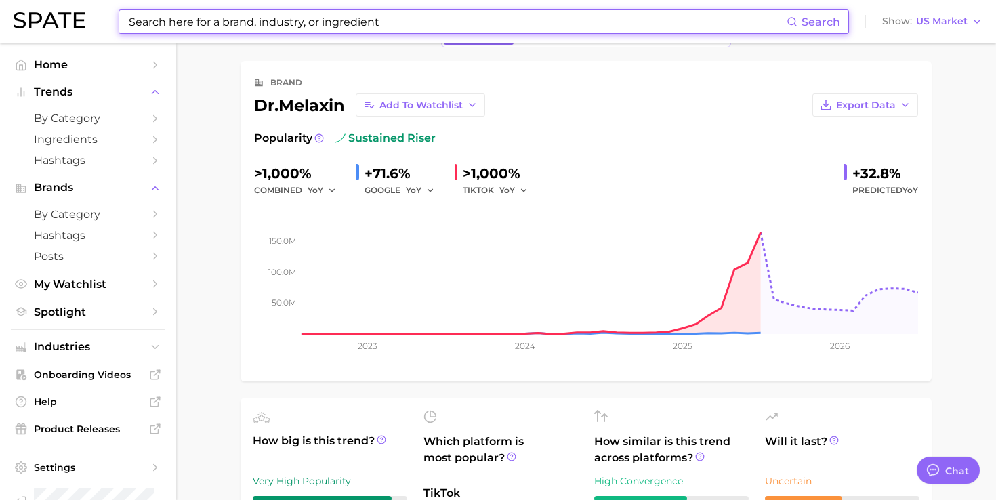
click at [547, 29] on input at bounding box center [456, 21] width 659 height 23
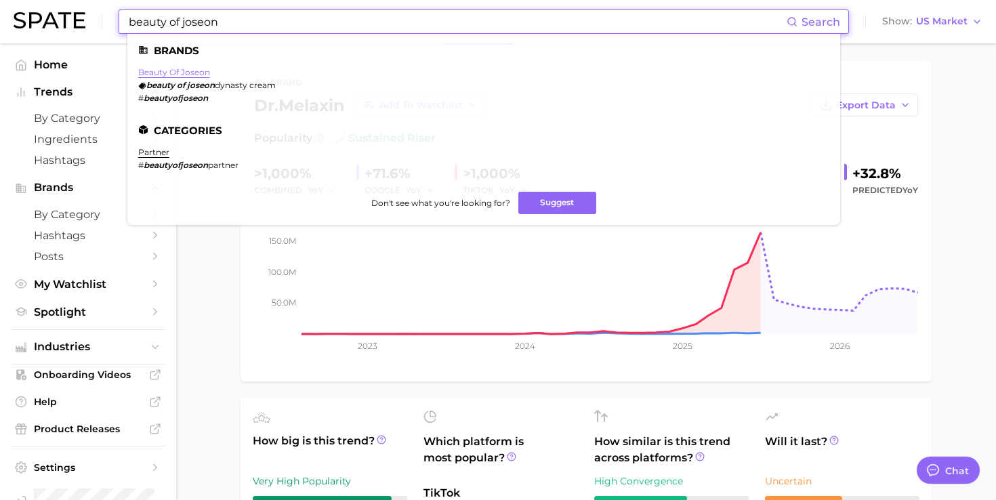
type input "beauty of joseon"
click at [192, 69] on link "beauty of joseon" at bounding box center [174, 72] width 72 height 10
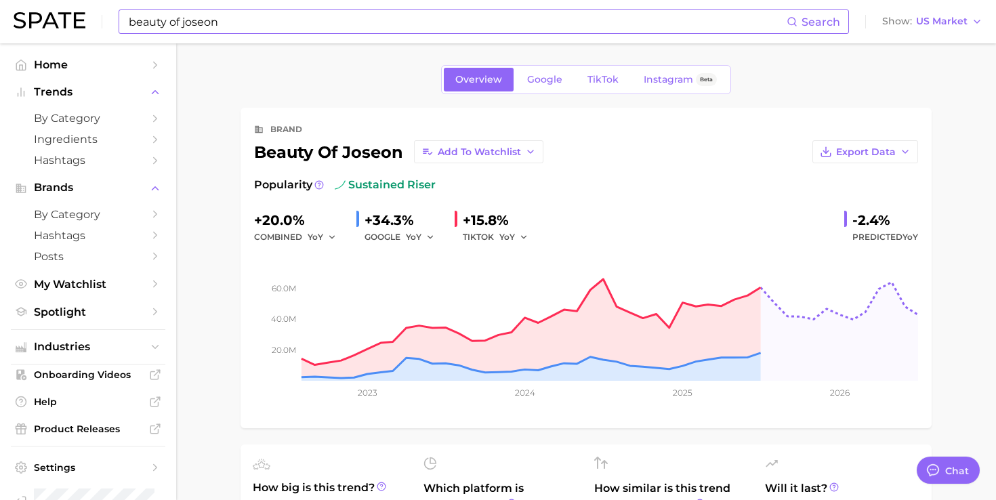
click at [849, 140] on div "brand beauty of joseon Add to Watchlist Export Data" at bounding box center [586, 142] width 664 height 42
click at [847, 148] on span "Export Data" at bounding box center [866, 152] width 60 height 12
click at [816, 199] on span "Time Series Image" at bounding box center [837, 202] width 91 height 12
click at [603, 79] on span "TikTok" at bounding box center [602, 80] width 31 height 12
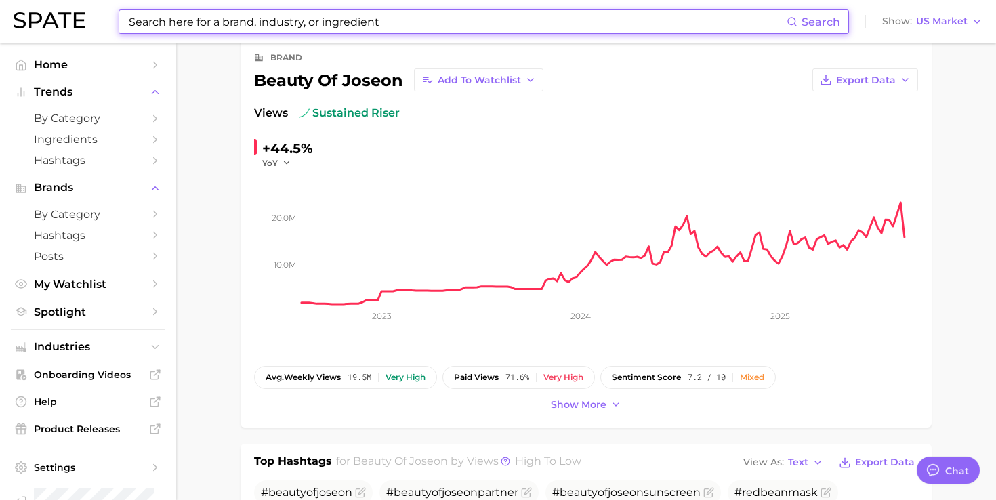
scroll to position [83, 0]
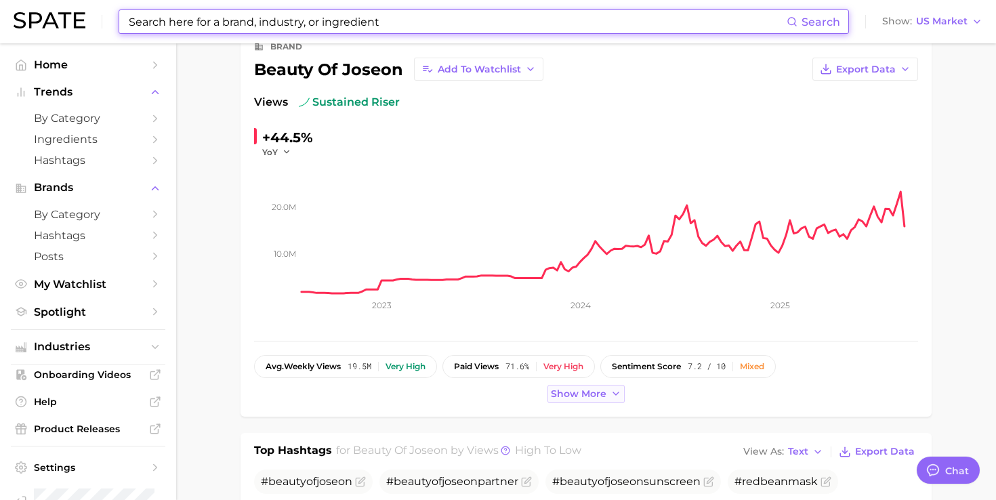
click at [587, 400] on button "Show more" at bounding box center [585, 394] width 77 height 18
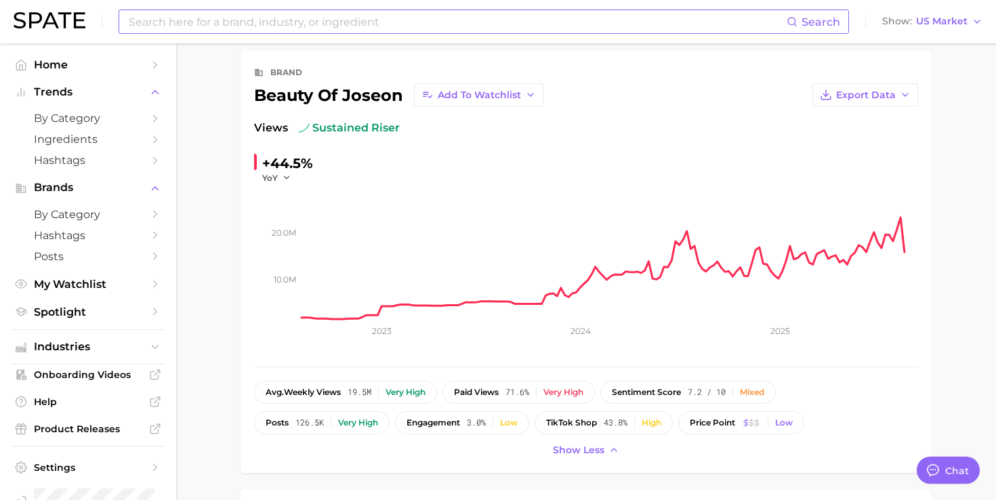
scroll to position [0, 0]
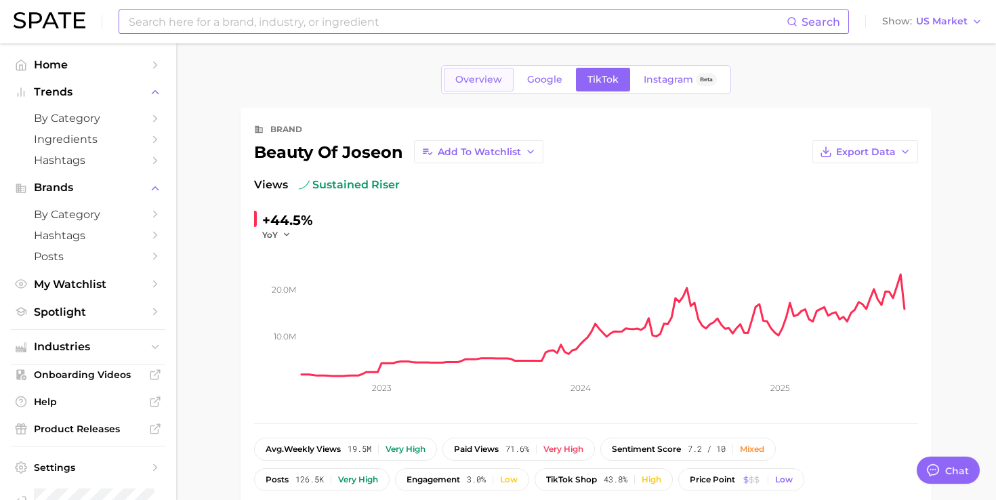
click at [499, 79] on span "Overview" at bounding box center [478, 80] width 47 height 12
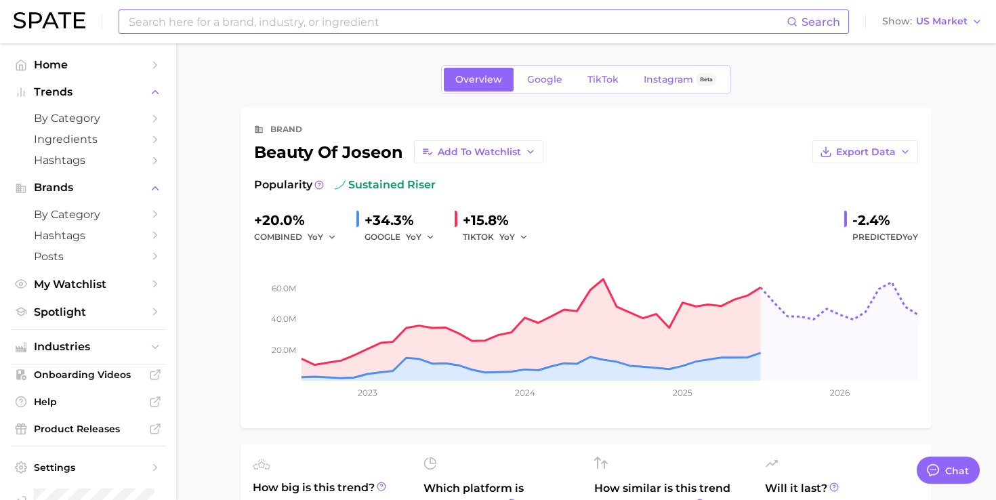
click at [608, 79] on span "TikTok" at bounding box center [602, 80] width 31 height 12
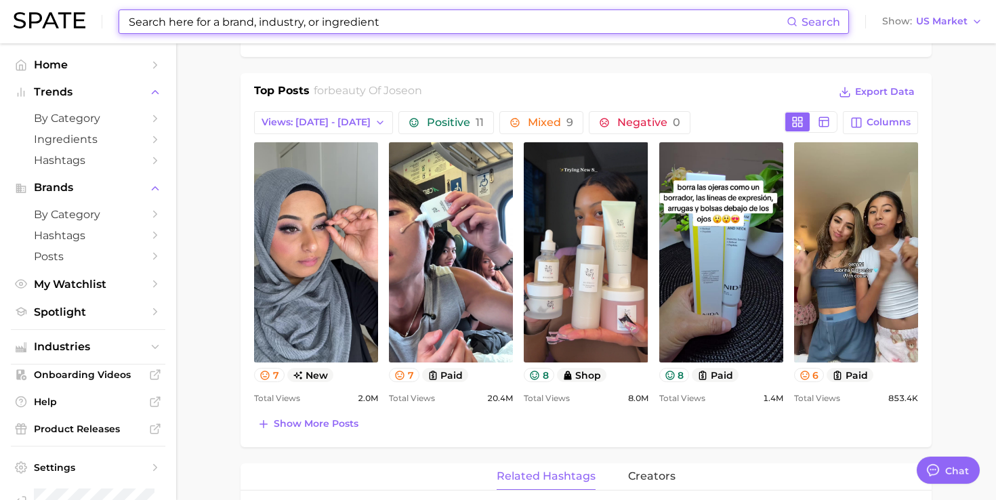
scroll to position [585, 0]
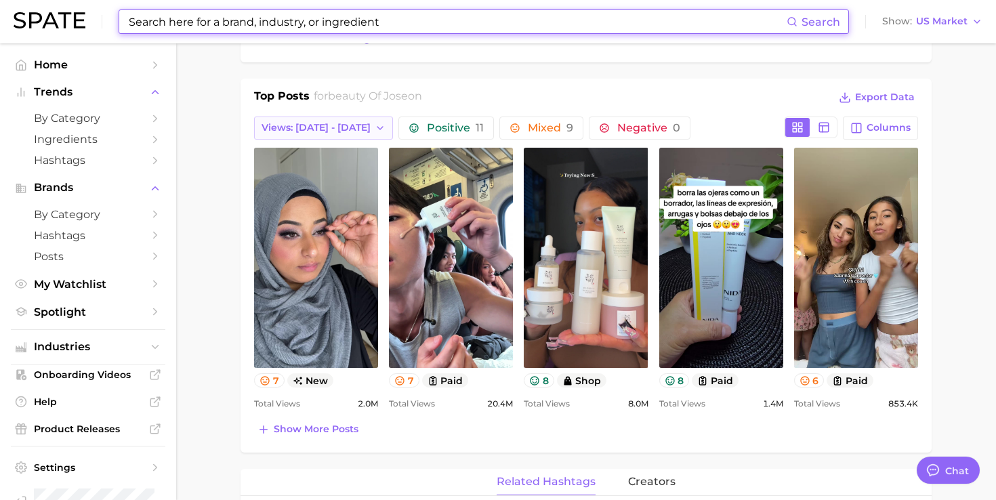
click at [310, 123] on span "Views: Aug 10 - 17" at bounding box center [315, 128] width 109 height 12
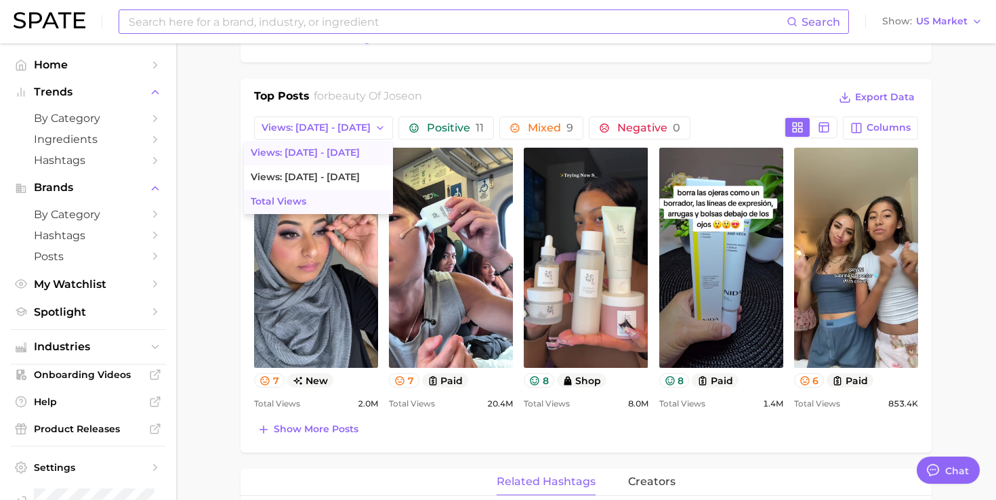
click at [297, 199] on button "Total Views" at bounding box center [318, 202] width 149 height 24
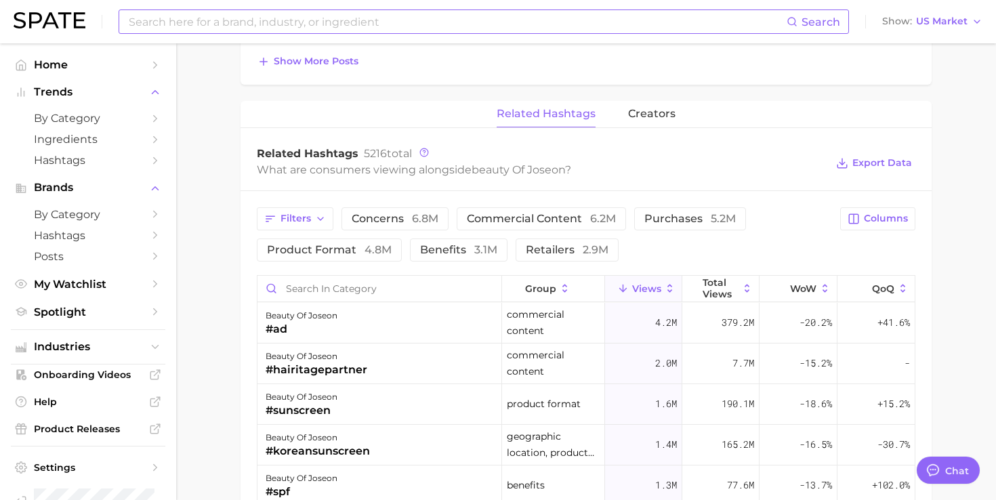
scroll to position [1151, 0]
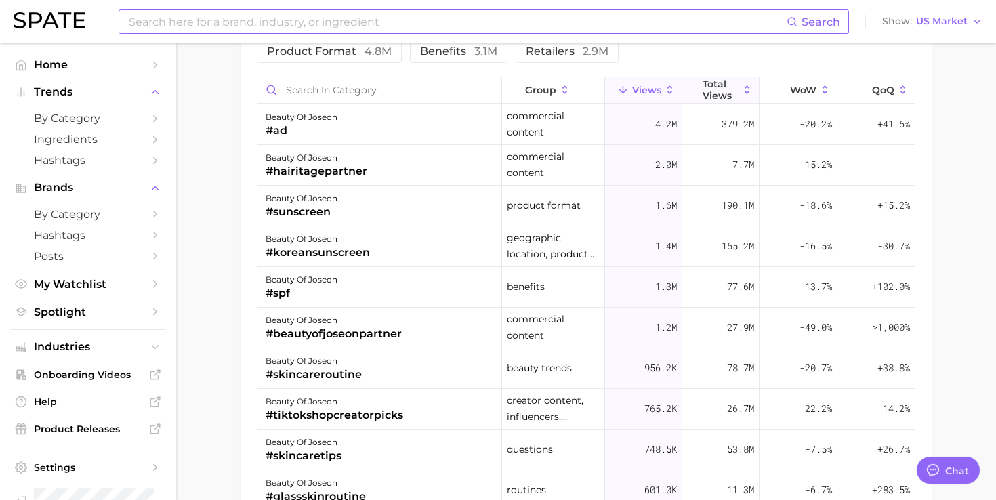
click at [715, 83] on span "Total Views" at bounding box center [720, 90] width 36 height 22
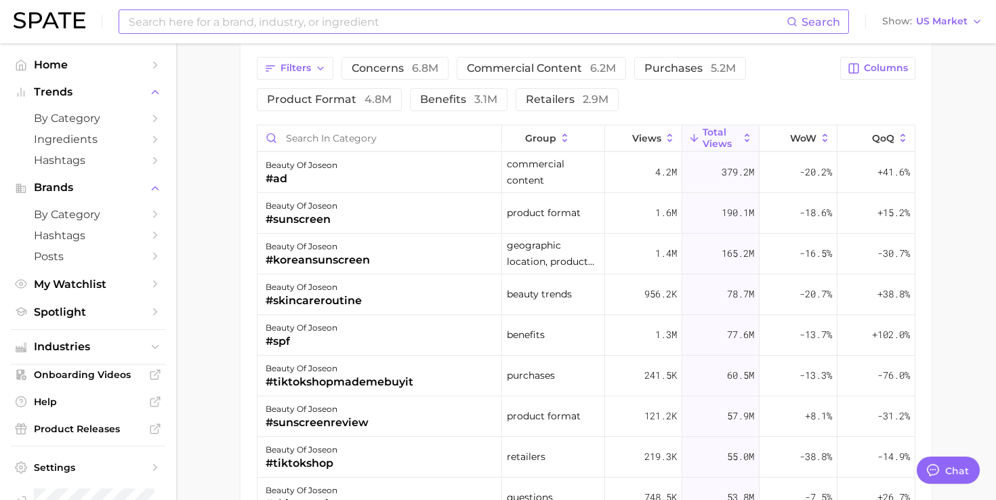
scroll to position [1101, 0]
click at [886, 72] on span "Columns" at bounding box center [886, 70] width 44 height 12
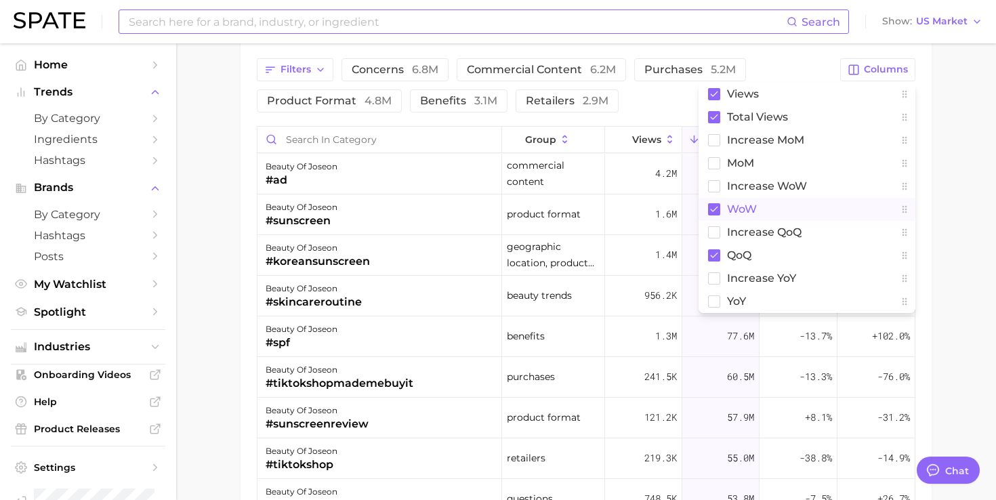
click at [722, 203] on button "WoW" at bounding box center [806, 209] width 217 height 23
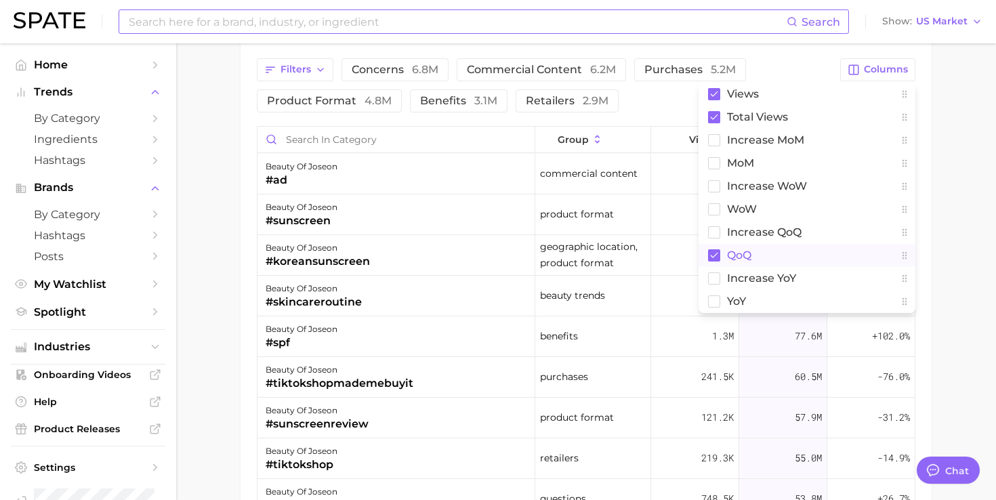
click at [723, 244] on button "QoQ" at bounding box center [806, 255] width 217 height 23
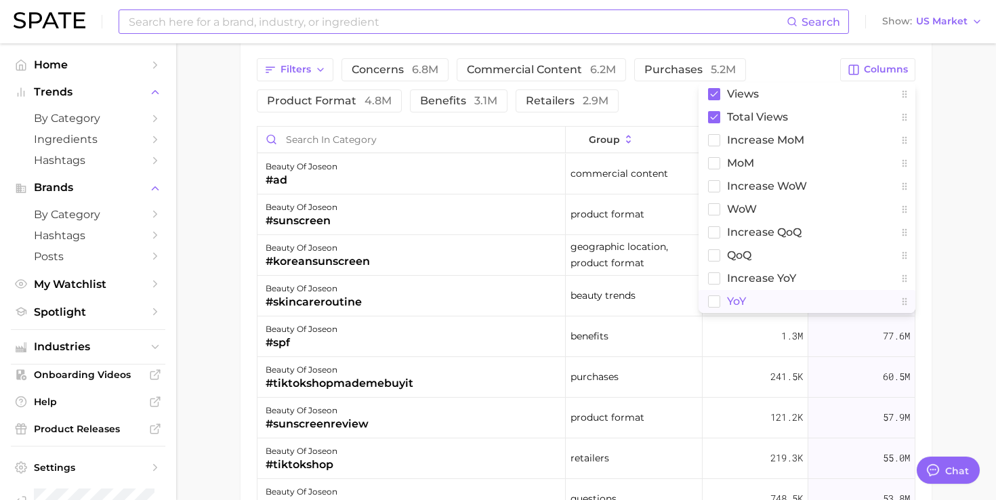
click at [720, 299] on button "YoY" at bounding box center [806, 301] width 217 height 23
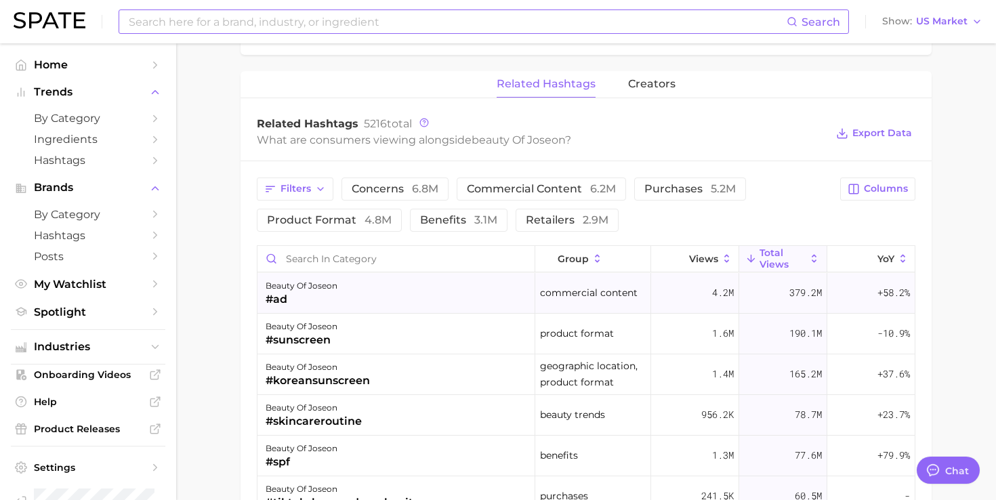
scroll to position [953, 0]
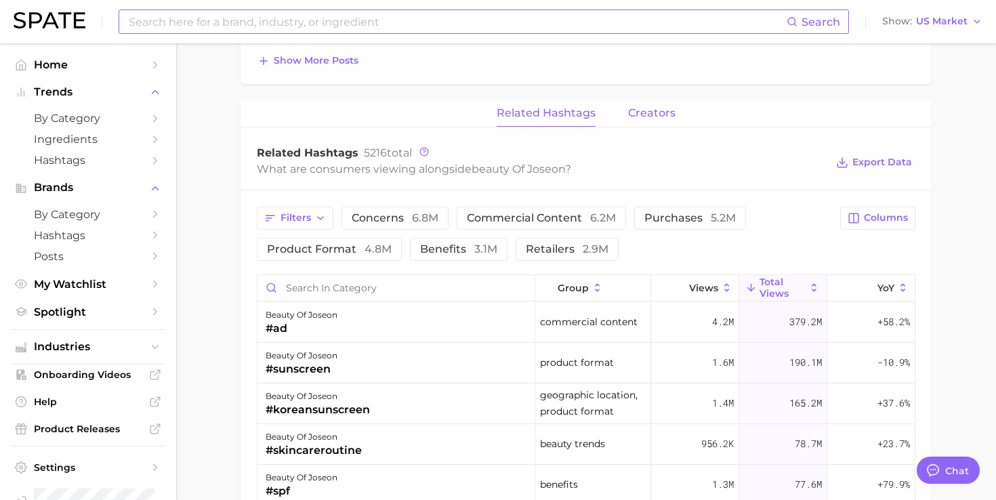
click at [638, 112] on span "creators" at bounding box center [651, 113] width 47 height 12
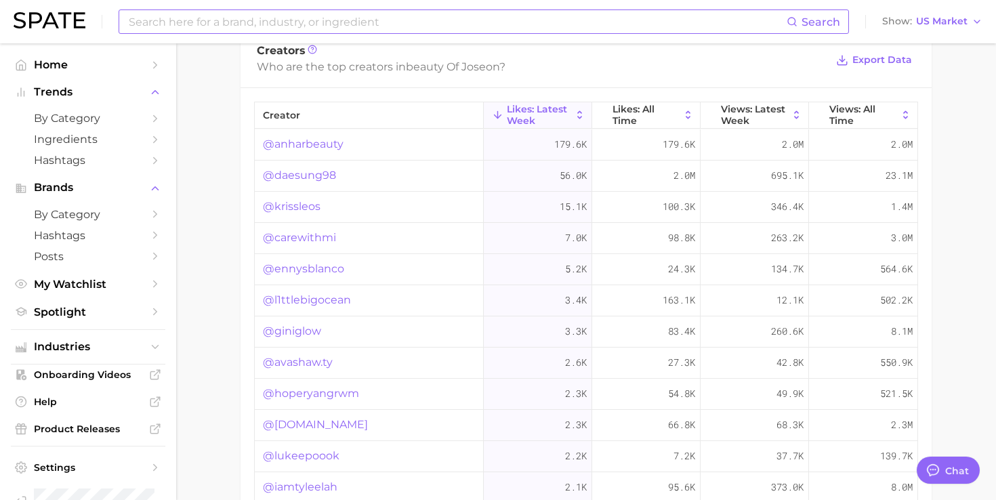
scroll to position [1059, 0]
click at [840, 126] on div "2.0m" at bounding box center [863, 140] width 108 height 31
click at [842, 107] on span "Views: All Time" at bounding box center [863, 111] width 68 height 22
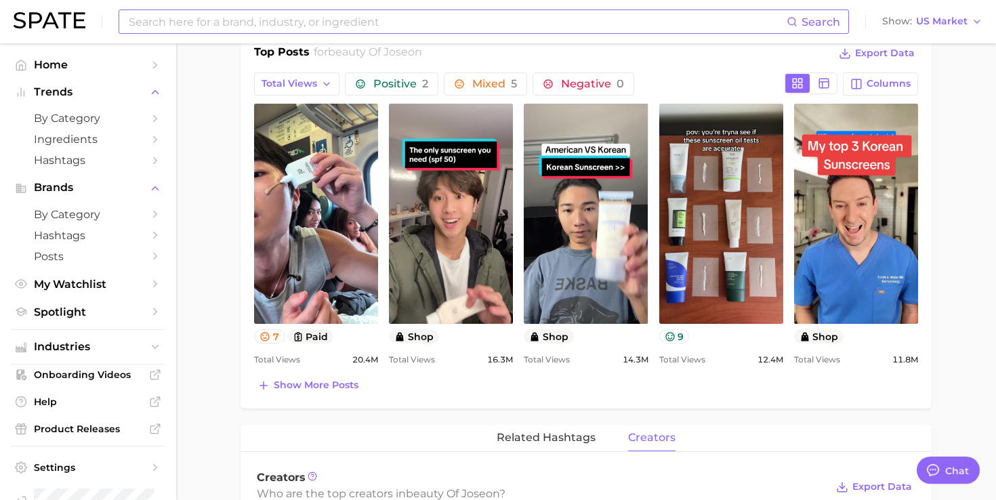
scroll to position [1069, 0]
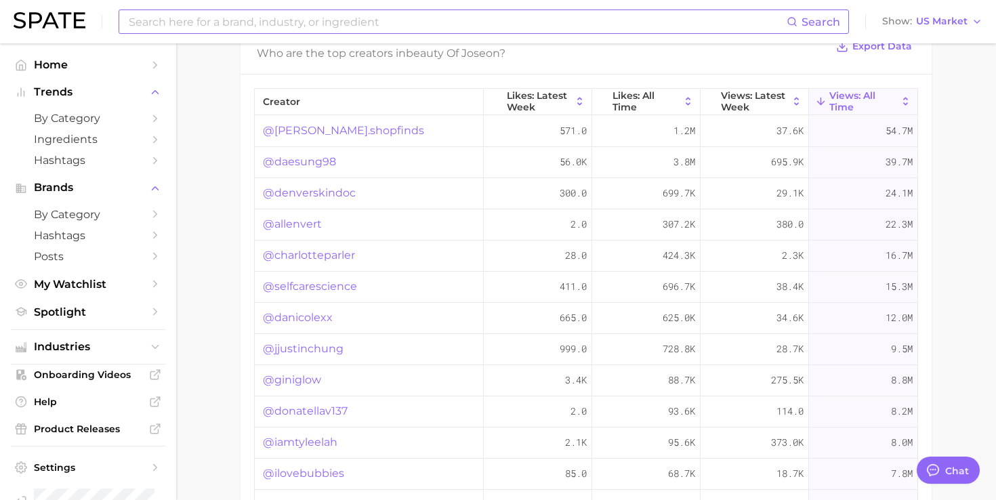
click at [350, 131] on link "@ryans.shopfinds" at bounding box center [343, 131] width 161 height 16
click at [333, 160] on link "@daesung98" at bounding box center [299, 162] width 73 height 16
click at [322, 194] on link "@denverskindoc" at bounding box center [309, 193] width 93 height 16
click at [310, 228] on link "@allenvert" at bounding box center [292, 224] width 59 height 16
click at [311, 249] on link "@charlotteparler" at bounding box center [309, 255] width 92 height 16
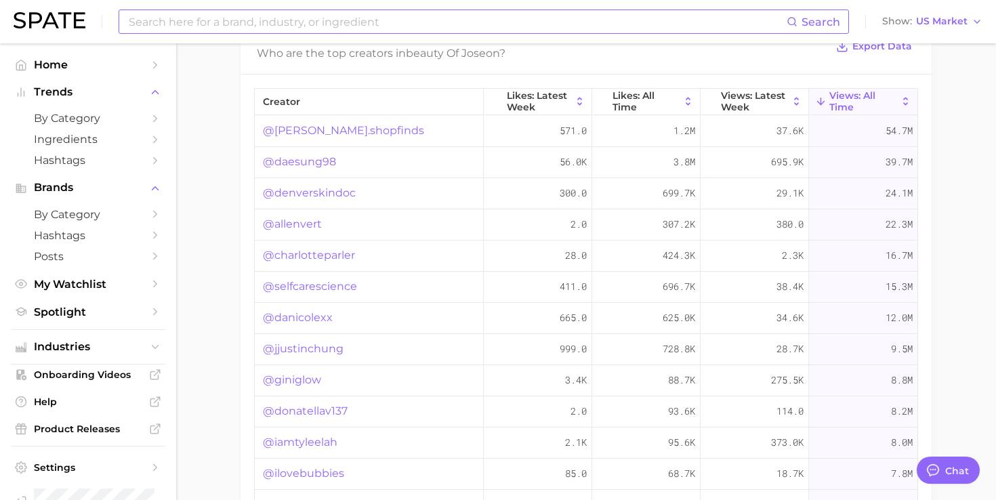
click at [303, 289] on link "@selfcarescience" at bounding box center [310, 286] width 94 height 16
click at [299, 318] on link "@danicolexx" at bounding box center [298, 318] width 70 height 16
click at [295, 350] on link "@jjustinchung" at bounding box center [303, 349] width 81 height 16
click at [292, 374] on link "@giniglow" at bounding box center [292, 380] width 58 height 16
click at [291, 411] on link "@donatellav137" at bounding box center [305, 411] width 85 height 16
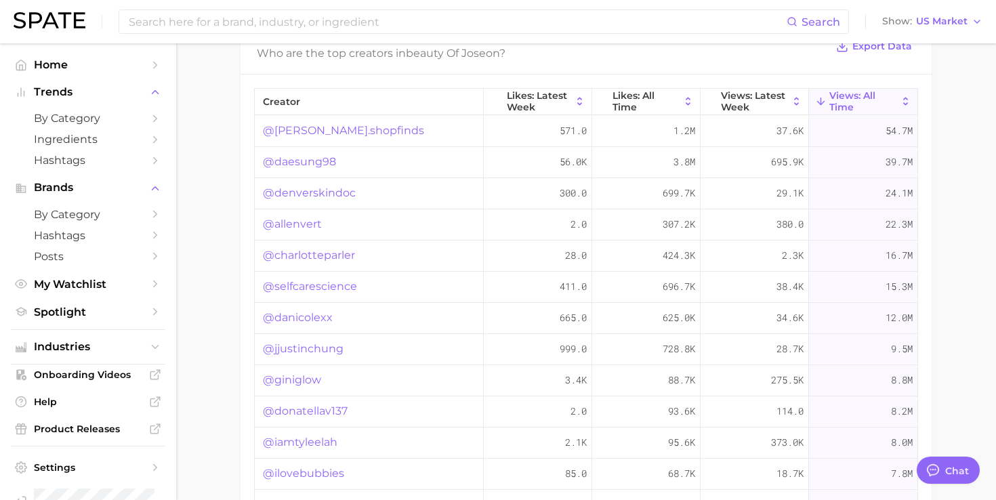
click at [324, 159] on link "@daesung98" at bounding box center [299, 162] width 73 height 16
click at [316, 229] on link "@allenvert" at bounding box center [292, 224] width 59 height 16
click at [320, 409] on link "@donatellav137" at bounding box center [305, 411] width 85 height 16
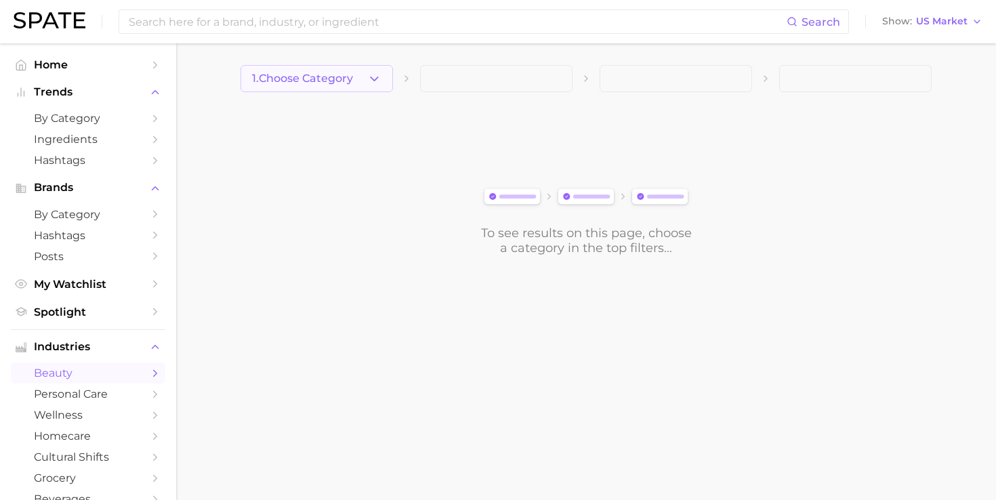
click at [357, 84] on button "1. Choose Category" at bounding box center [316, 78] width 152 height 27
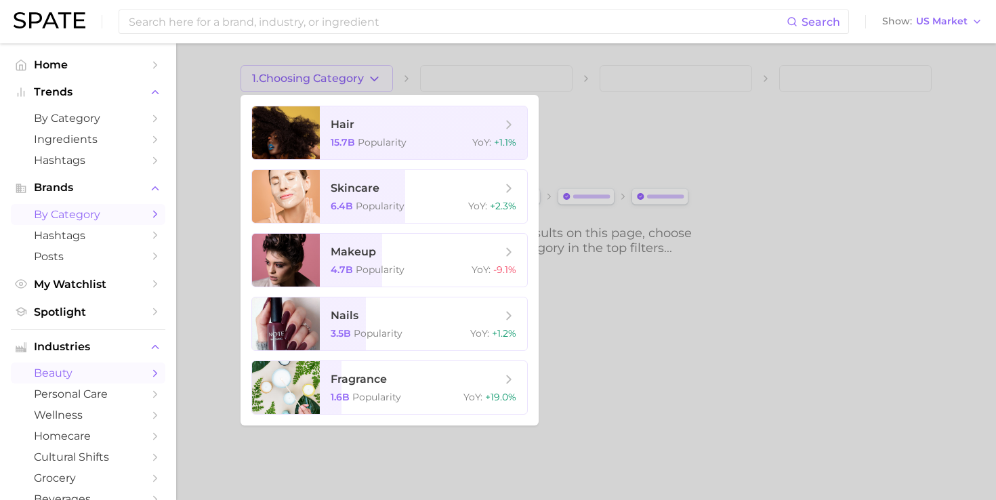
click at [132, 213] on span "by Category" at bounding box center [88, 214] width 108 height 13
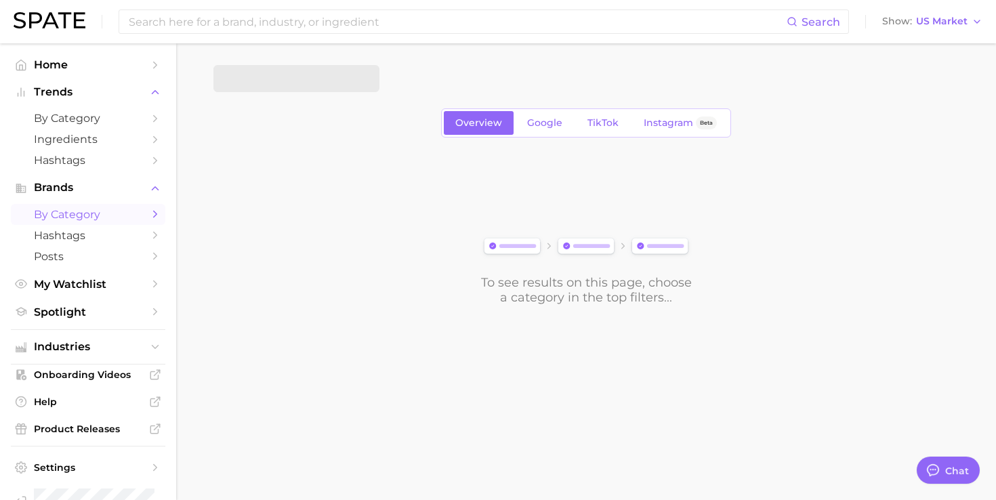
click at [326, 75] on span at bounding box center [296, 78] width 166 height 27
click at [326, 75] on span "1. Choose Category" at bounding box center [275, 78] width 101 height 12
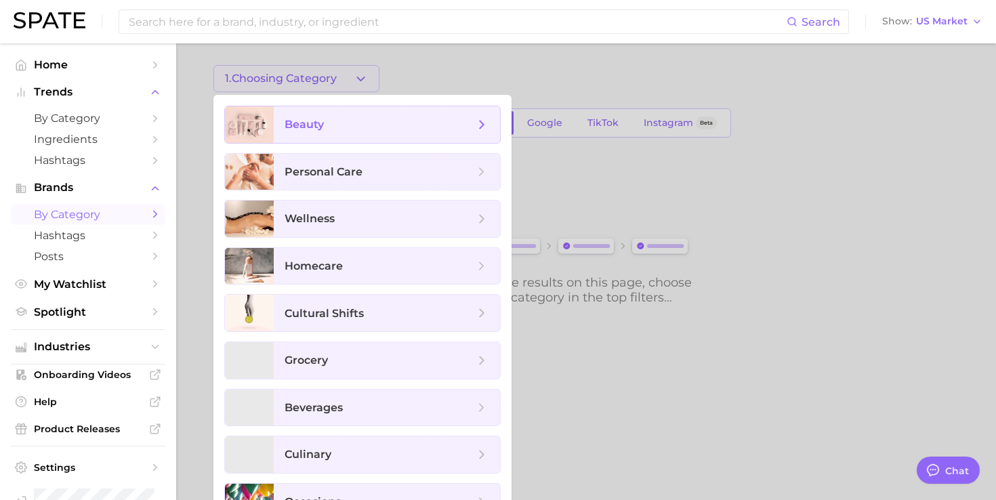
click at [321, 127] on span "beauty" at bounding box center [303, 124] width 39 height 13
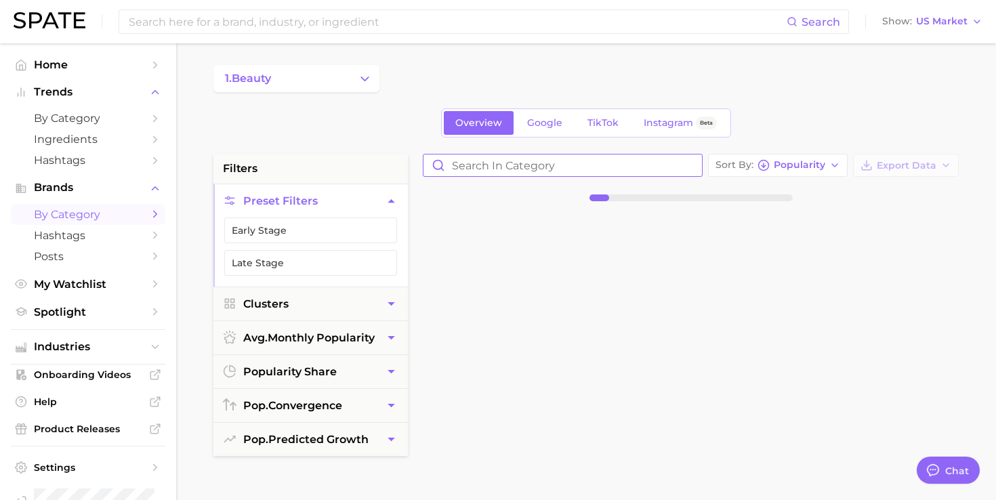
click at [474, 162] on input "Search in category" at bounding box center [562, 165] width 278 height 22
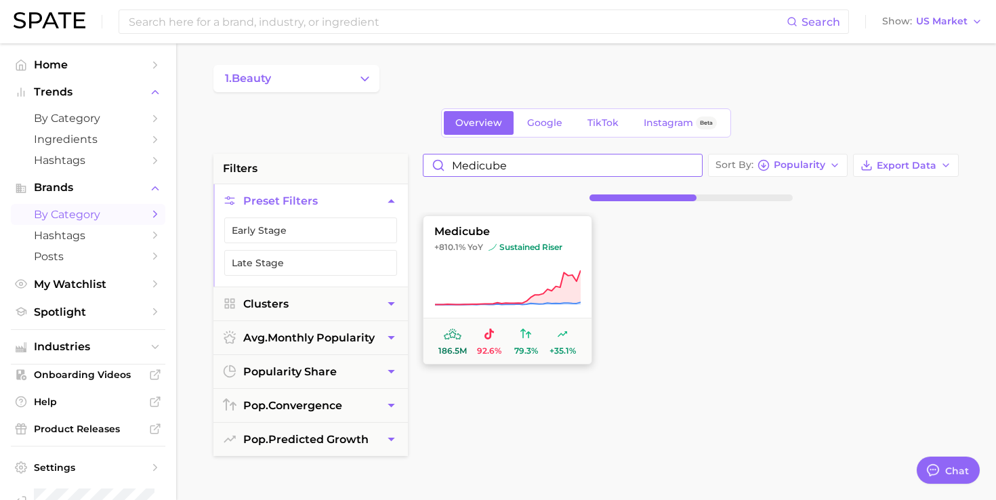
type input "medicube"
click at [478, 264] on button "medicube +810.1% YoY sustained riser 186.5m 92.6% 79.3% +35.1%" at bounding box center [507, 289] width 169 height 149
type textarea "x"
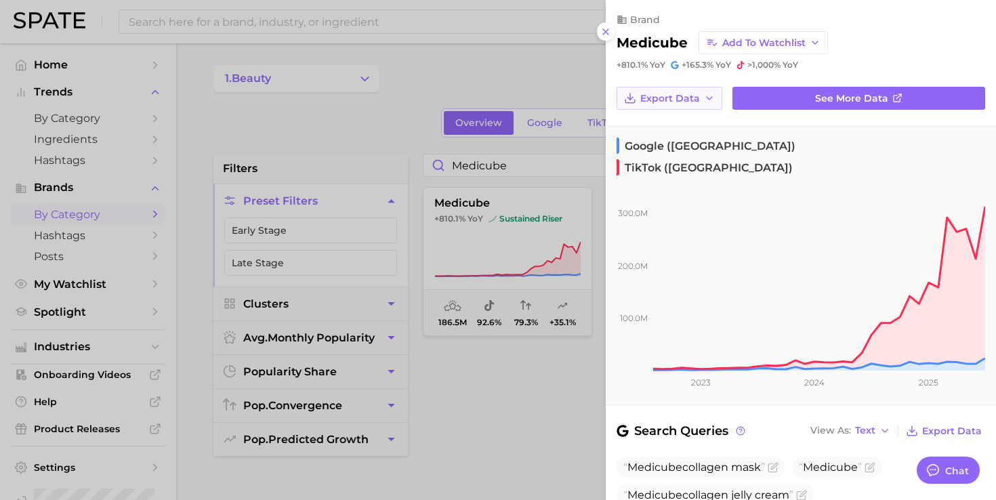
click at [698, 98] on span "Export Data" at bounding box center [670, 99] width 60 height 12
click at [679, 148] on span "Time Series Image" at bounding box center [684, 148] width 91 height 12
